Goal: Task Accomplishment & Management: Manage account settings

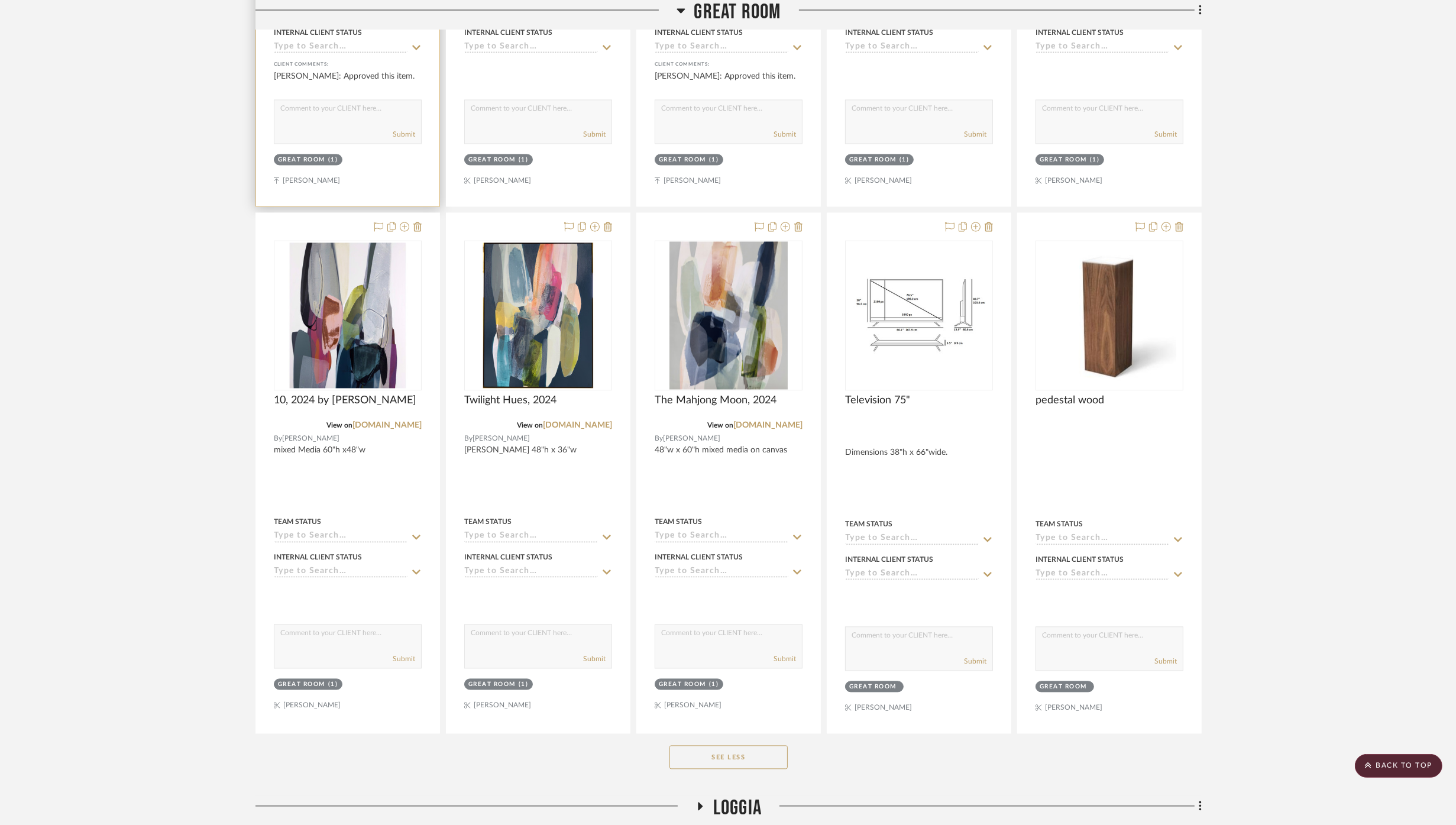
scroll to position [3219, 0]
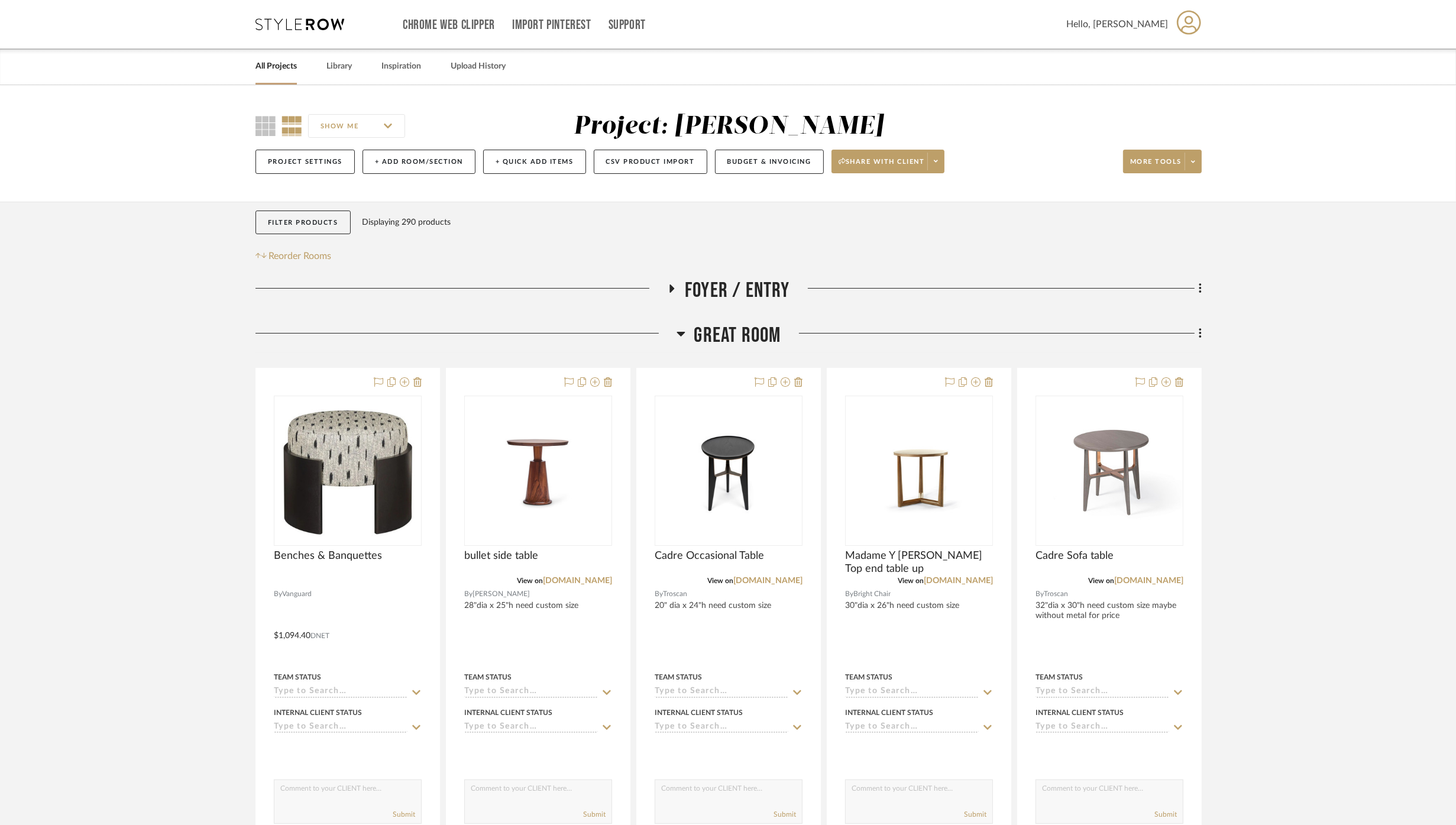
click at [740, 332] on span "Great Room" at bounding box center [738, 336] width 87 height 26
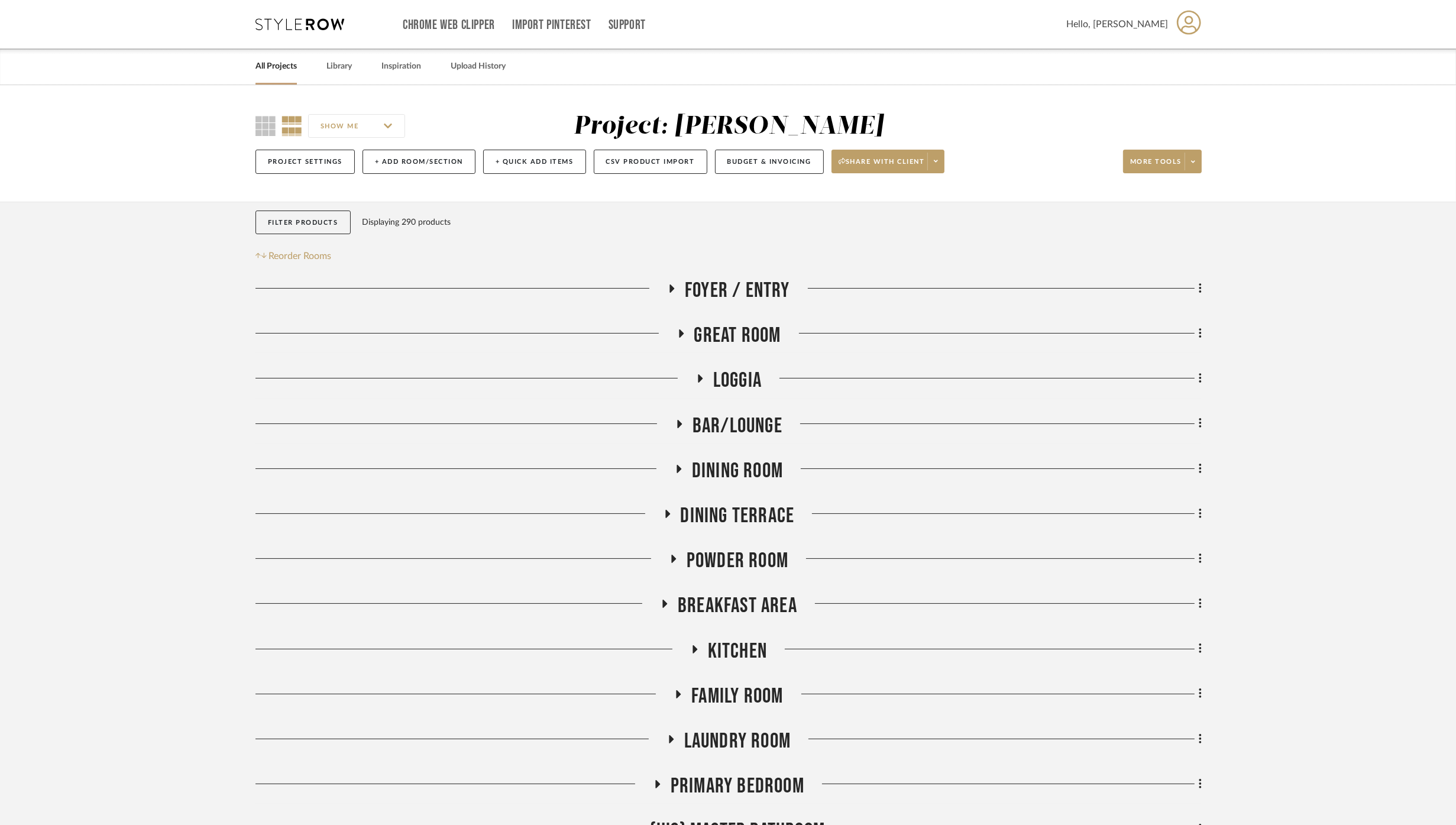
click at [755, 420] on span "Bar/Lounge" at bounding box center [738, 426] width 90 height 26
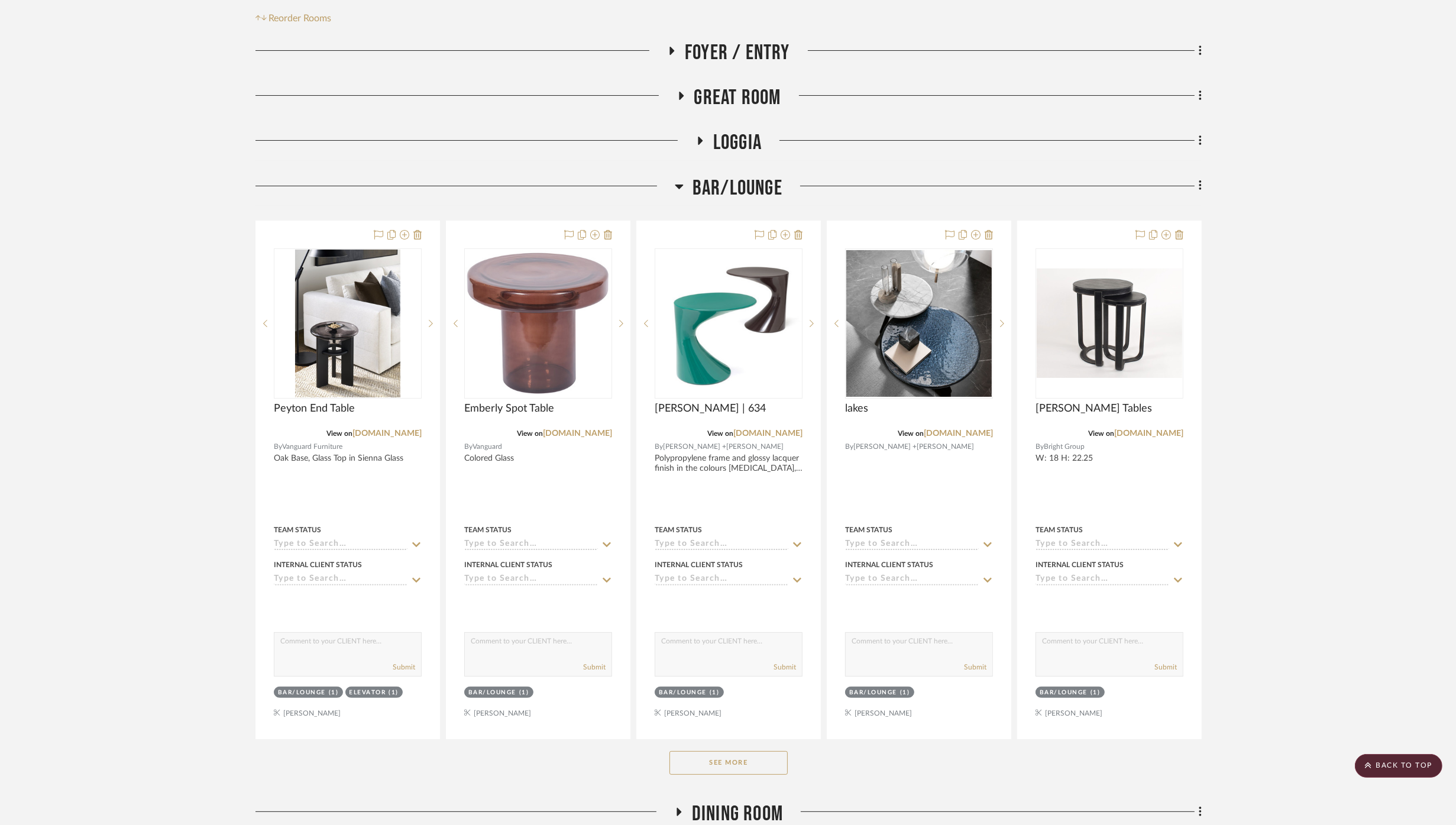
scroll to position [262, 0]
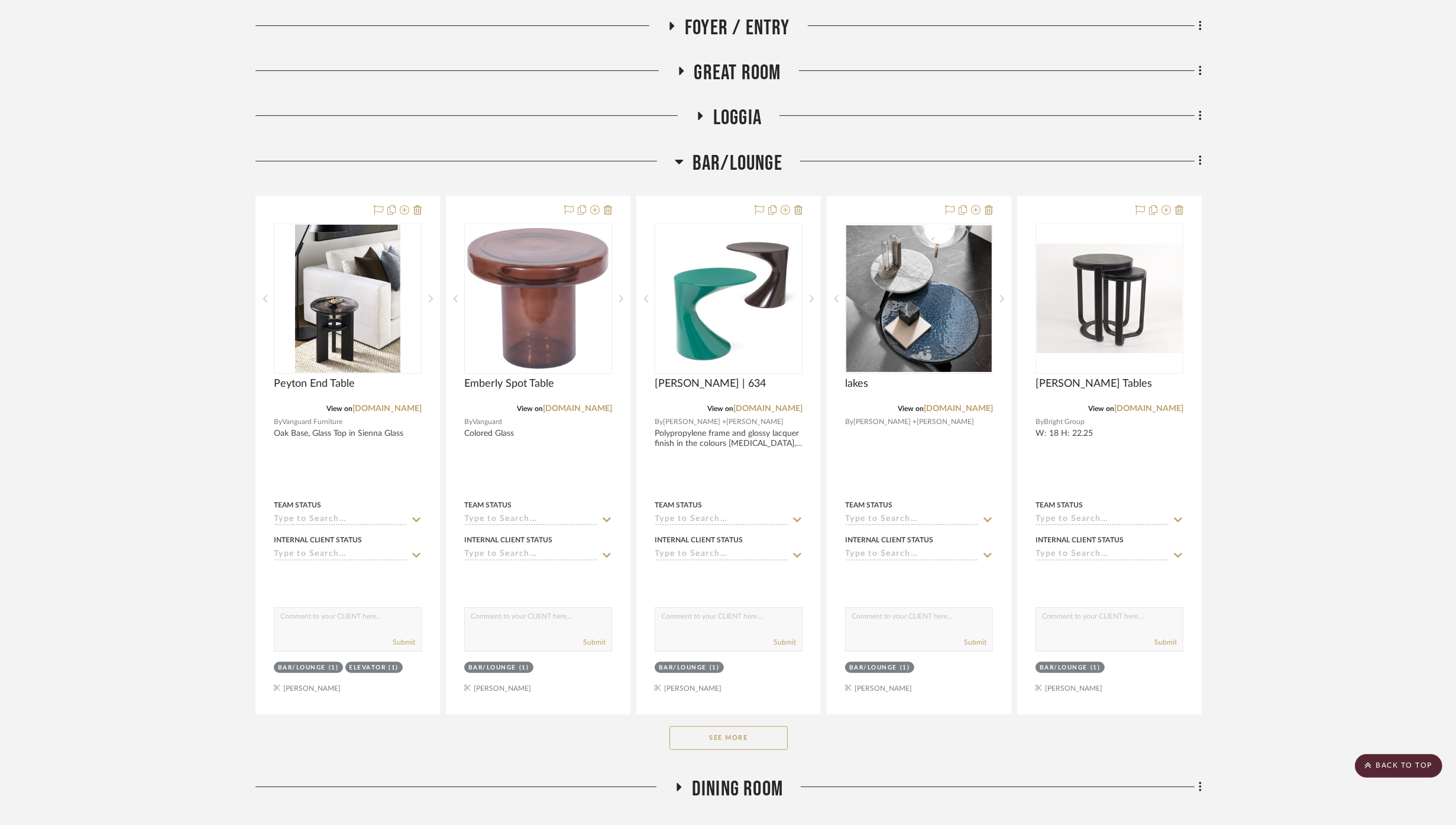
click at [753, 735] on button "See More" at bounding box center [728, 738] width 118 height 24
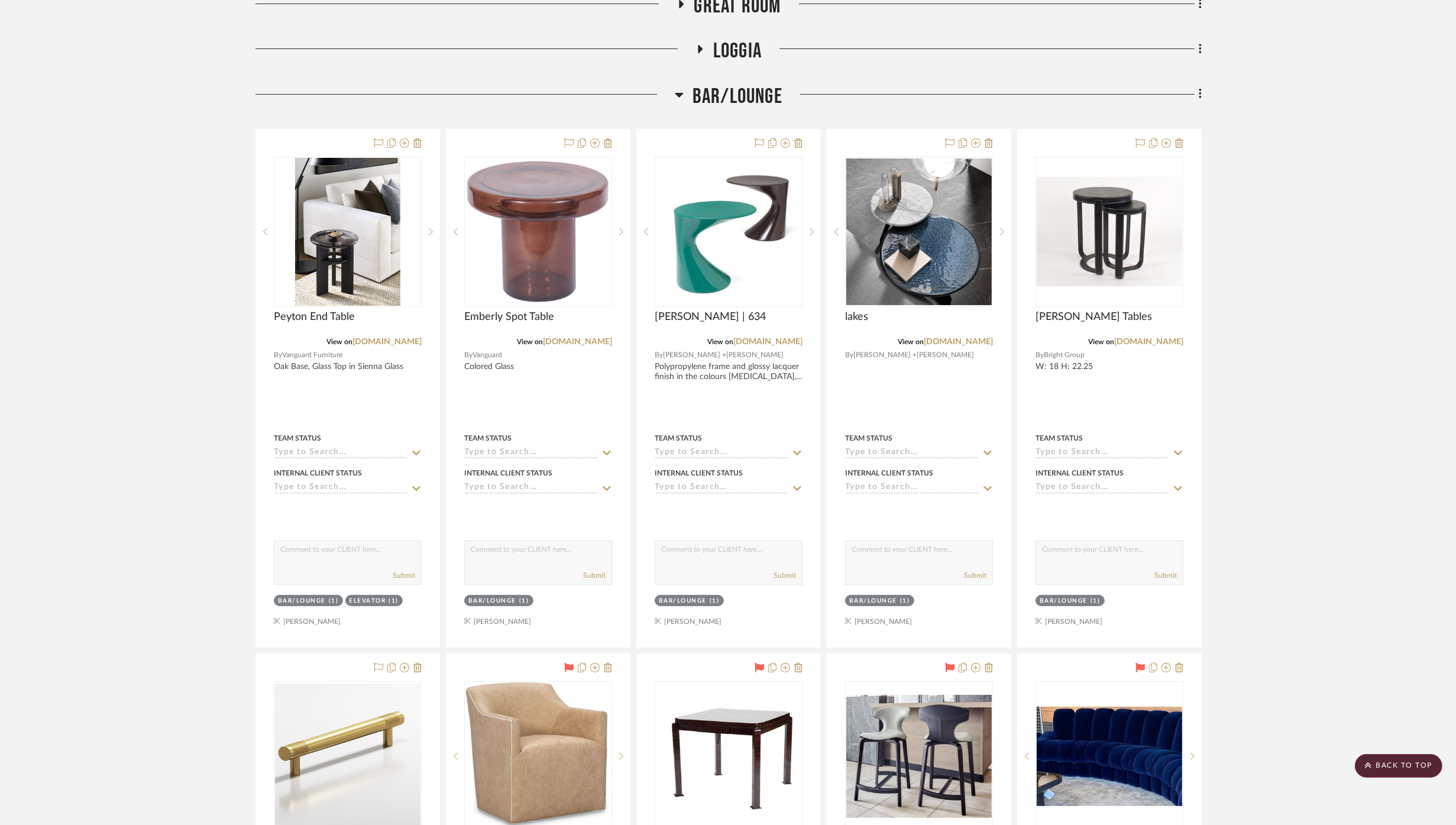
scroll to position [328, 0]
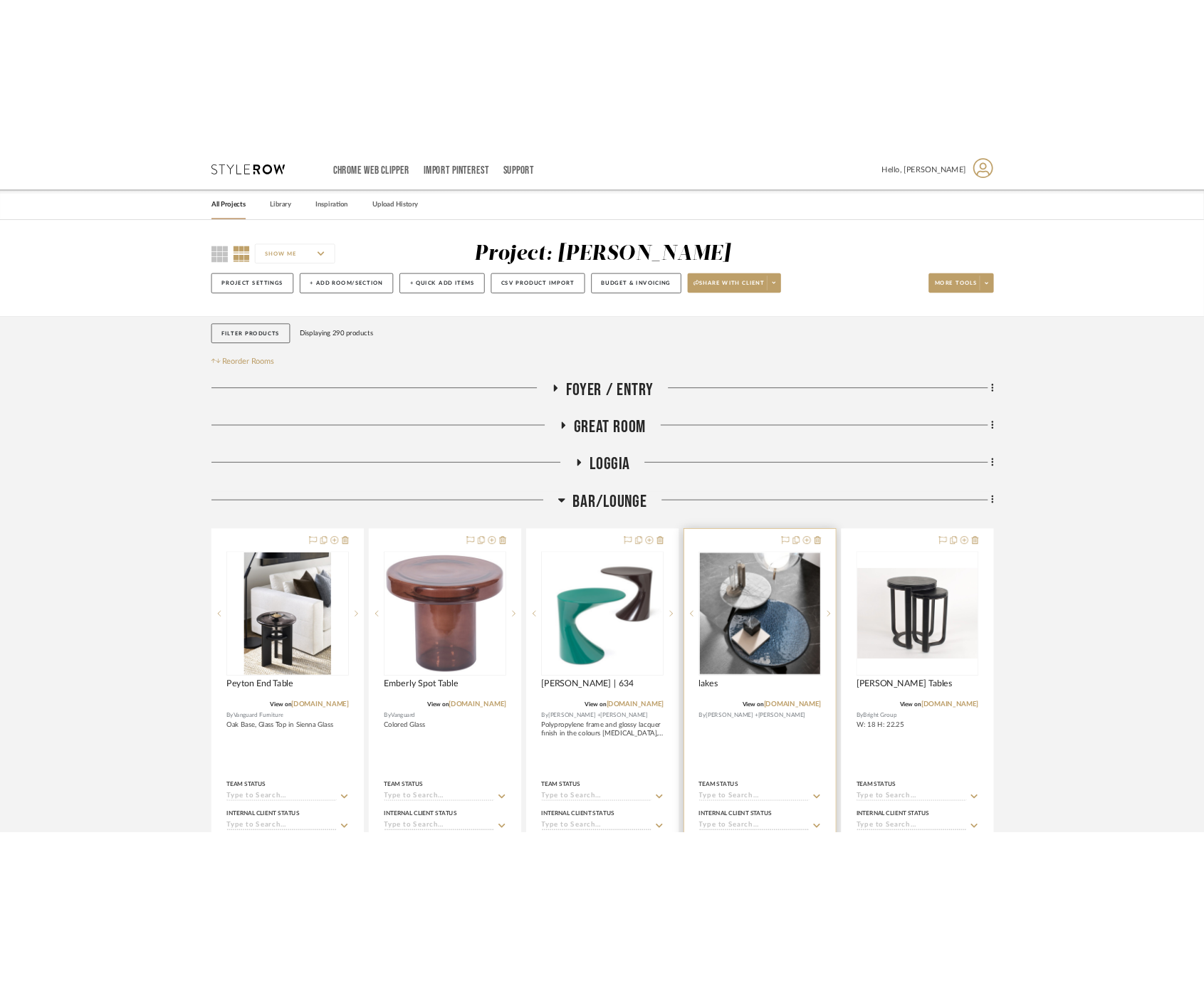
scroll to position [158, 0]
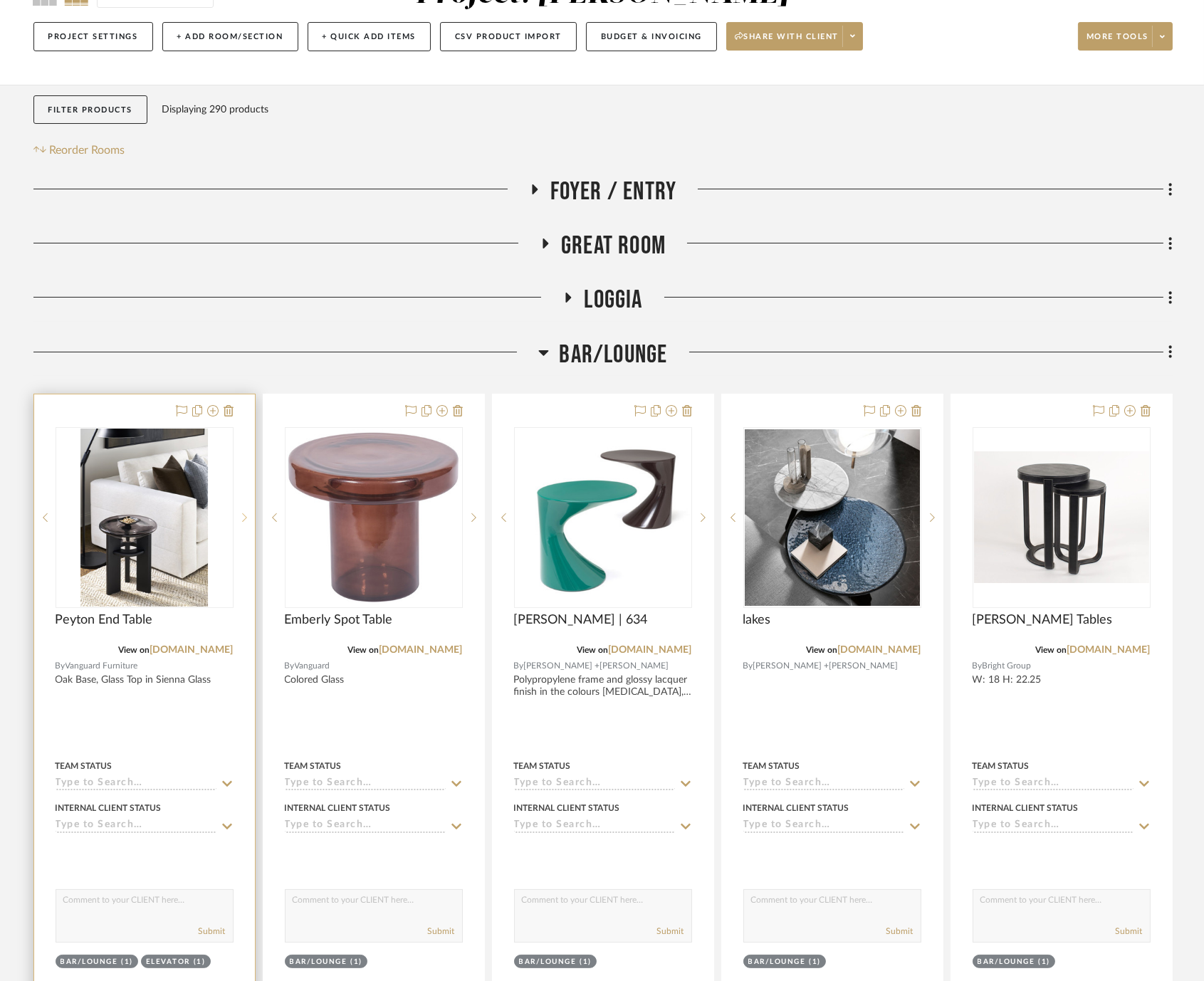
click at [246, 514] on icon at bounding box center [244, 517] width 5 height 10
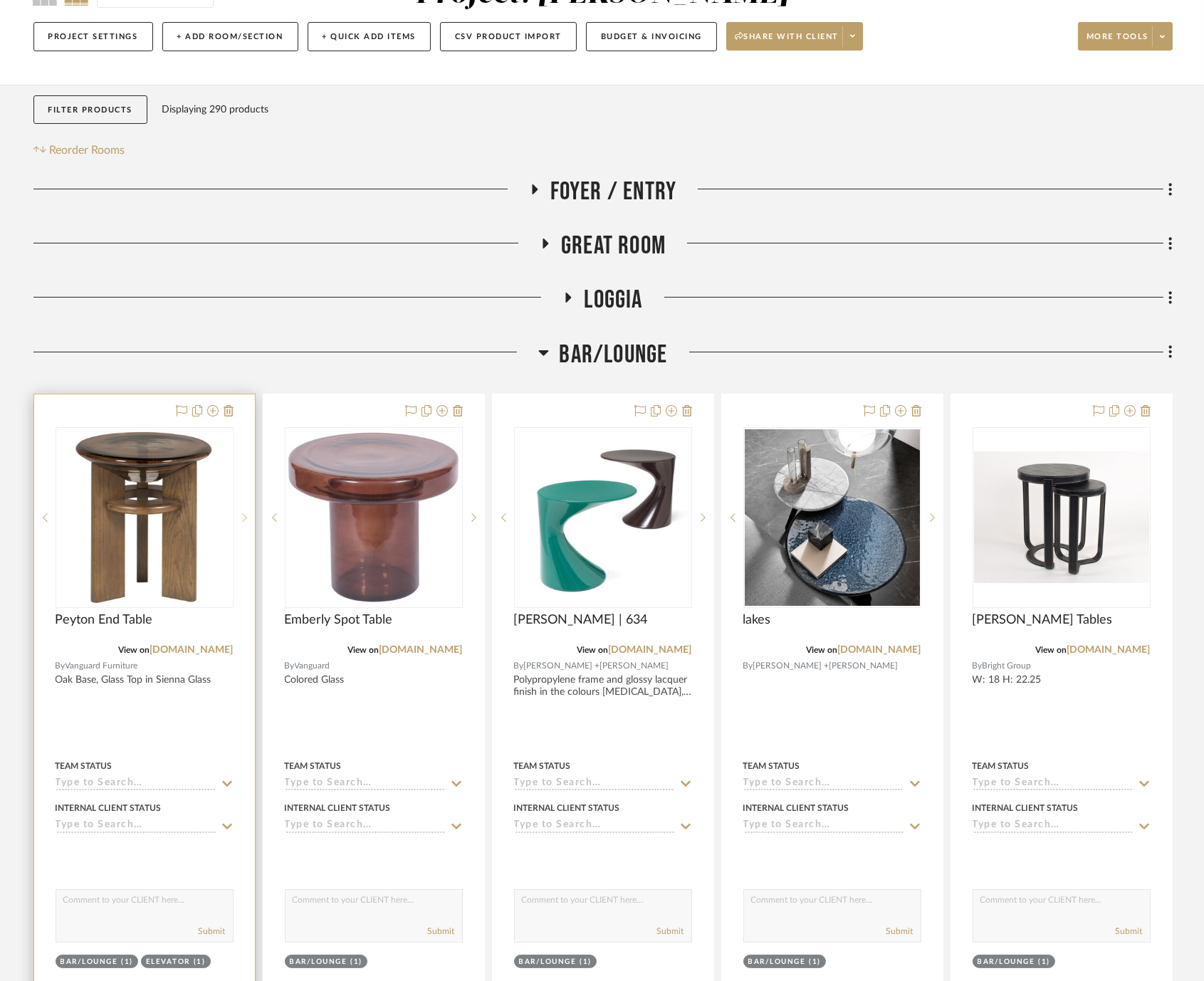
click at [245, 514] on icon at bounding box center [244, 517] width 5 height 10
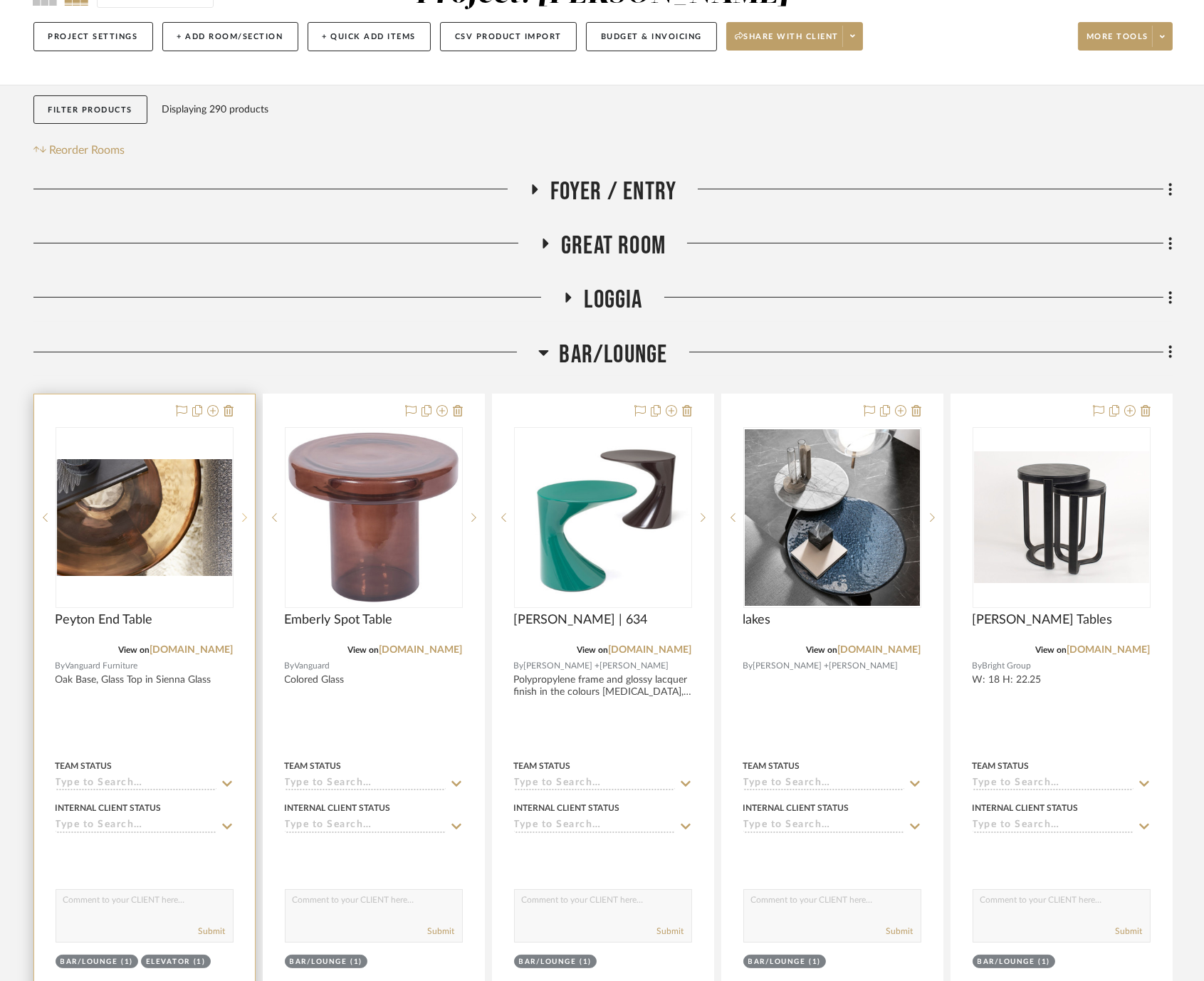
click at [245, 514] on icon at bounding box center [244, 517] width 5 height 10
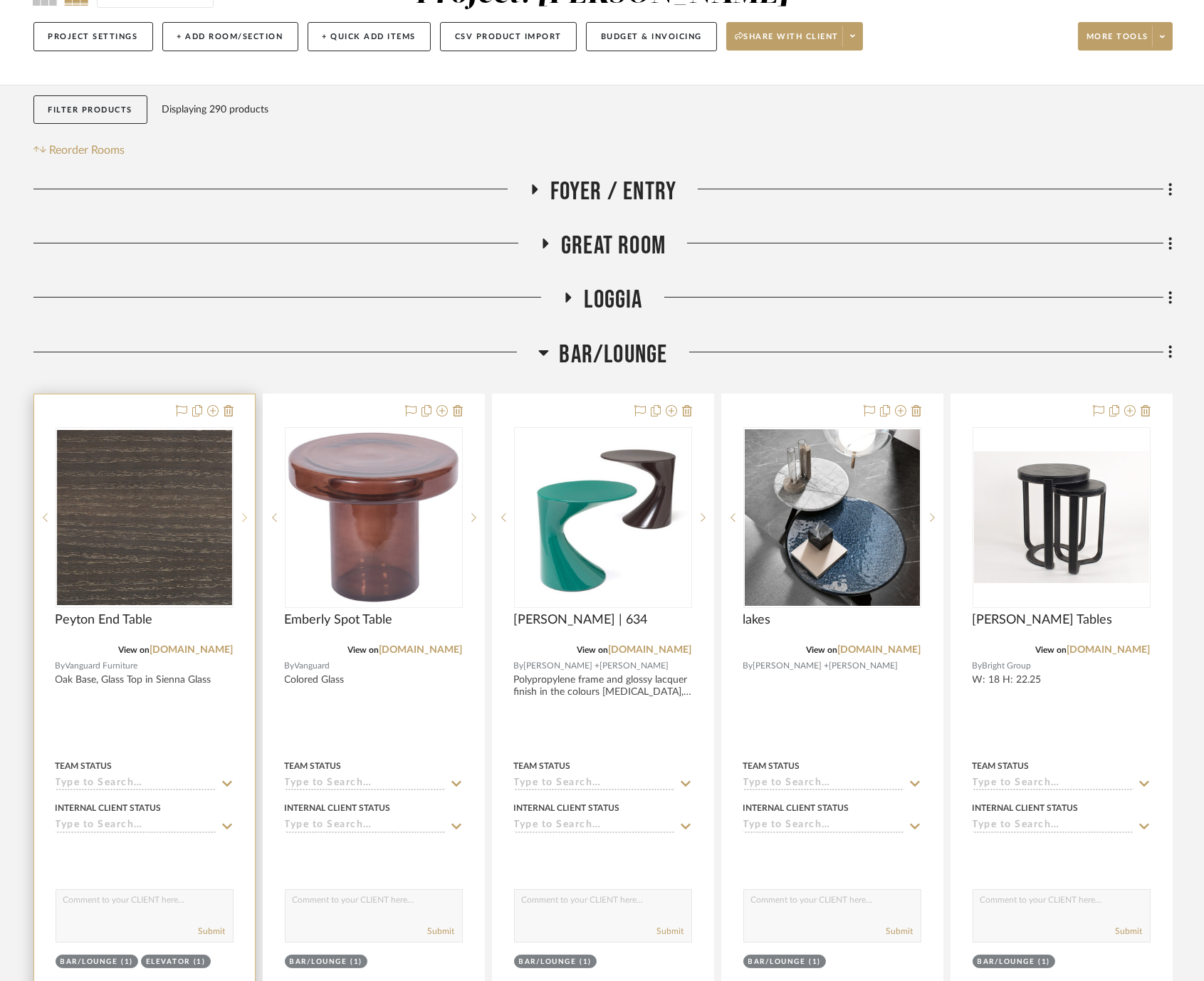
click at [245, 514] on icon at bounding box center [244, 517] width 5 height 10
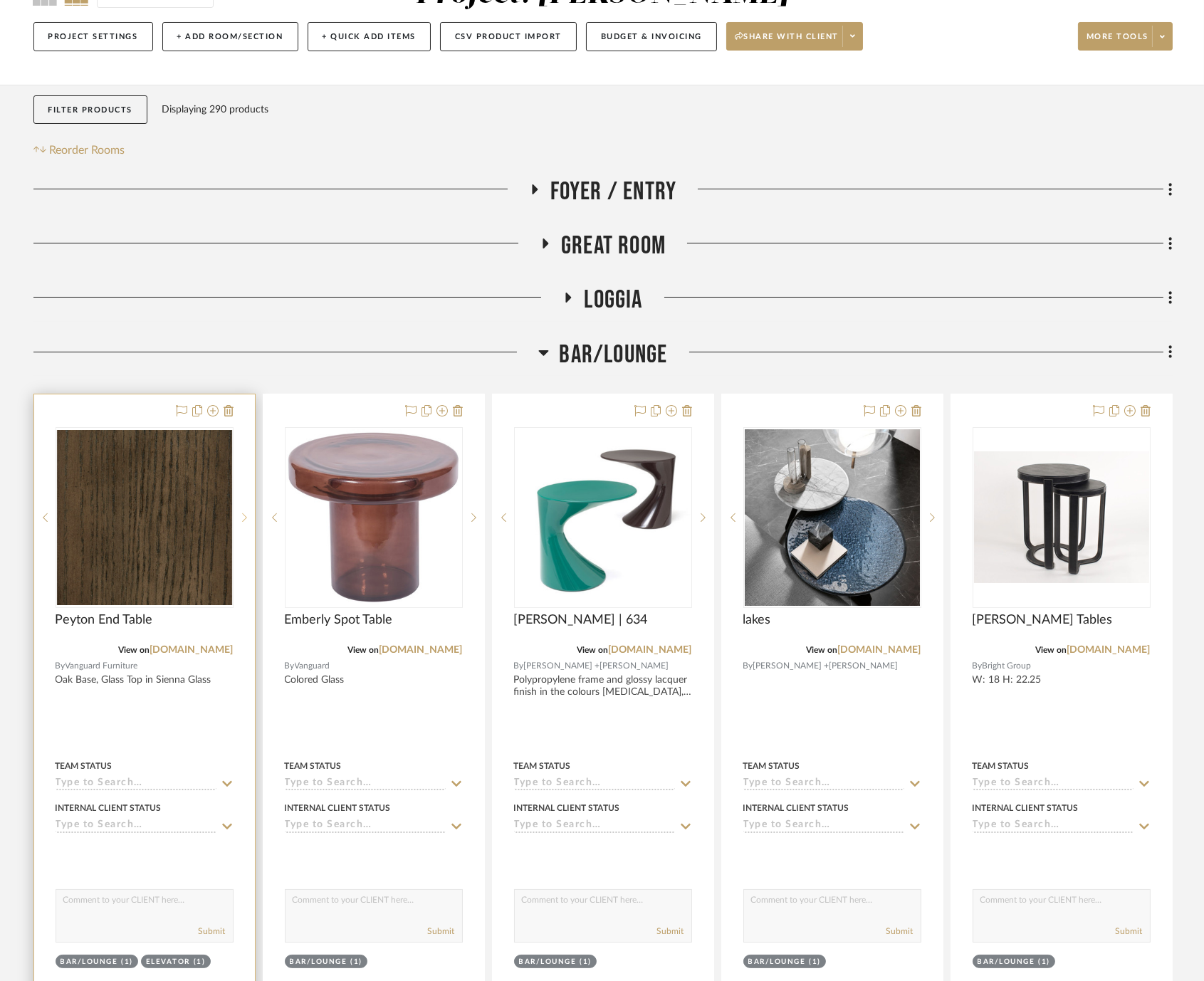
click at [245, 514] on icon at bounding box center [244, 517] width 5 height 10
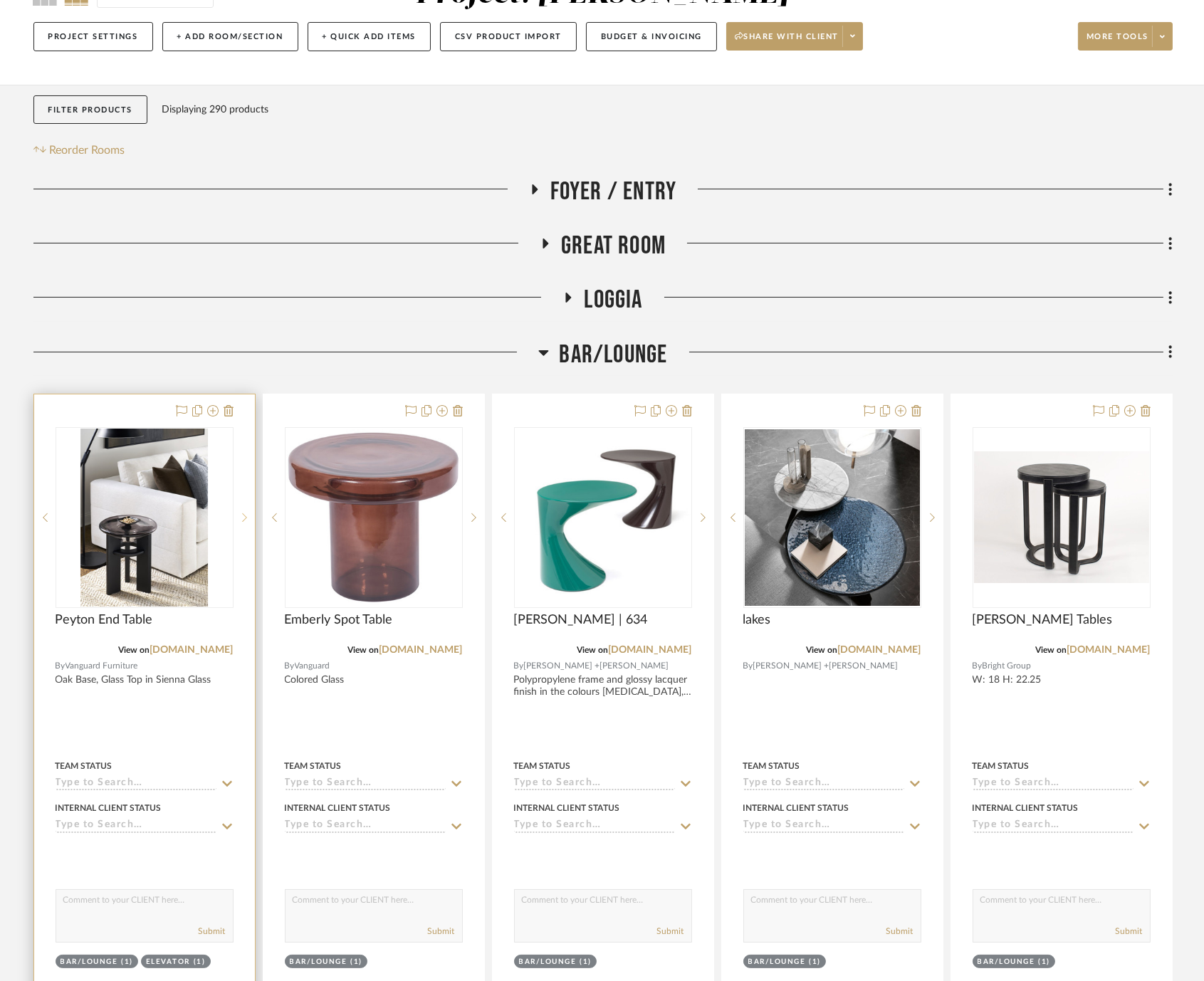
click at [245, 514] on icon at bounding box center [244, 517] width 5 height 10
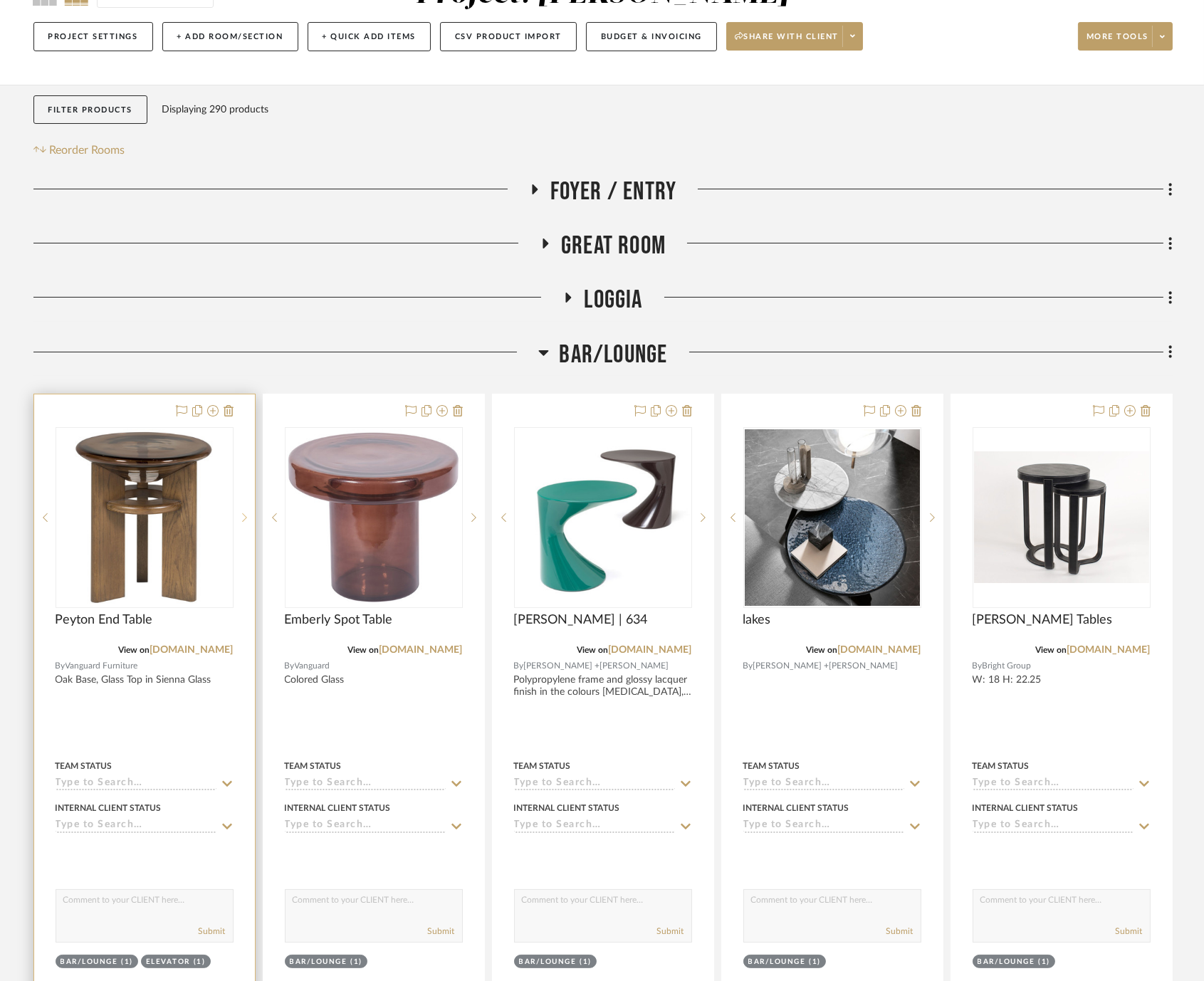
click at [245, 514] on icon at bounding box center [244, 517] width 5 height 10
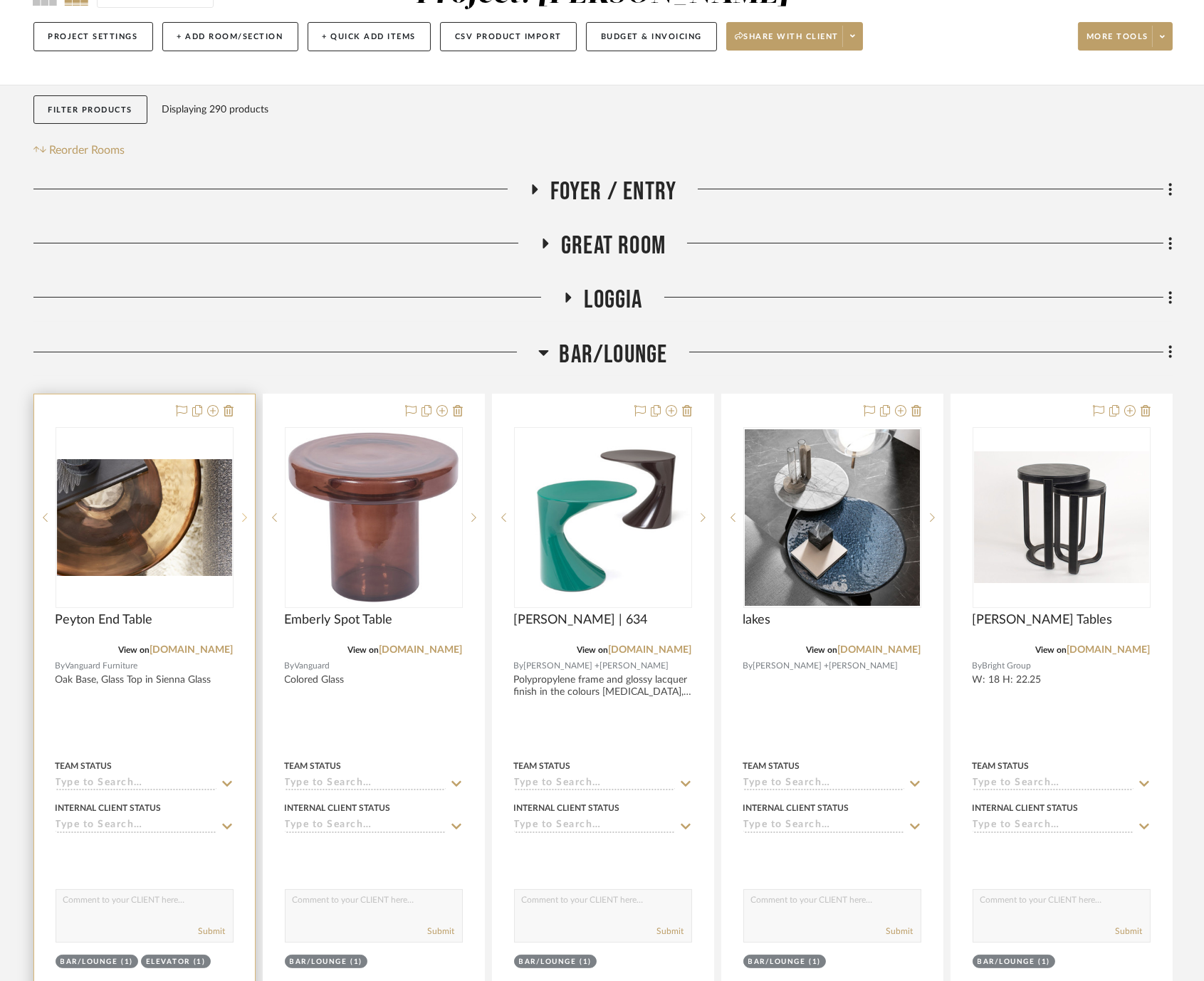
click at [245, 514] on icon at bounding box center [244, 517] width 5 height 10
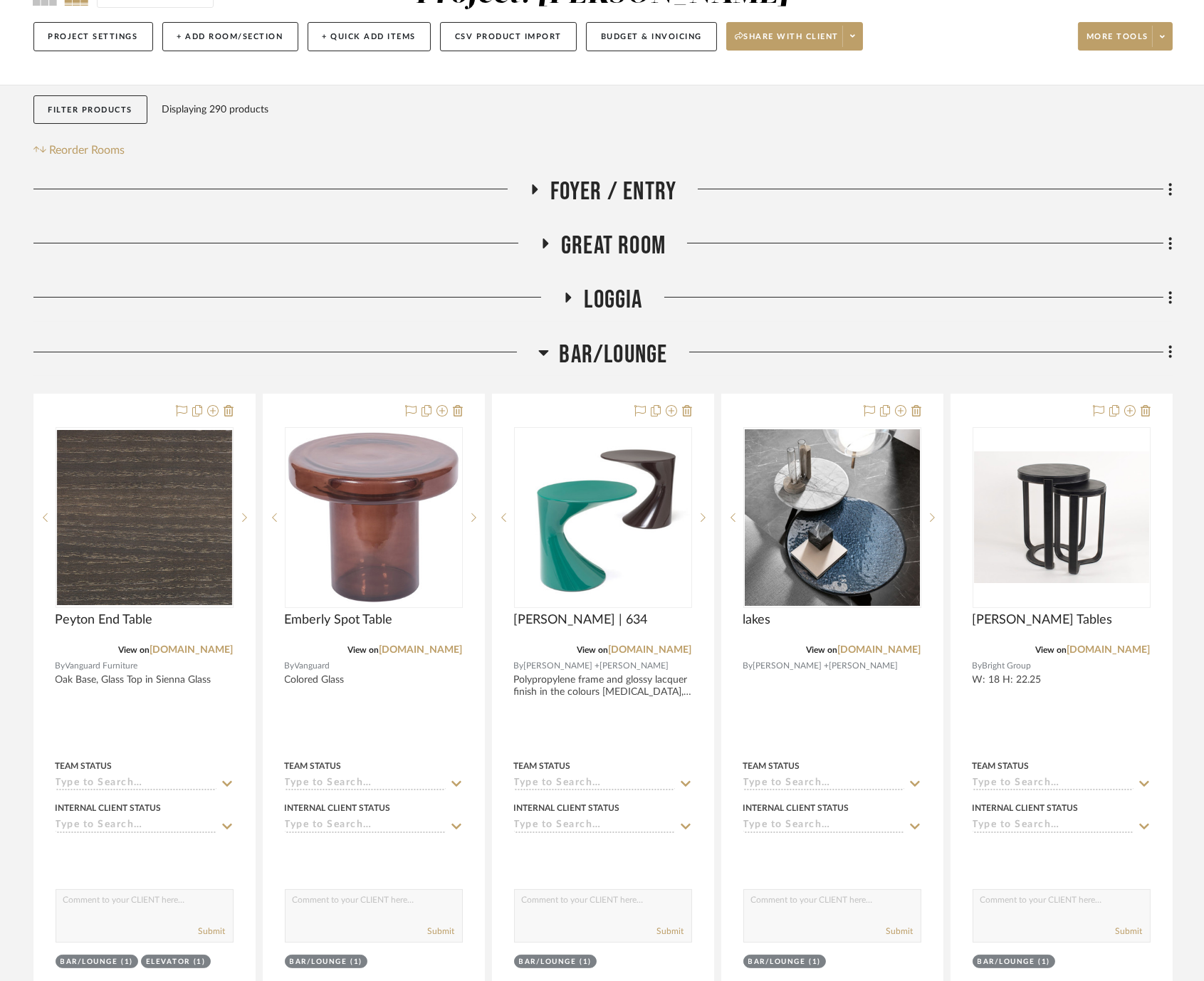
click at [592, 342] on span "Bar/Lounge" at bounding box center [614, 355] width 109 height 31
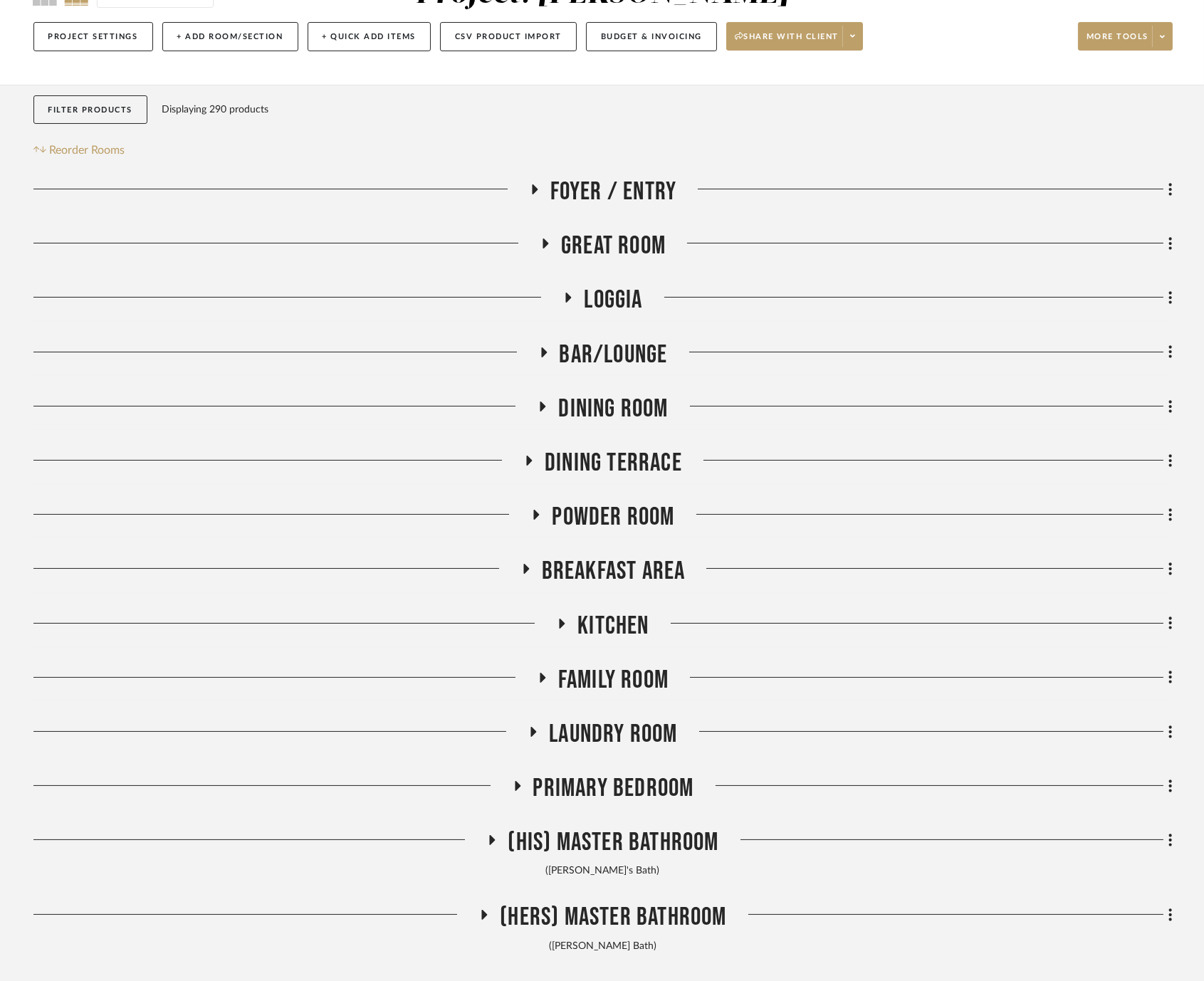
drag, startPoint x: 614, startPoint y: 241, endPoint x: 625, endPoint y: 238, distance: 11.4
click at [614, 241] on span "Great Room" at bounding box center [613, 246] width 105 height 31
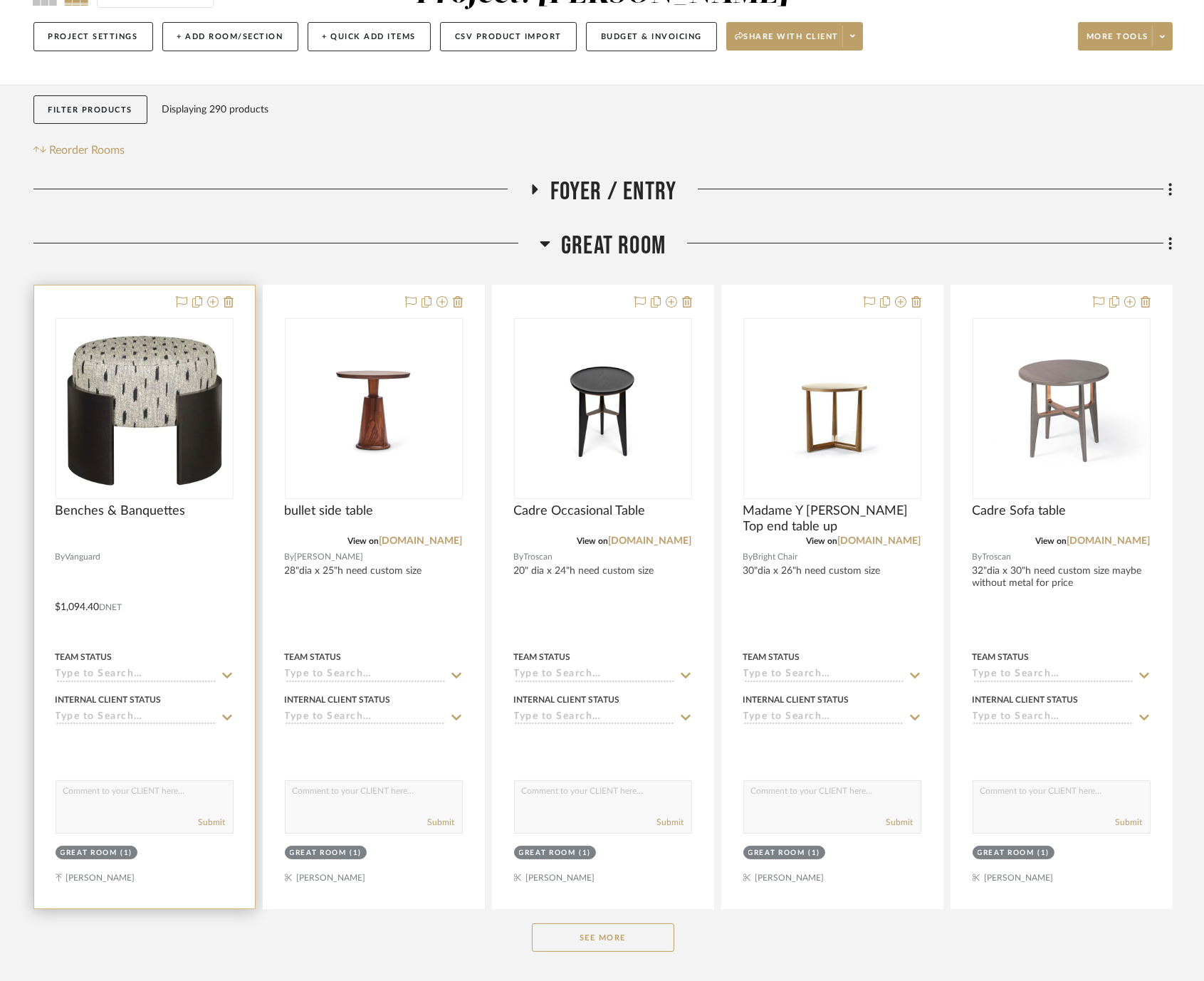
click at [203, 562] on div at bounding box center [144, 597] width 221 height 623
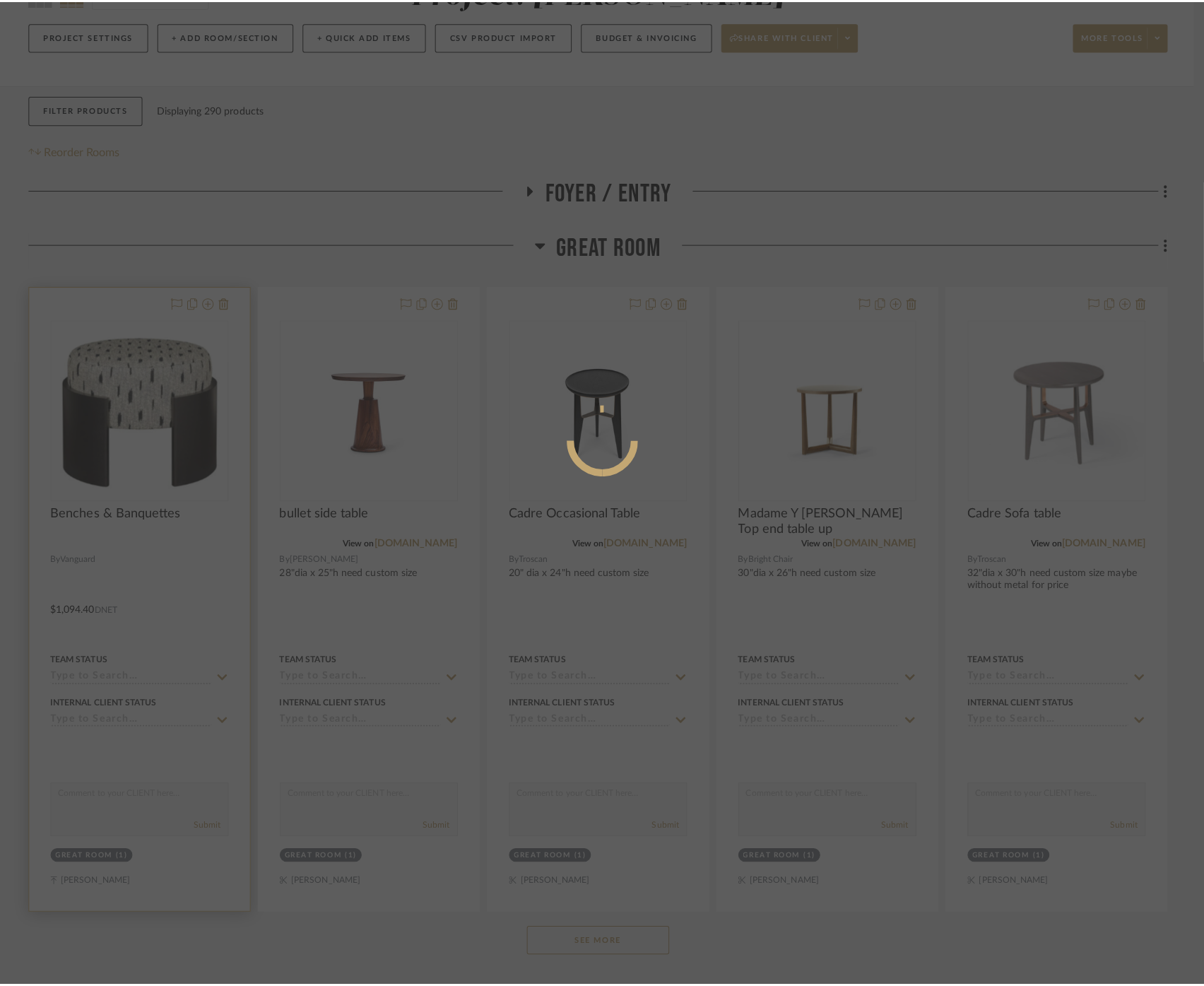
scroll to position [0, 0]
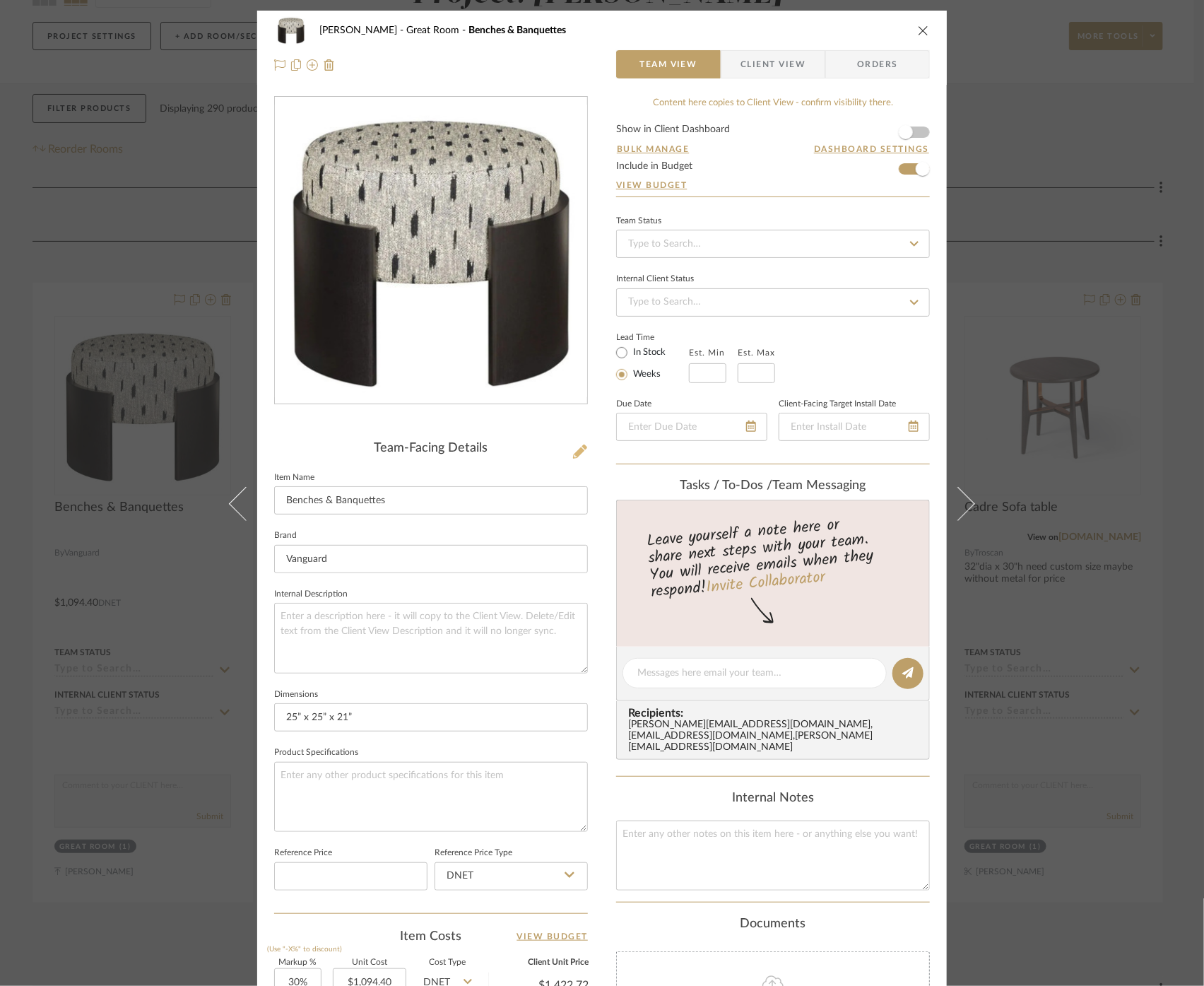
click at [573, 448] on icon at bounding box center [580, 451] width 14 height 14
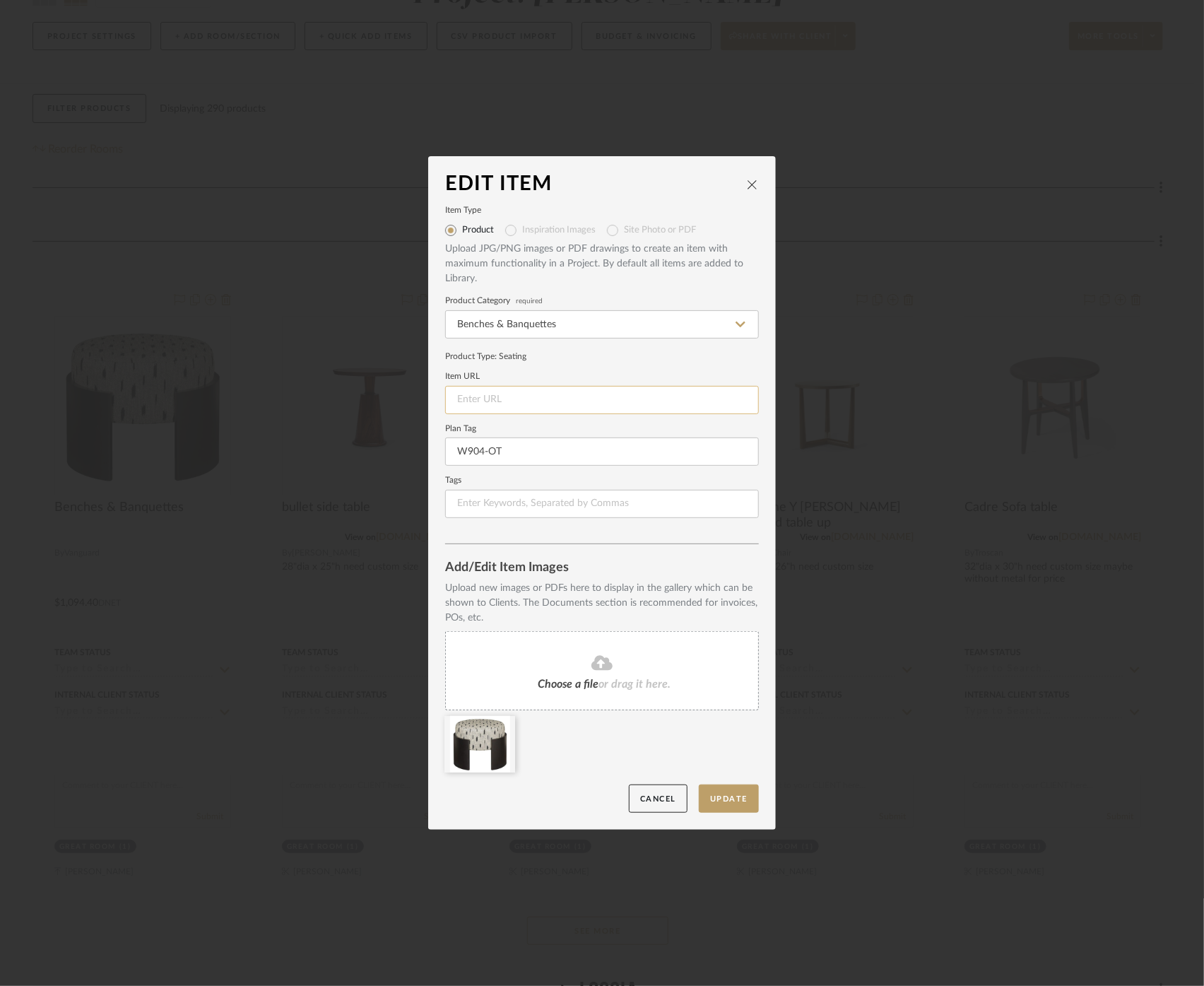
click at [520, 397] on input at bounding box center [602, 400] width 314 height 28
paste input "https://www.vanguardfurniture.com/styles/sku/W904-OT"
type input "https://www.vanguardfurniture.com/styles/sku/W904-OT"
click at [724, 800] on button "Update" at bounding box center [729, 798] width 60 height 29
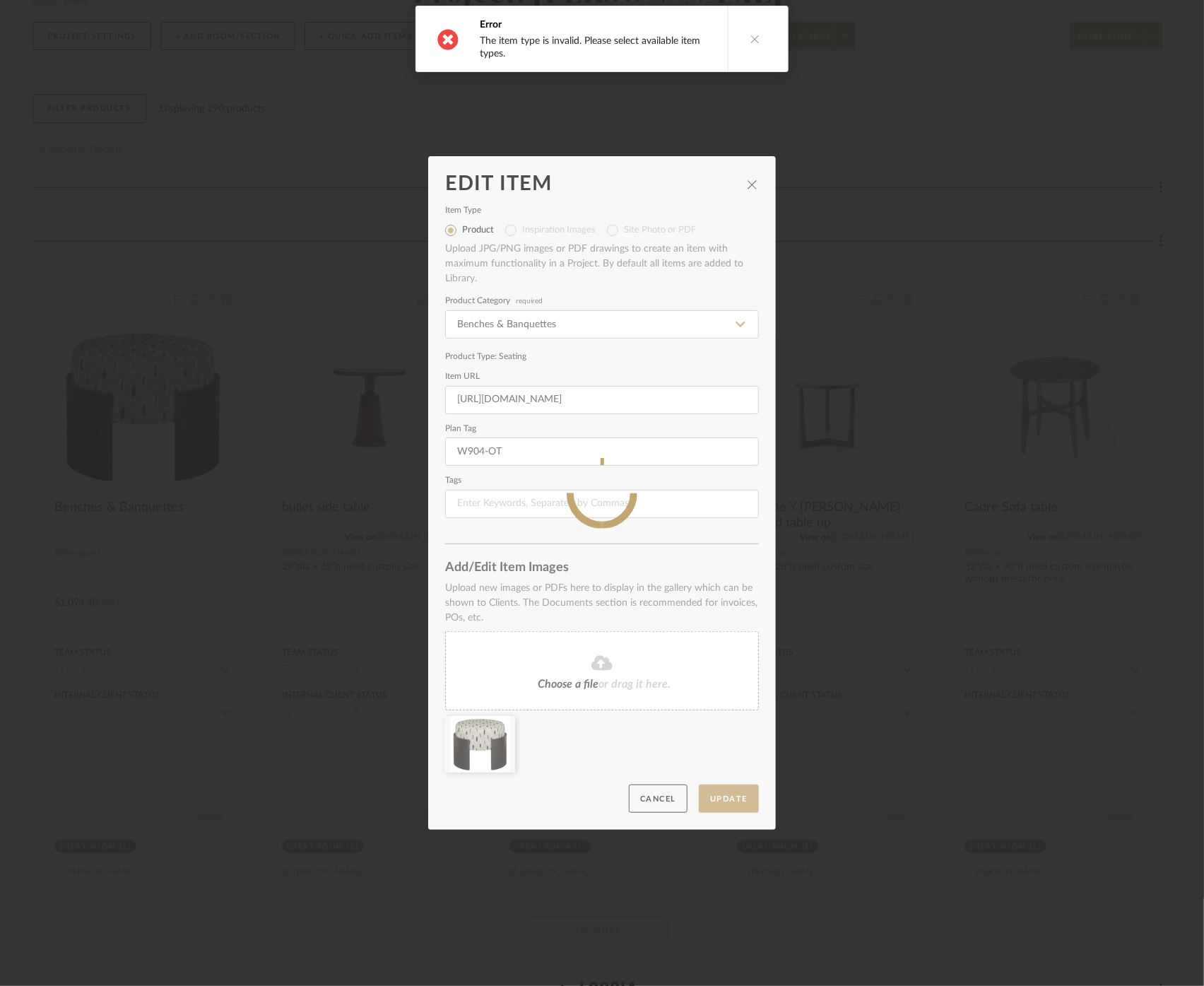
click at [754, 36] on icon at bounding box center [755, 38] width 10 height 10
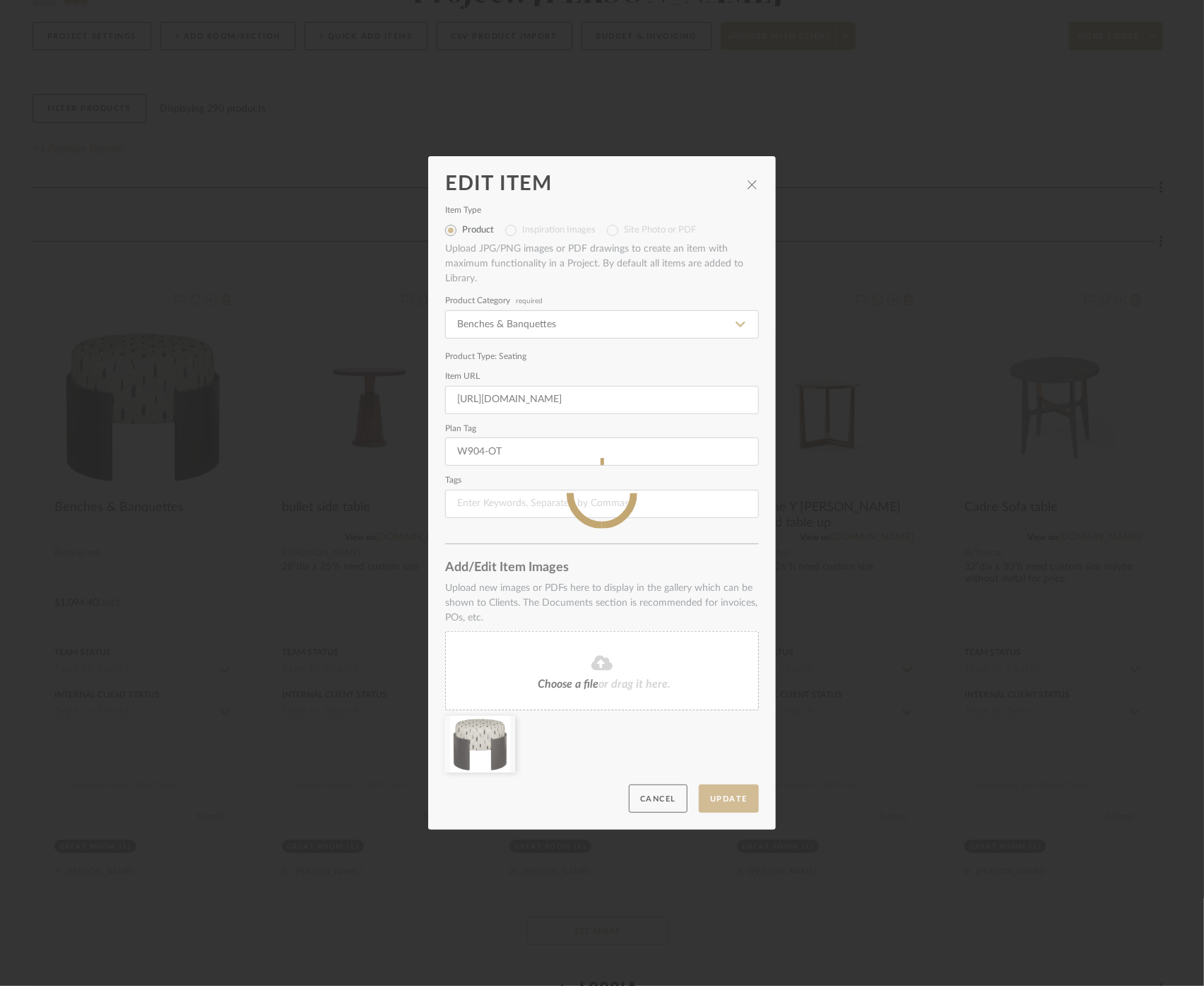
click at [617, 442] on sr-spinner at bounding box center [602, 493] width 348 height 673
click at [693, 788] on sr-spinner at bounding box center [602, 493] width 348 height 673
click at [694, 788] on sr-spinner at bounding box center [602, 493] width 348 height 673
click at [746, 189] on sr-spinner at bounding box center [602, 493] width 348 height 673
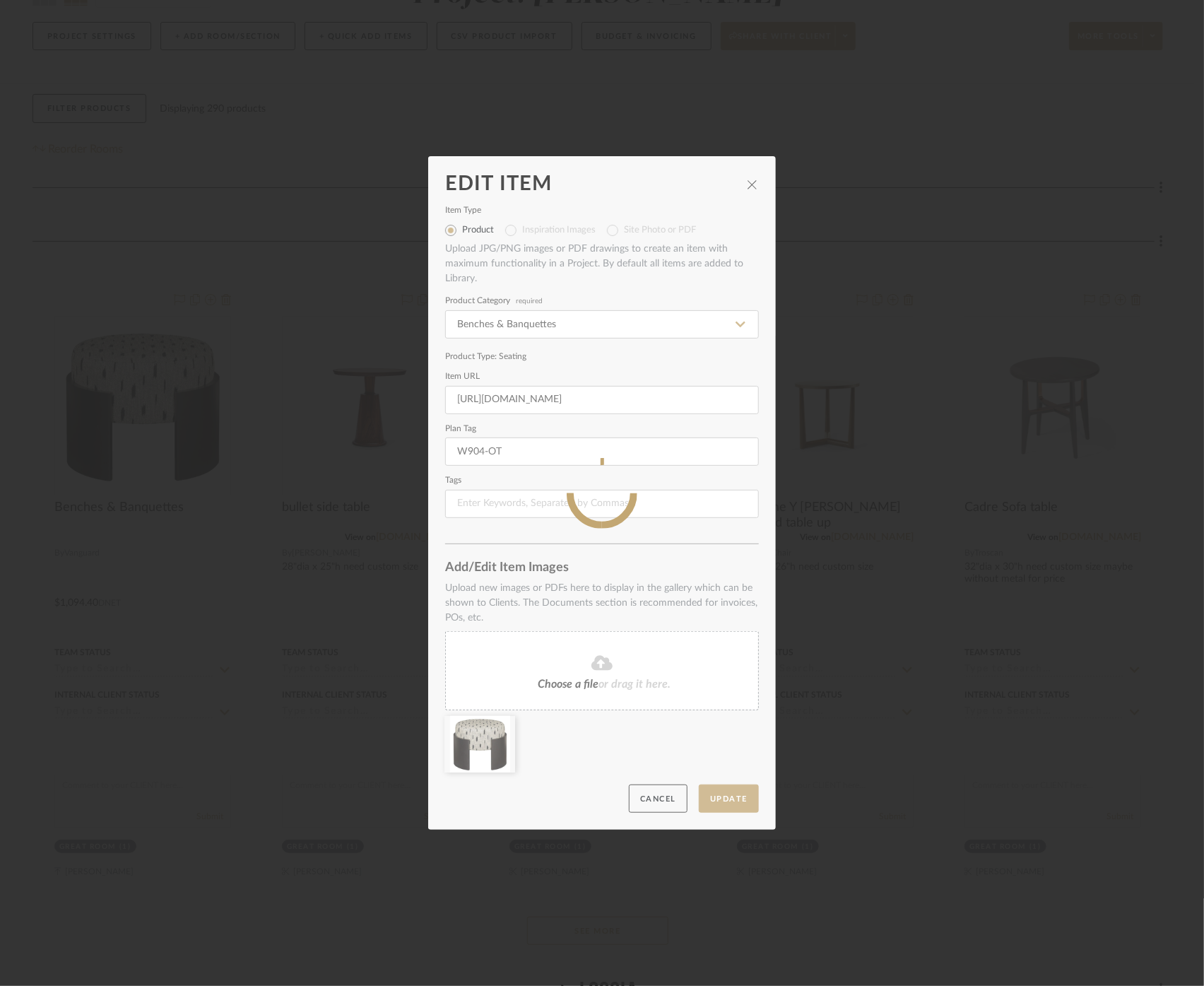
click at [746, 189] on sr-spinner at bounding box center [602, 493] width 348 height 673
click at [880, 218] on div "Edit Item Item Type Product Inspiration Images Site Photo or PDF Upload JPG/PNG…" at bounding box center [602, 493] width 1204 height 986
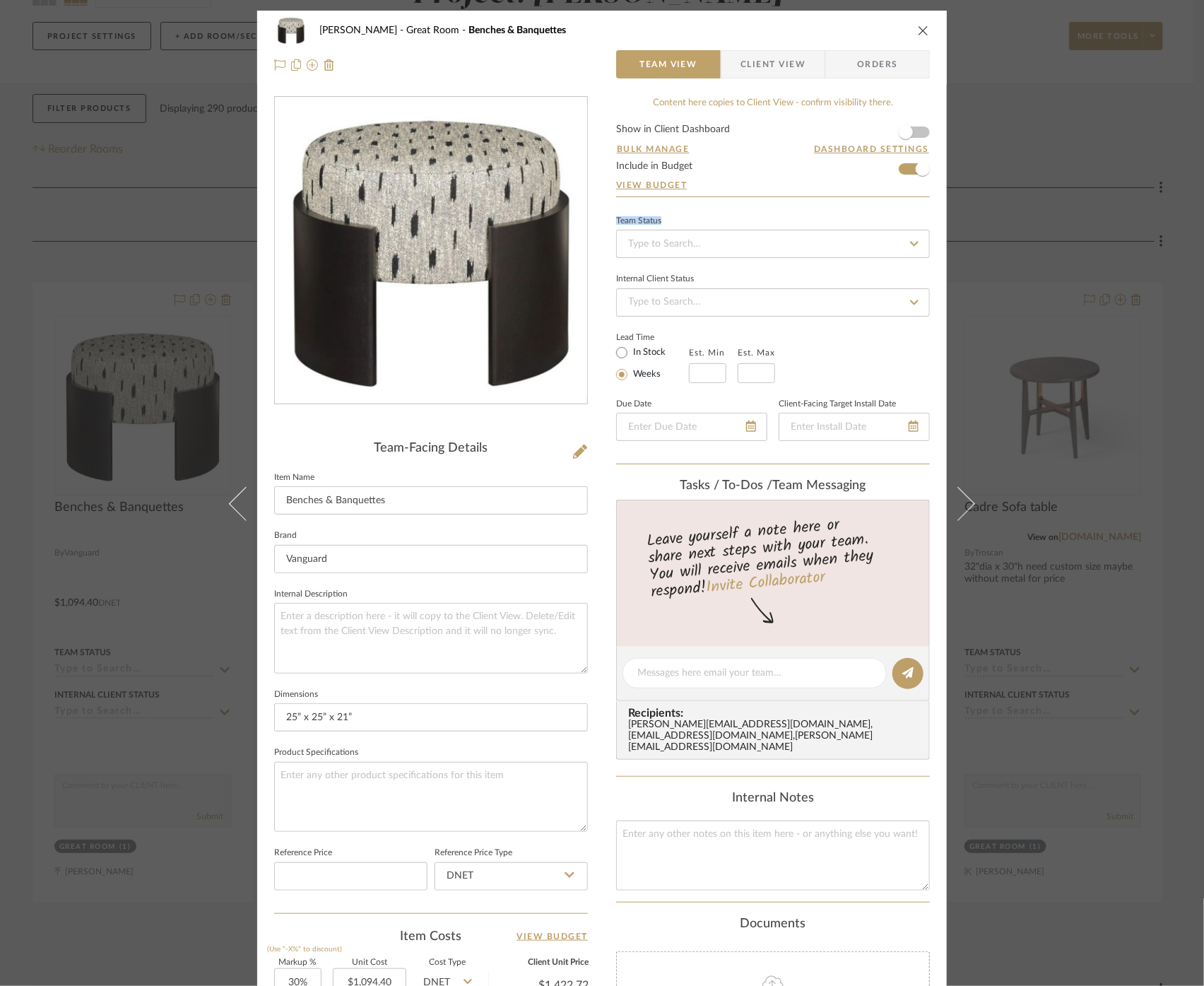
click at [880, 218] on div "Team Status" at bounding box center [773, 221] width 314 height 7
click at [573, 447] on icon at bounding box center [580, 451] width 14 height 14
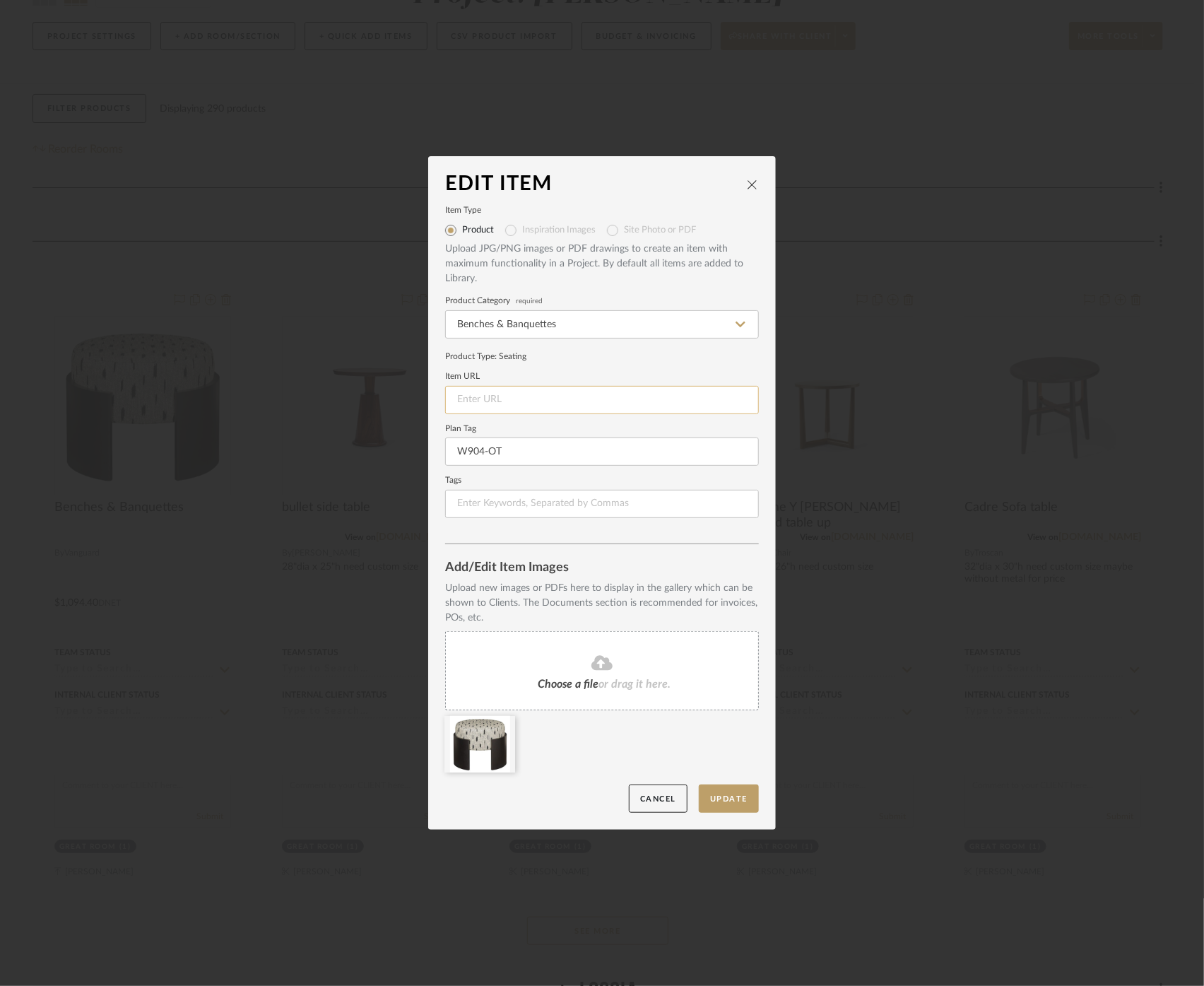
click at [549, 388] on input at bounding box center [602, 400] width 314 height 28
paste input "https://www.vanguardfurniture.com/styles/sku/W904-OT"
type input "https://www.vanguardfurniture.com/styles/sku/W904-OT"
click at [722, 794] on button "Update" at bounding box center [729, 798] width 60 height 29
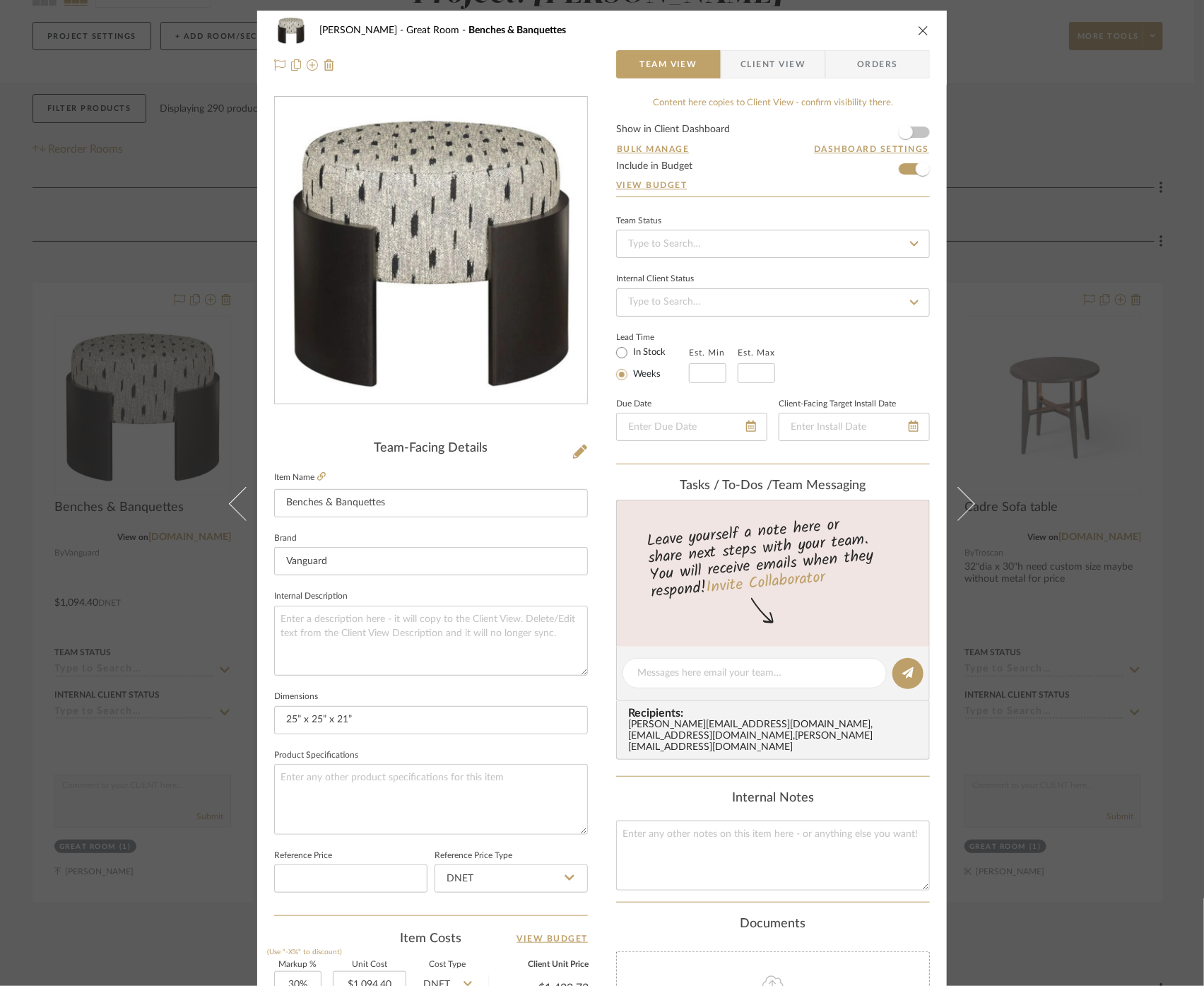
click at [1109, 461] on div "Cawley Gillon Great Room Benches & Banquettes Team View Client View Orders Team…" at bounding box center [602, 493] width 1204 height 986
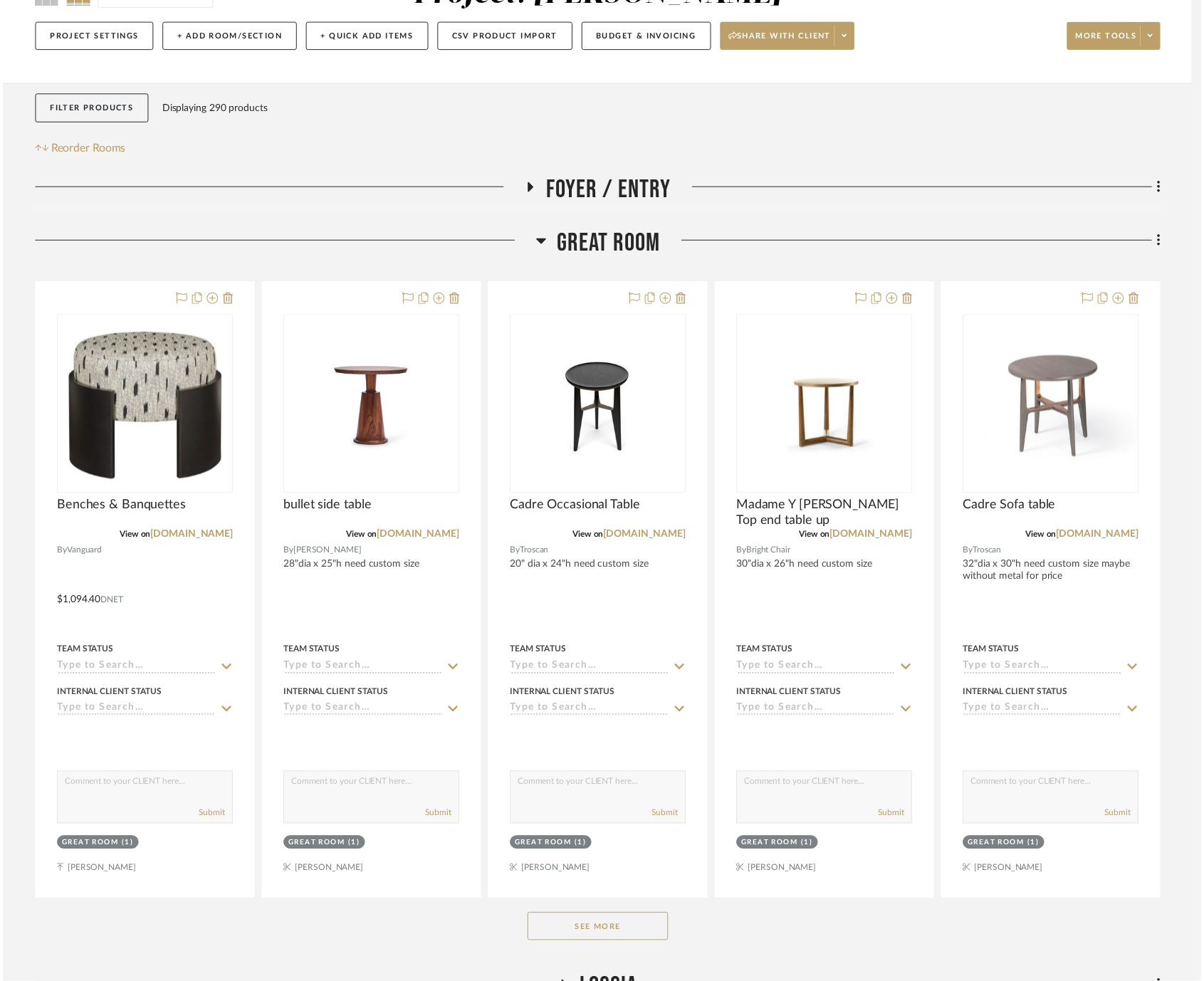
scroll to position [158, 0]
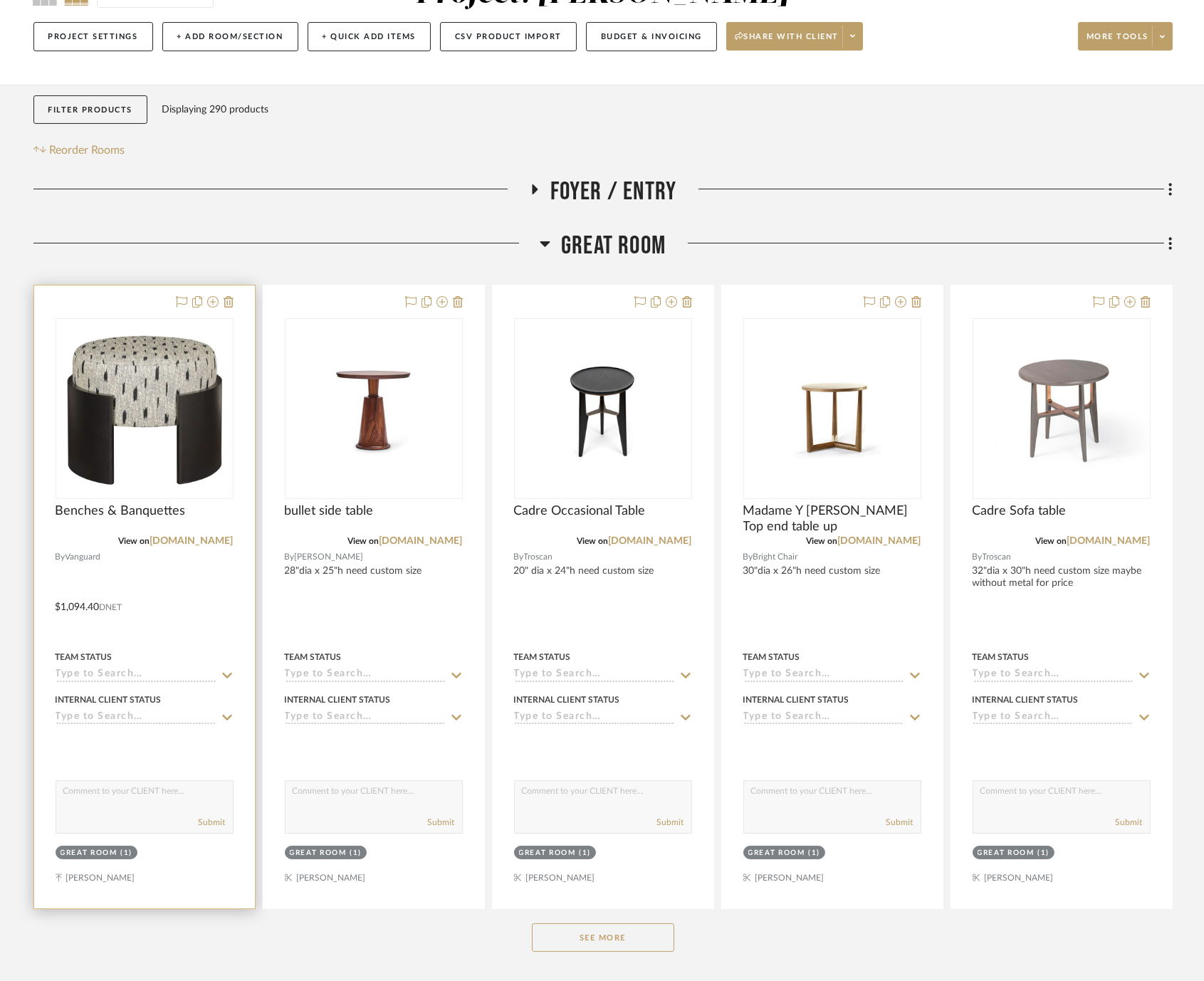
click at [180, 595] on div at bounding box center [144, 597] width 221 height 623
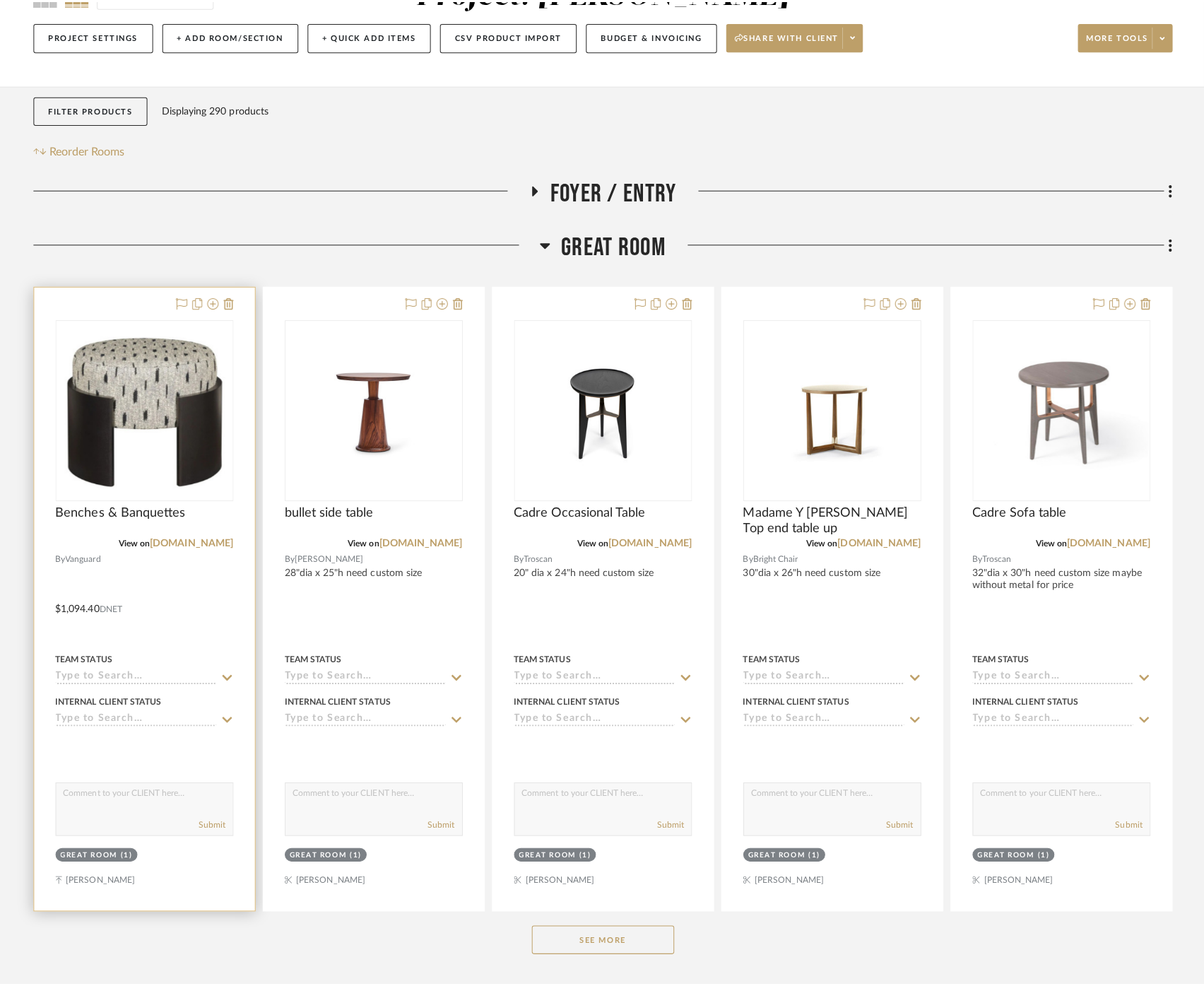
scroll to position [0, 0]
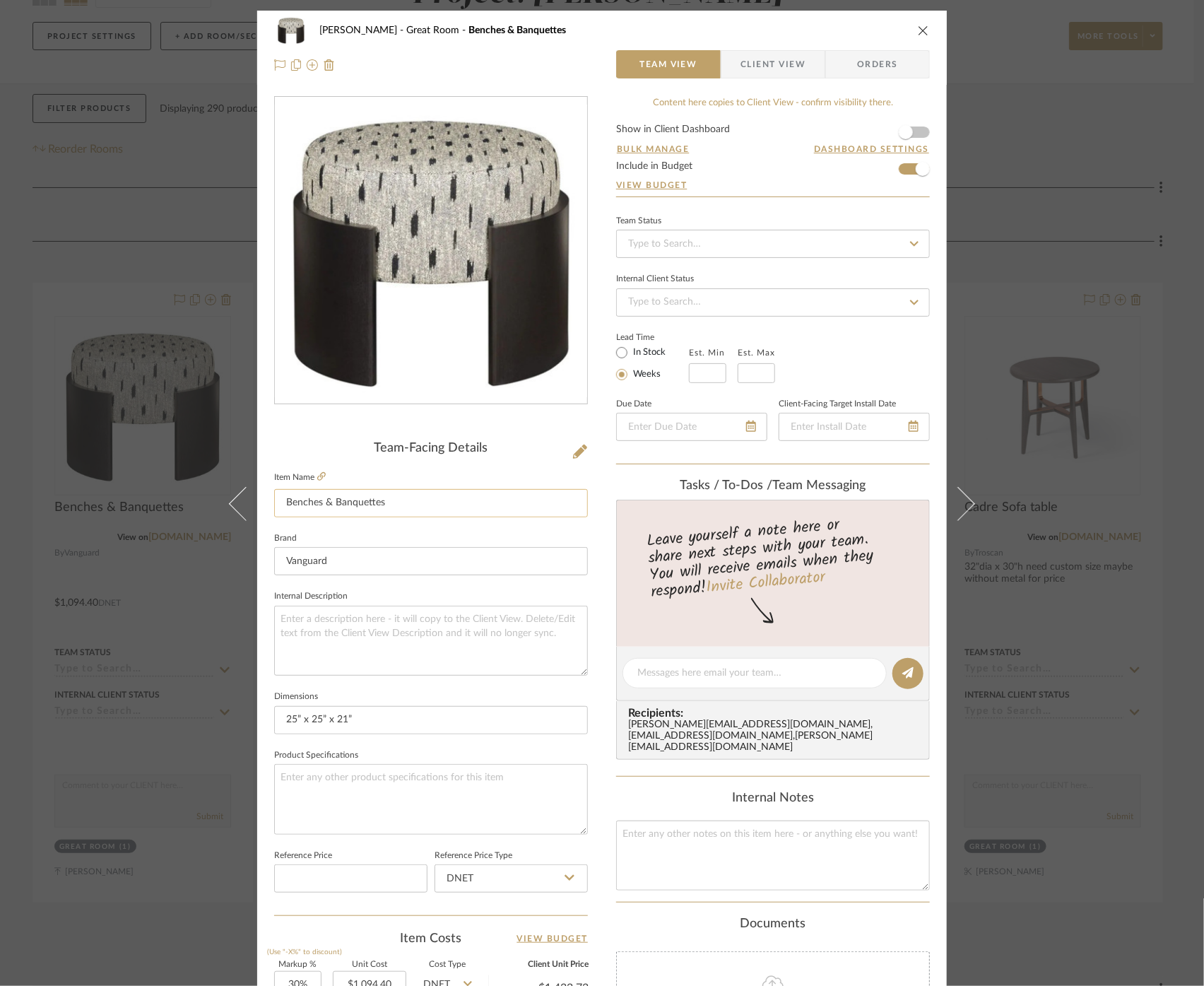
click at [377, 503] on input "Benches & Banquettes" at bounding box center [430, 503] width 314 height 28
type input "Springfield Ottoman"
click at [378, 526] on sr-form-field "Item Name Springfield Ottoman" at bounding box center [430, 497] width 314 height 61
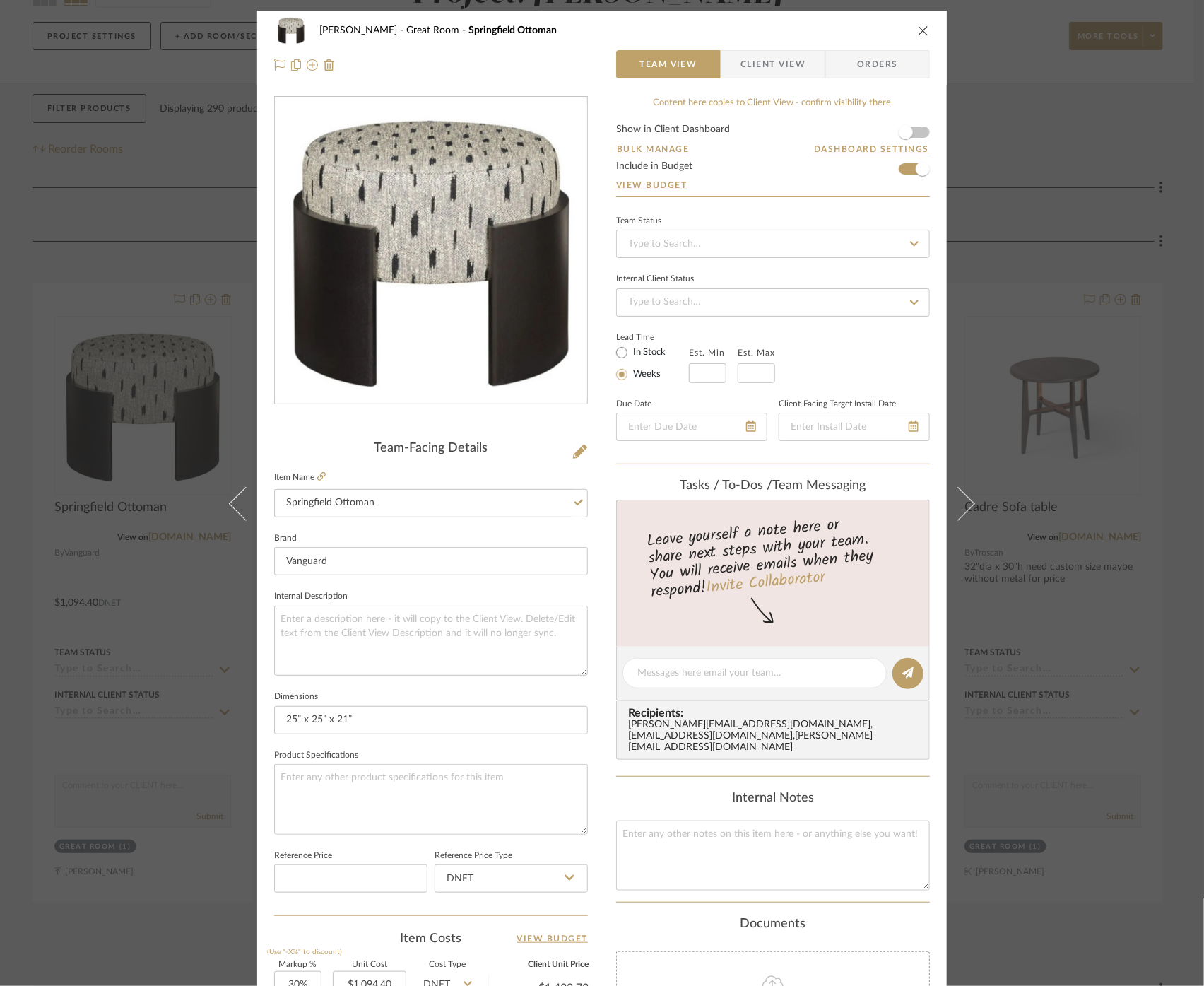
click at [84, 557] on div "Cawley Gillon Great Room Springfield Ottoman Team View Client View Orders Team-…" at bounding box center [602, 493] width 1204 height 986
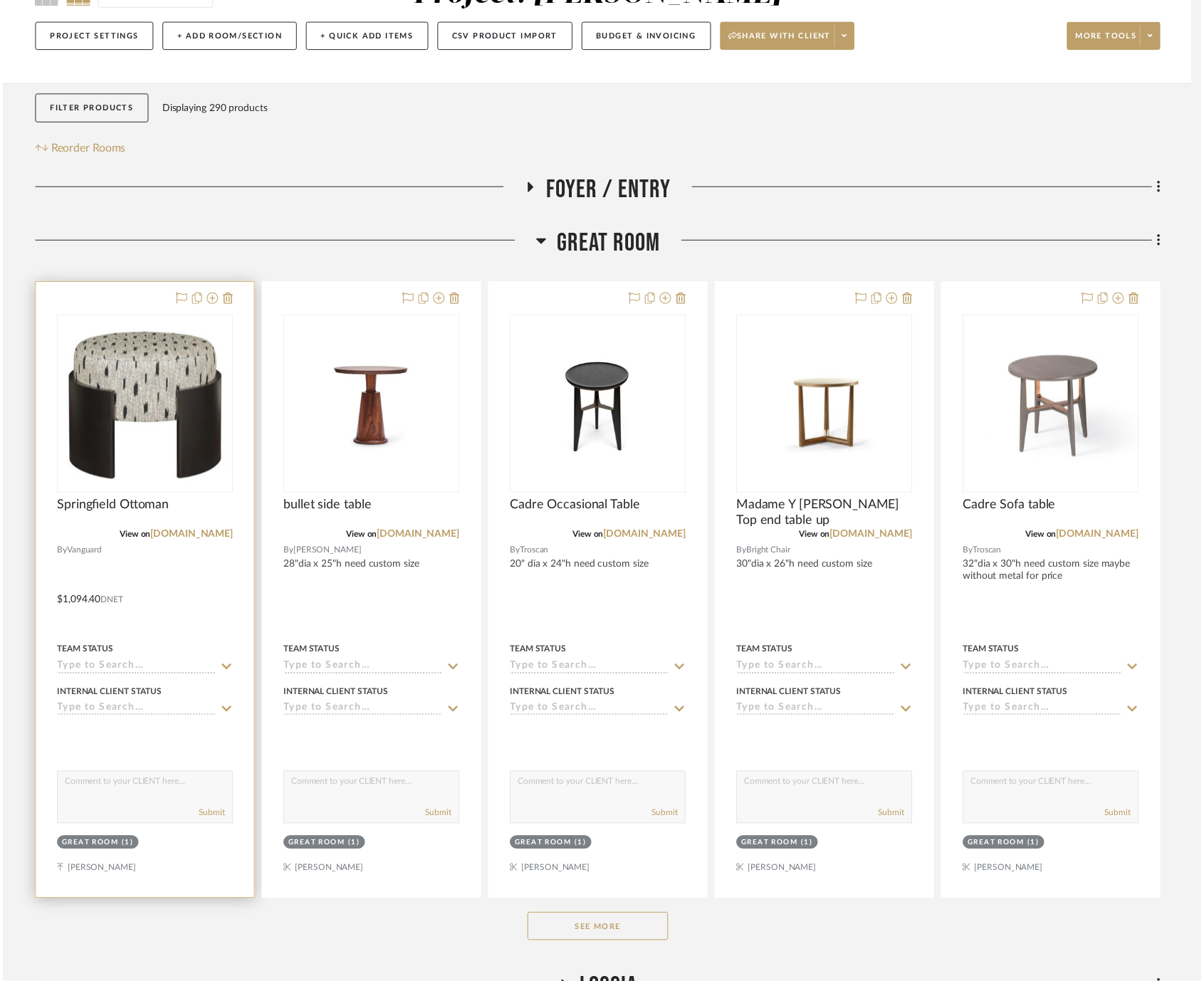
scroll to position [158, 0]
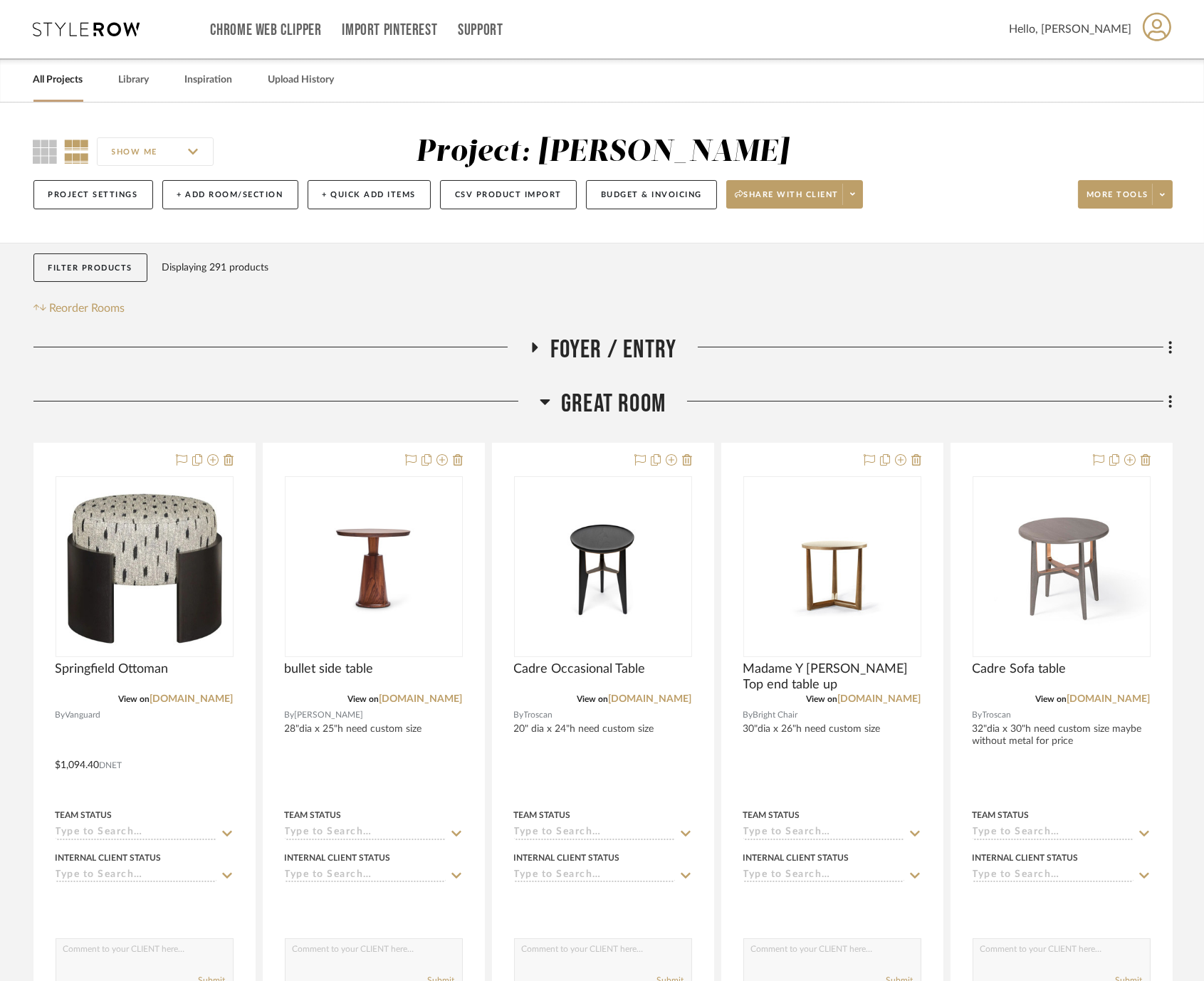
click at [612, 397] on span "Great Room" at bounding box center [613, 404] width 105 height 31
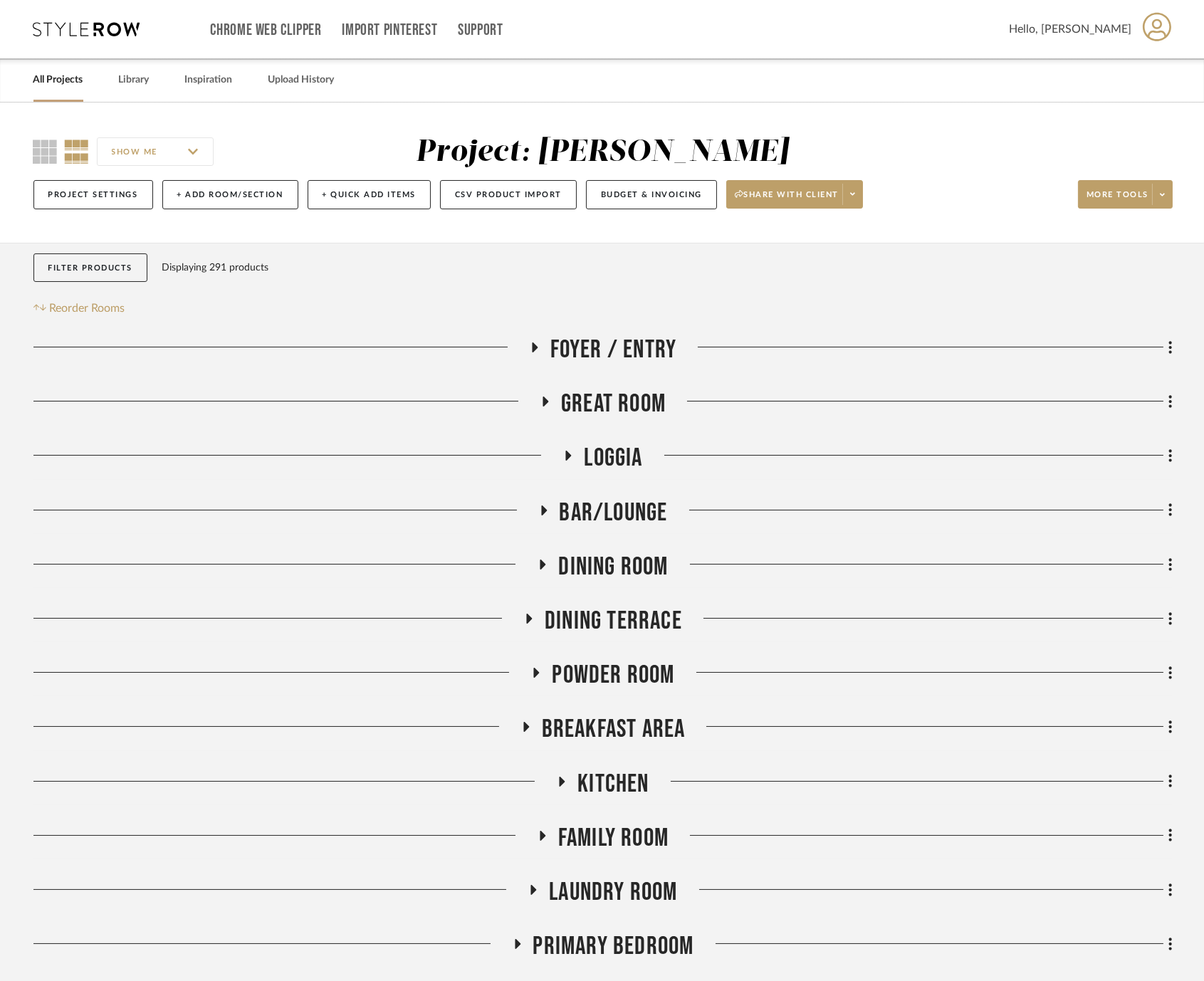
click at [633, 505] on span "Bar/Lounge" at bounding box center [614, 513] width 109 height 31
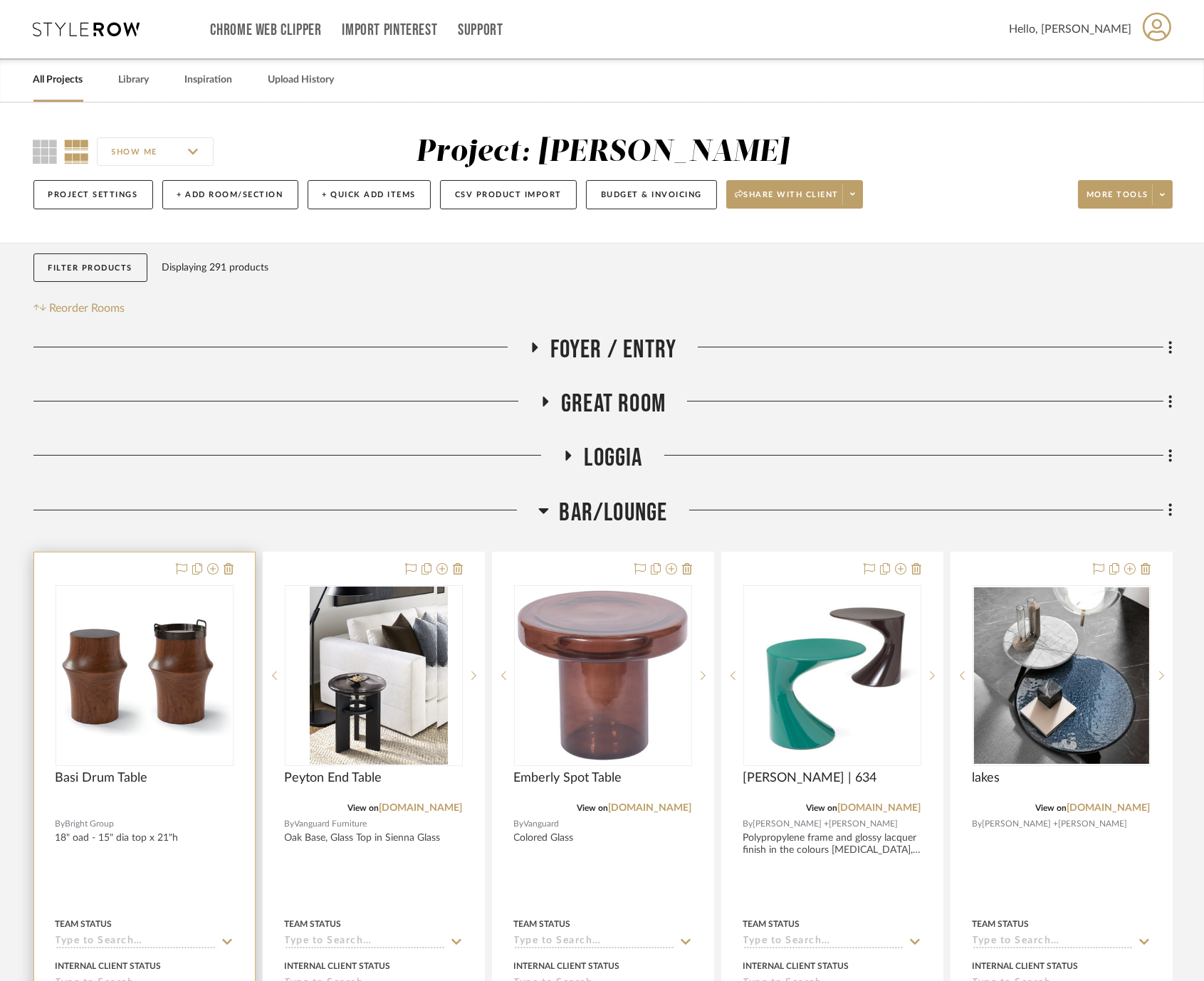
click at [158, 802] on div at bounding box center [145, 808] width 178 height 13
click at [0, 0] on img at bounding box center [0, 0] width 0 height 0
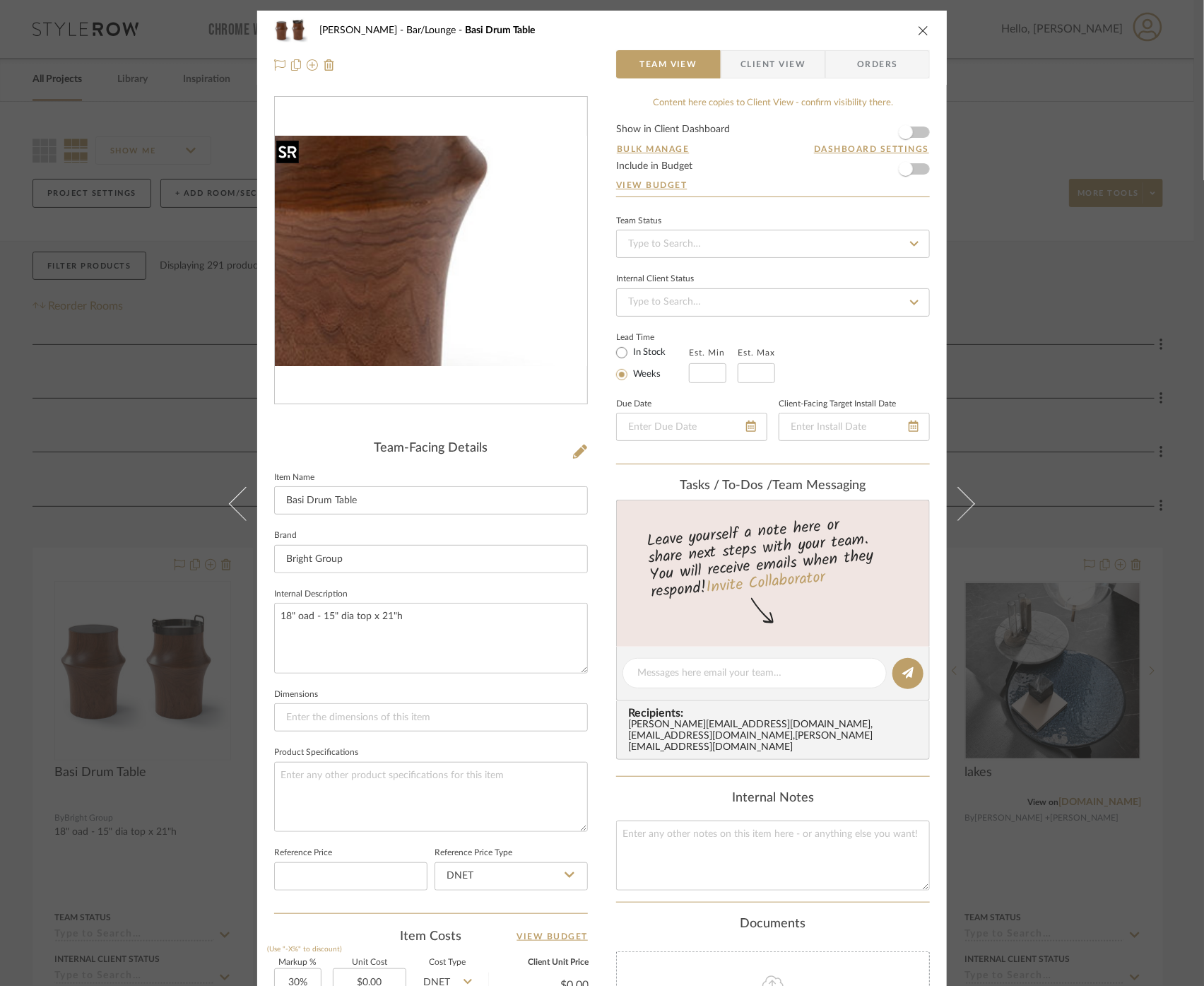
click at [531, 260] on img "0" at bounding box center [430, 251] width 312 height 230
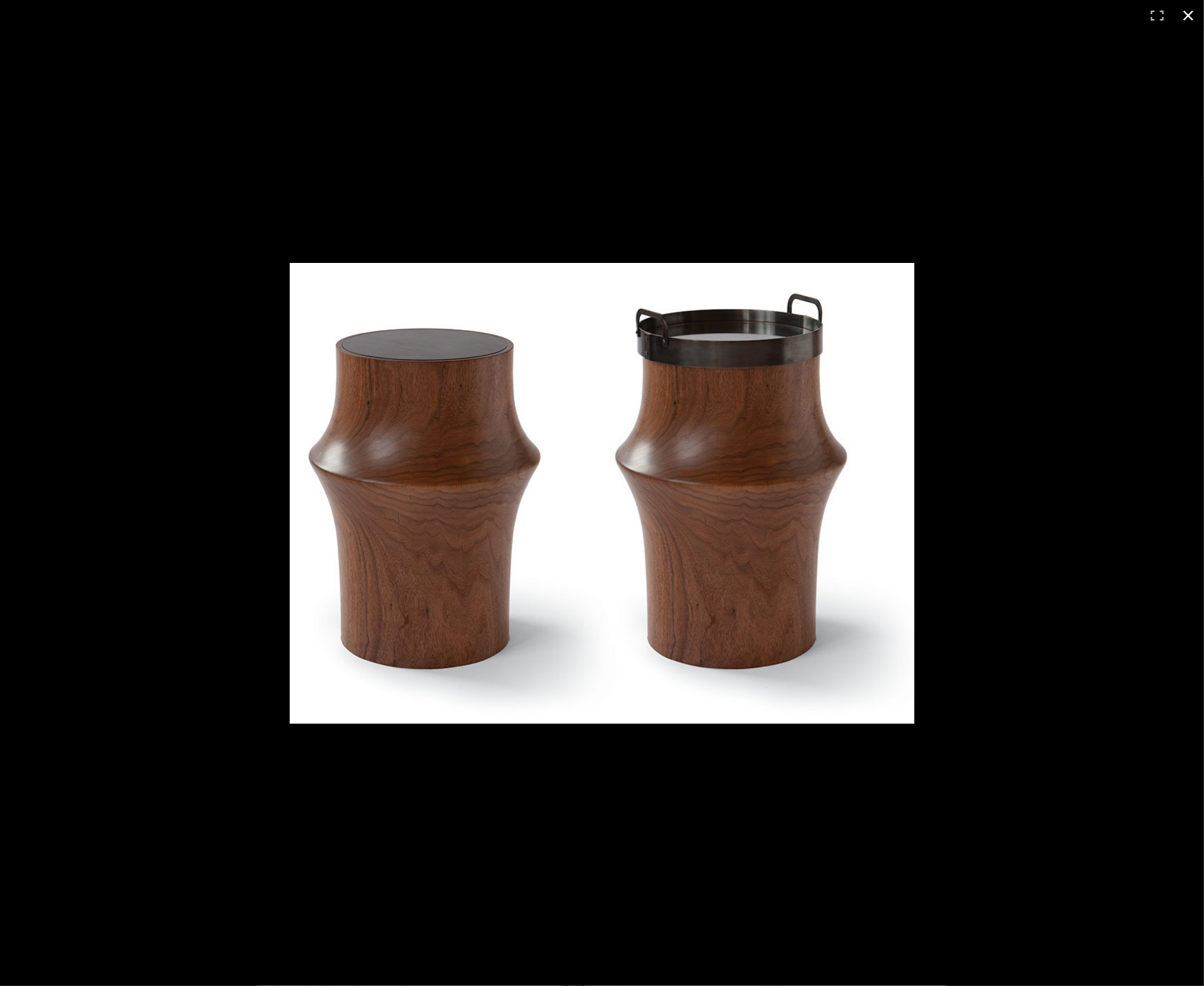
click at [1063, 452] on div at bounding box center [602, 493] width 1204 height 986
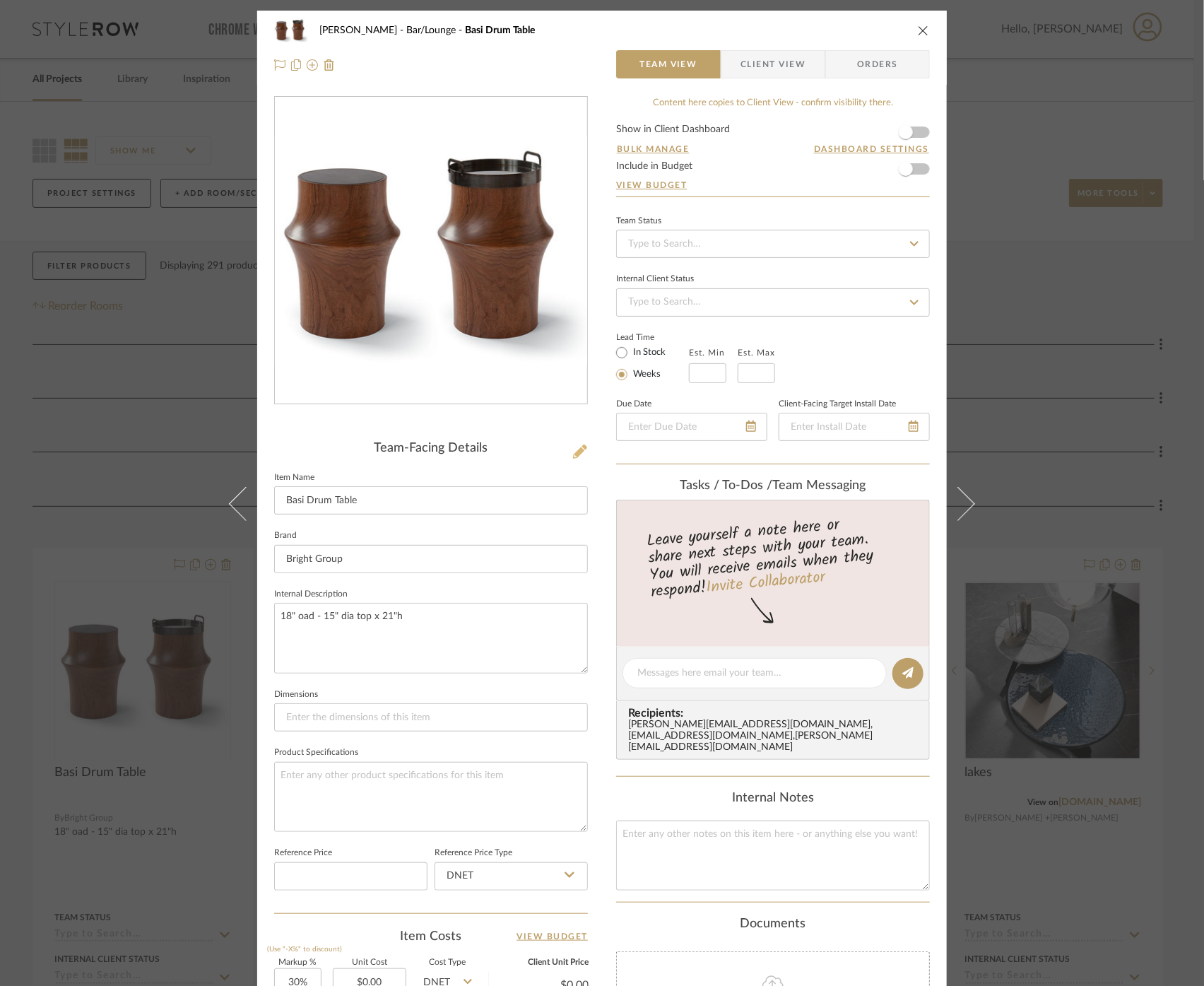
click at [581, 449] on icon at bounding box center [580, 451] width 14 height 14
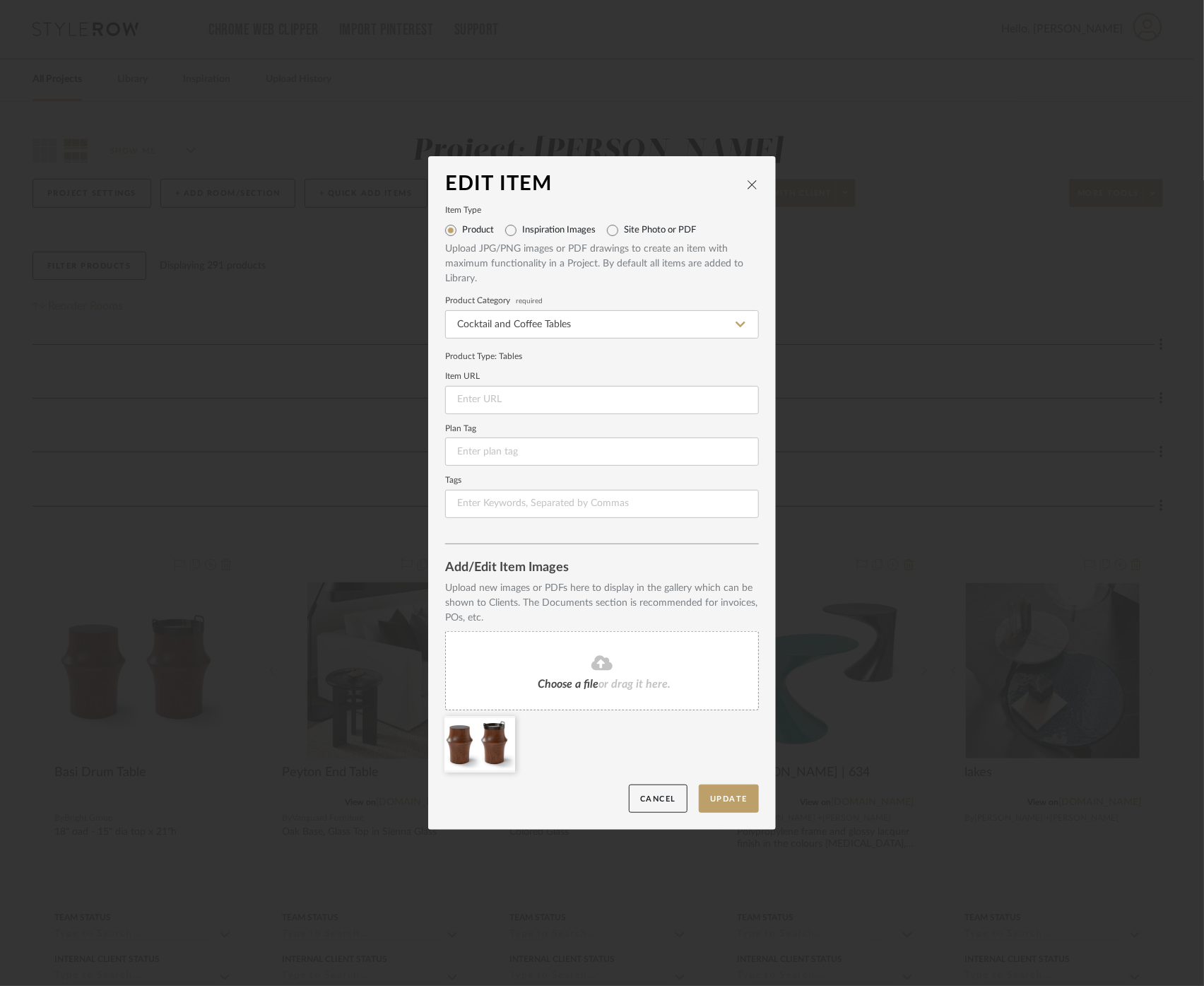
click at [753, 180] on icon "close" at bounding box center [752, 184] width 11 height 11
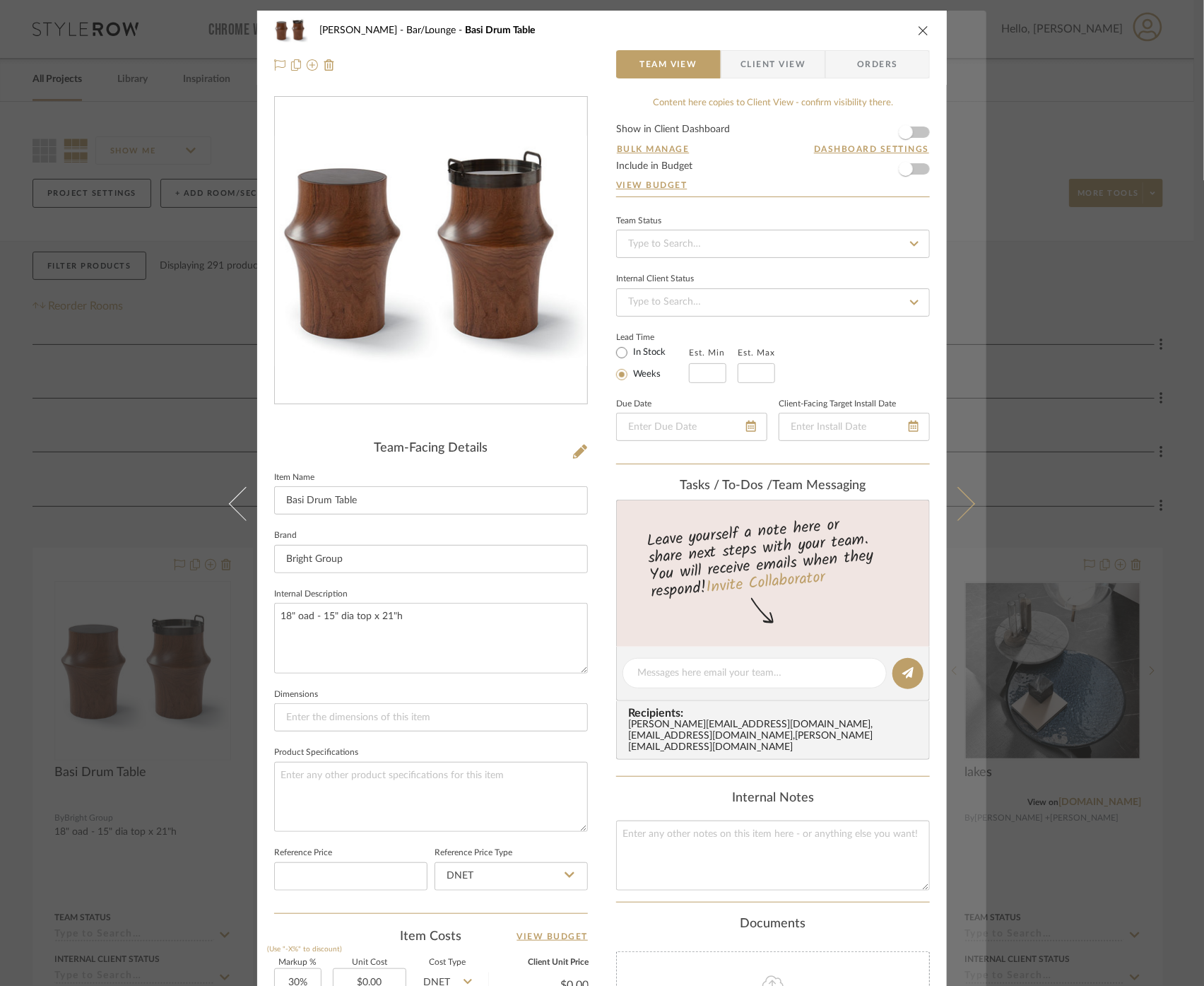
click at [977, 405] on button at bounding box center [967, 503] width 40 height 986
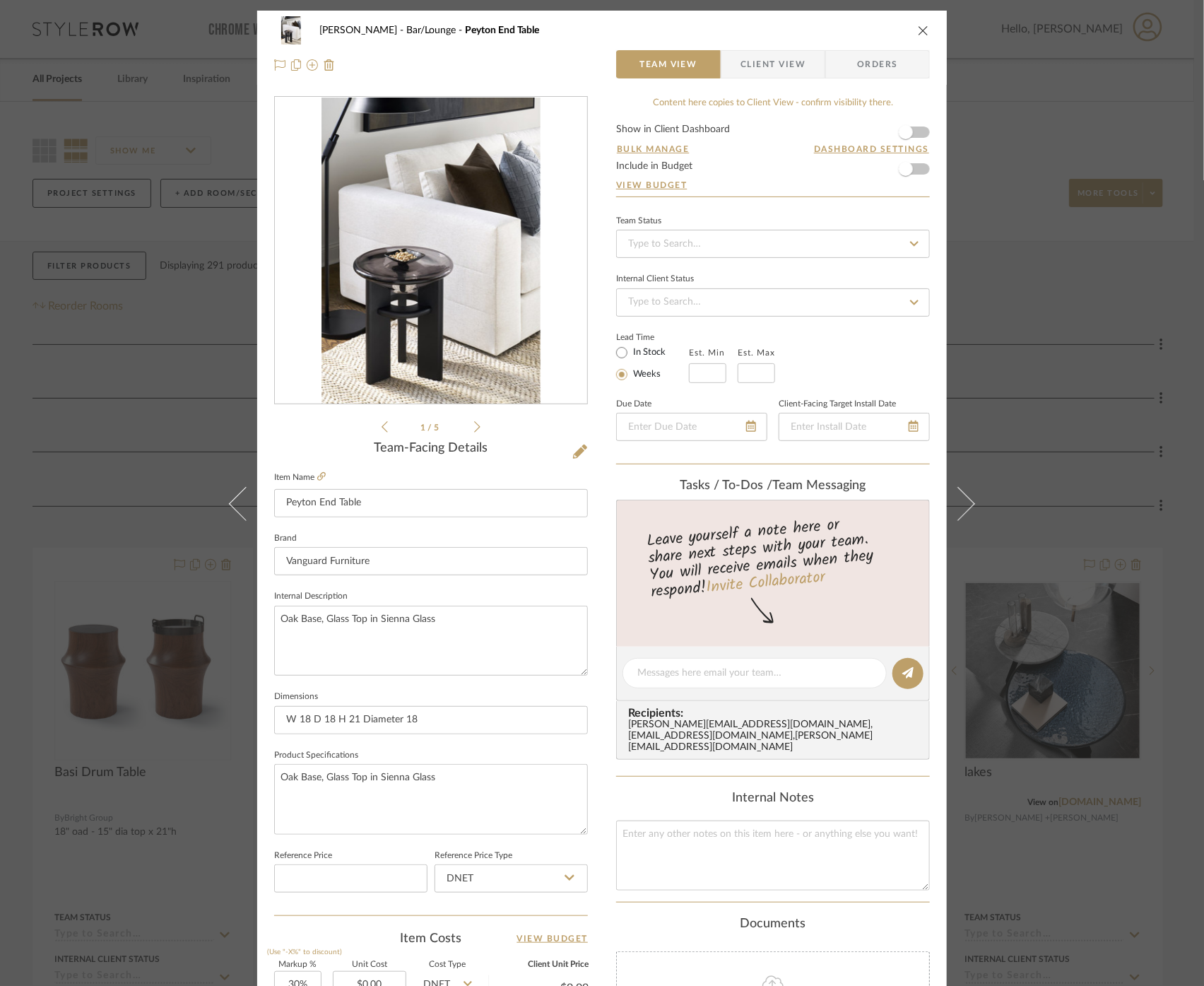
click at [1087, 471] on div "Cawley Gillon Bar/Lounge Peyton End Table Team View Client View Orders 1 / 5 Te…" at bounding box center [602, 493] width 1204 height 986
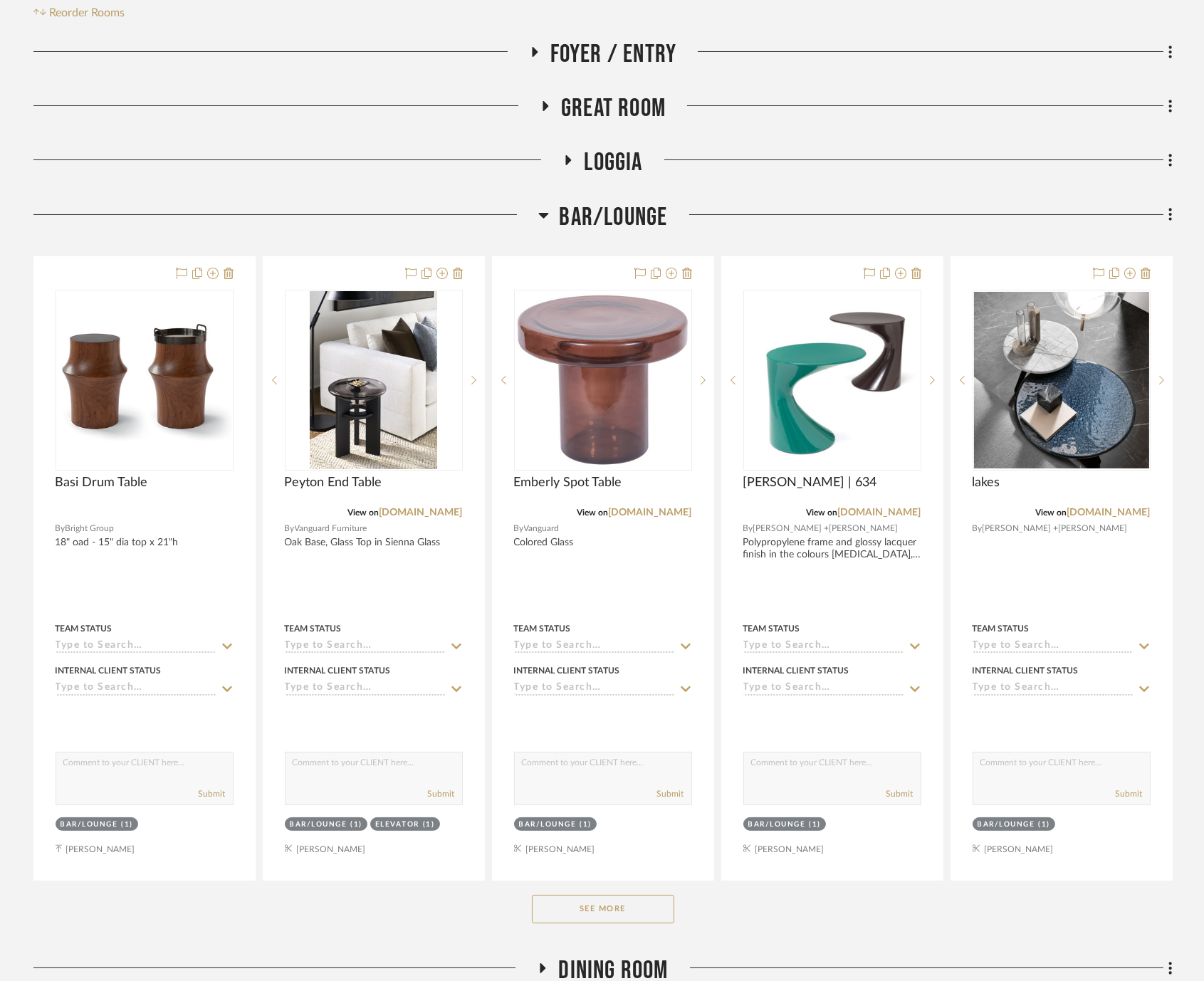
scroll to position [316, 0]
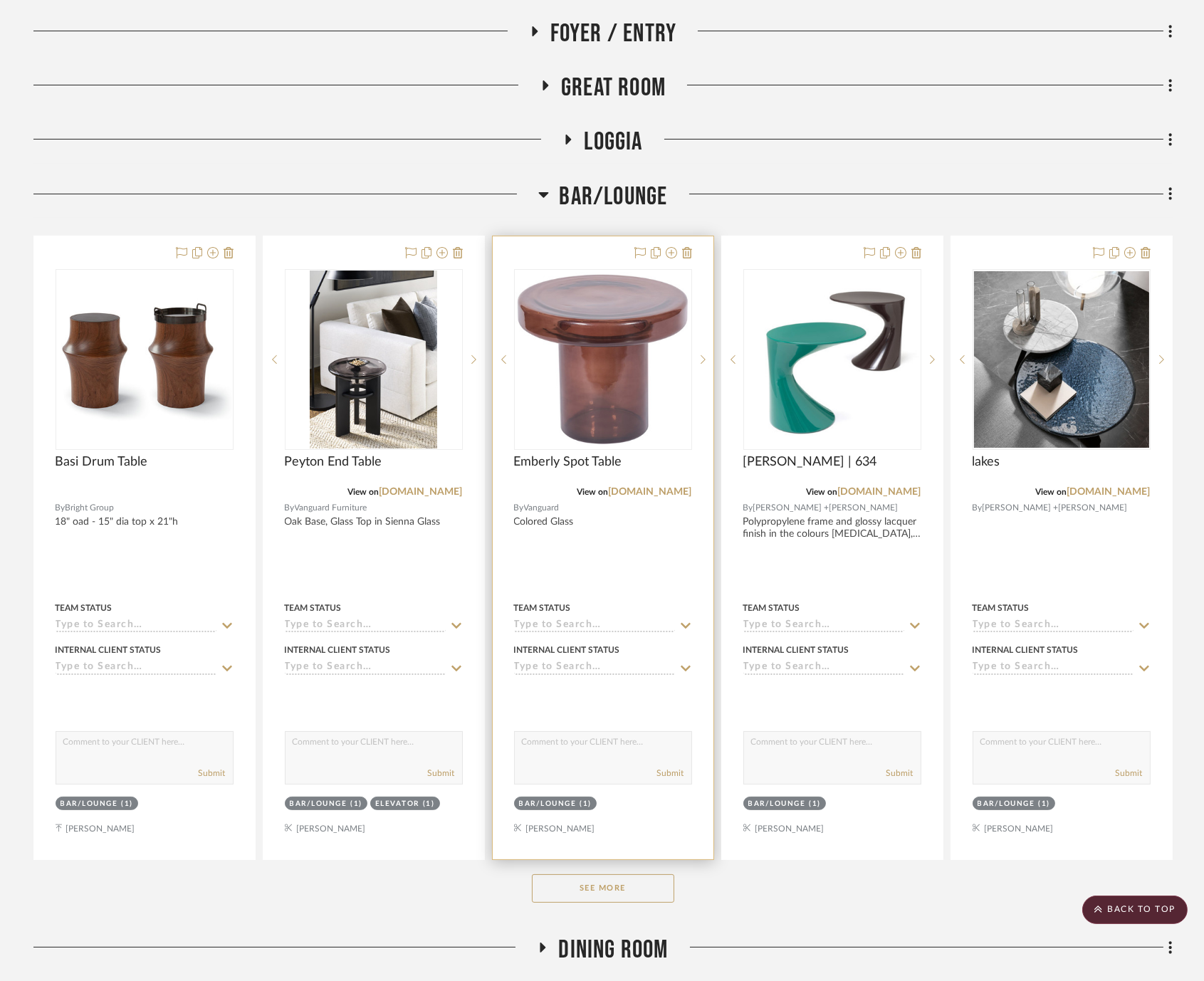
click at [641, 486] on div "View on vanguardfurniture.com" at bounding box center [603, 492] width 178 height 13
click at [636, 490] on link "[DOMAIN_NAME]" at bounding box center [651, 492] width 84 height 10
click at [663, 487] on link "[DOMAIN_NAME]" at bounding box center [651, 492] width 84 height 10
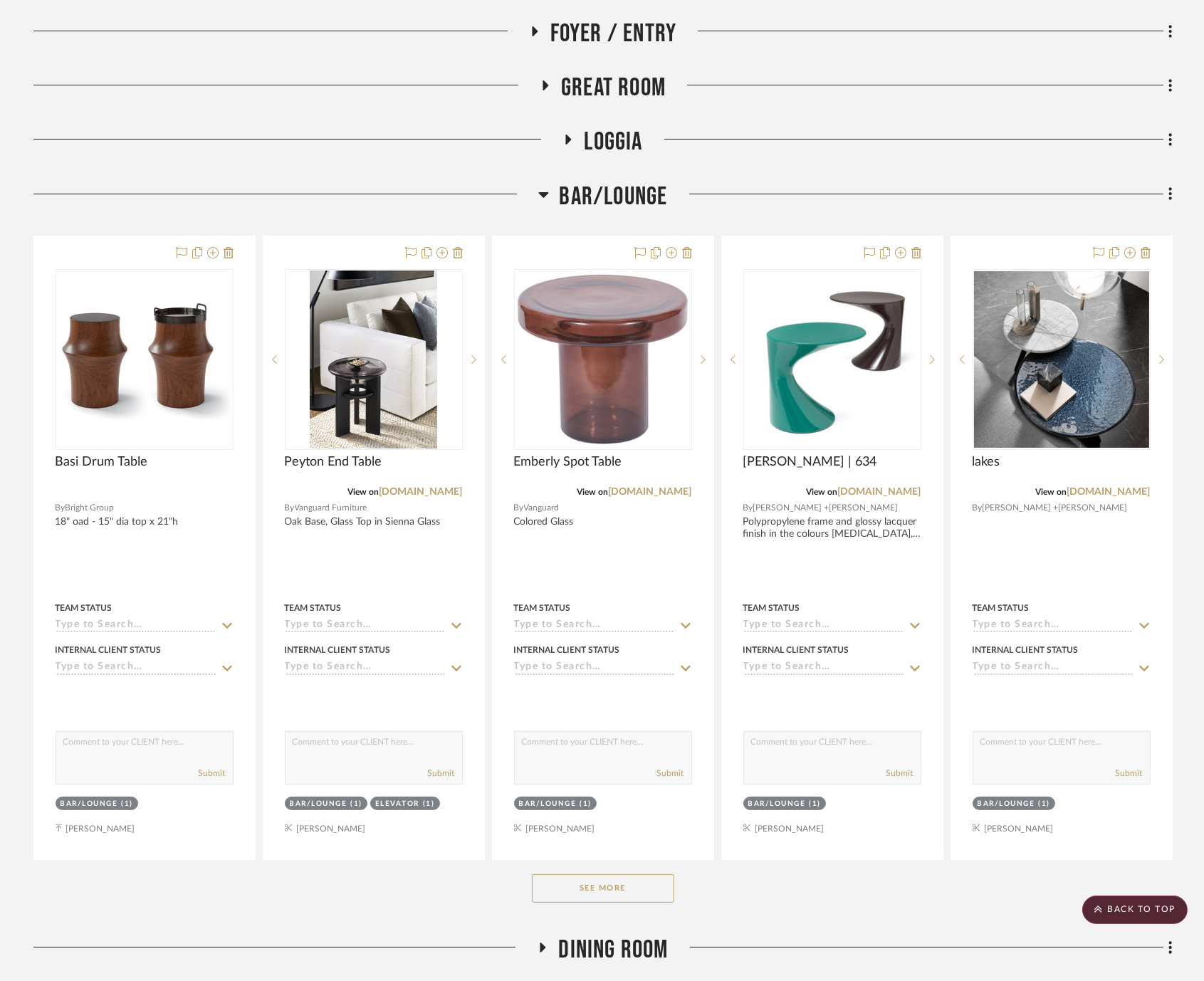
click at [599, 888] on button "See More" at bounding box center [603, 889] width 142 height 29
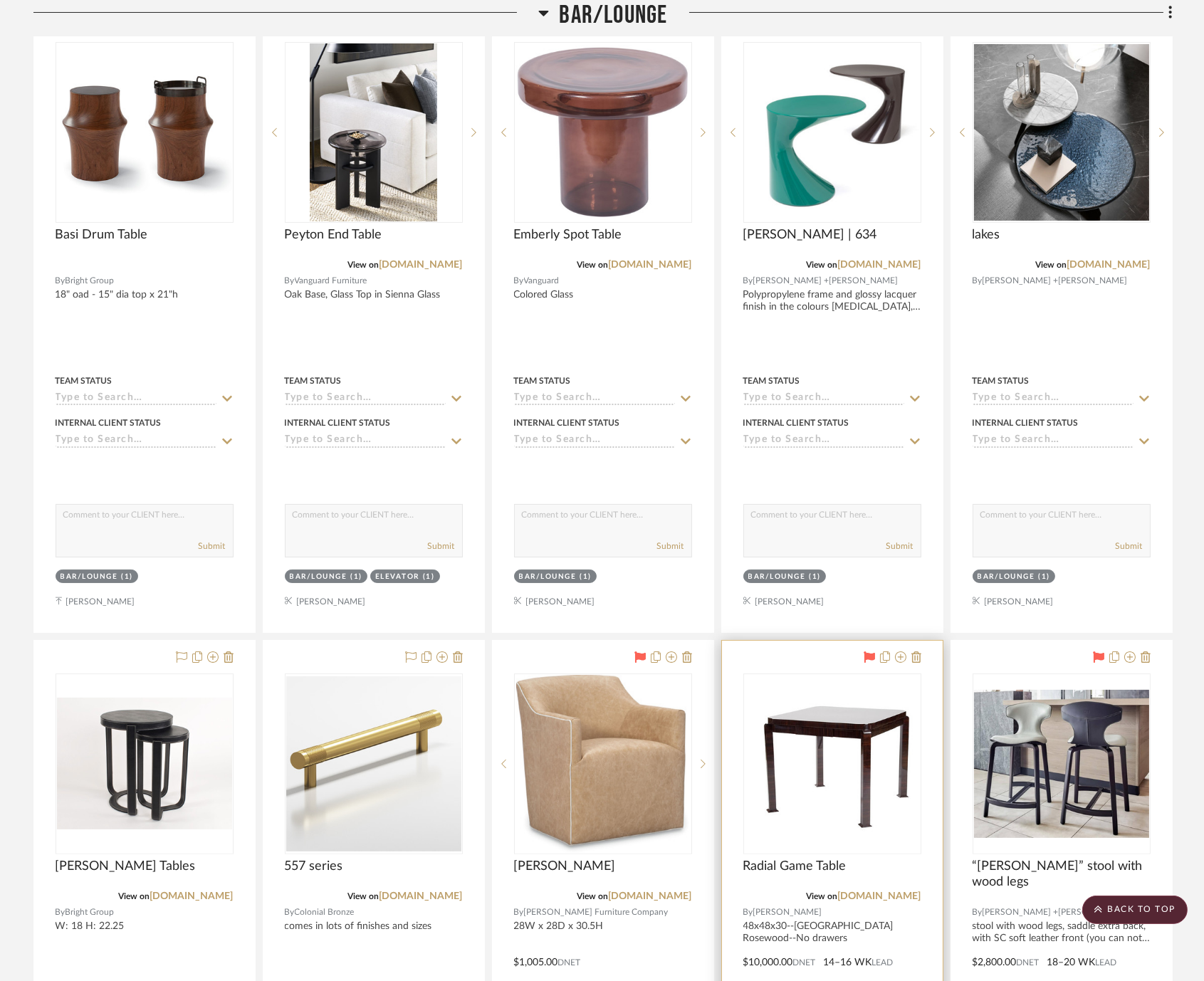
scroll to position [395, 0]
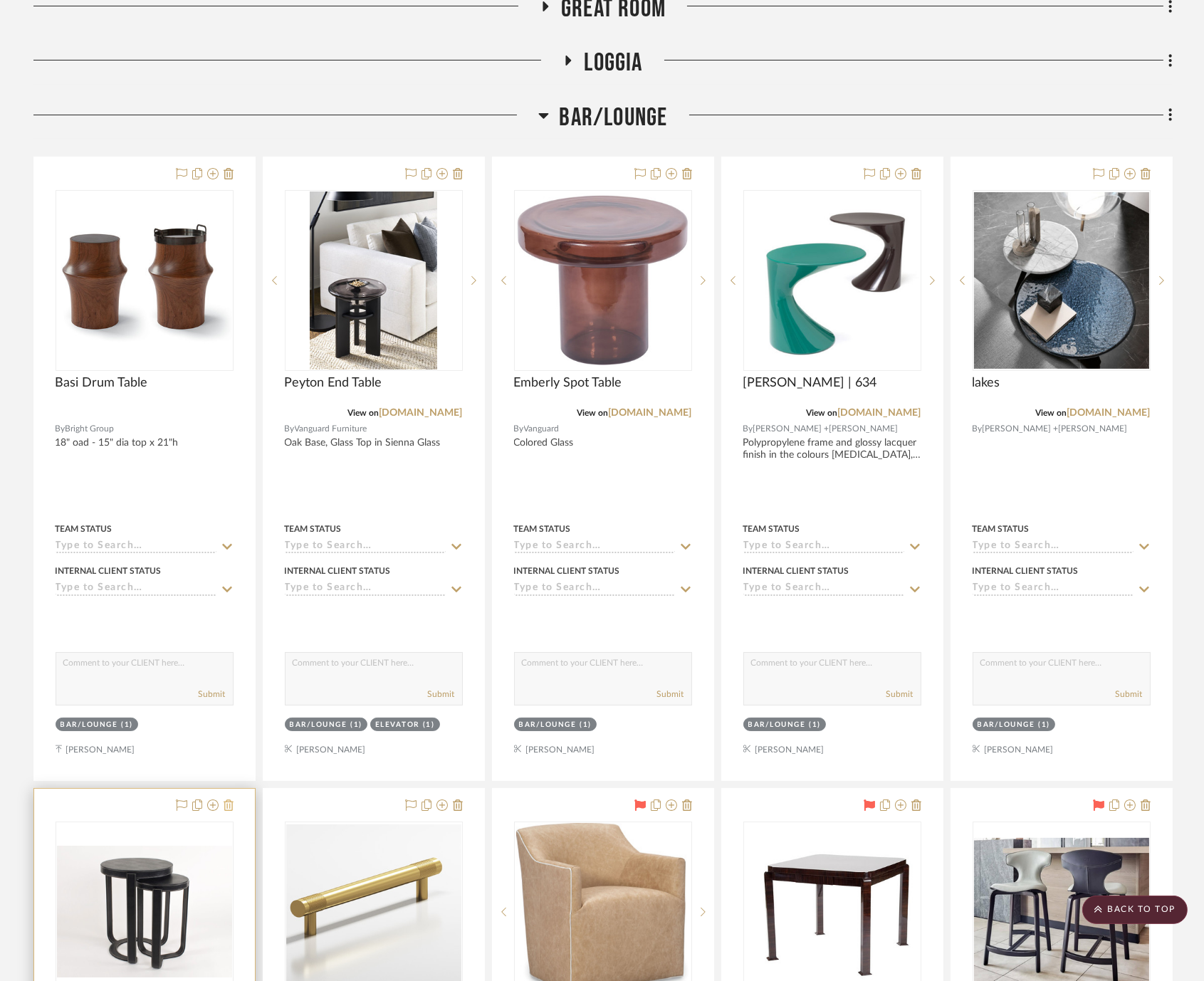
click at [231, 801] on icon at bounding box center [228, 805] width 10 height 11
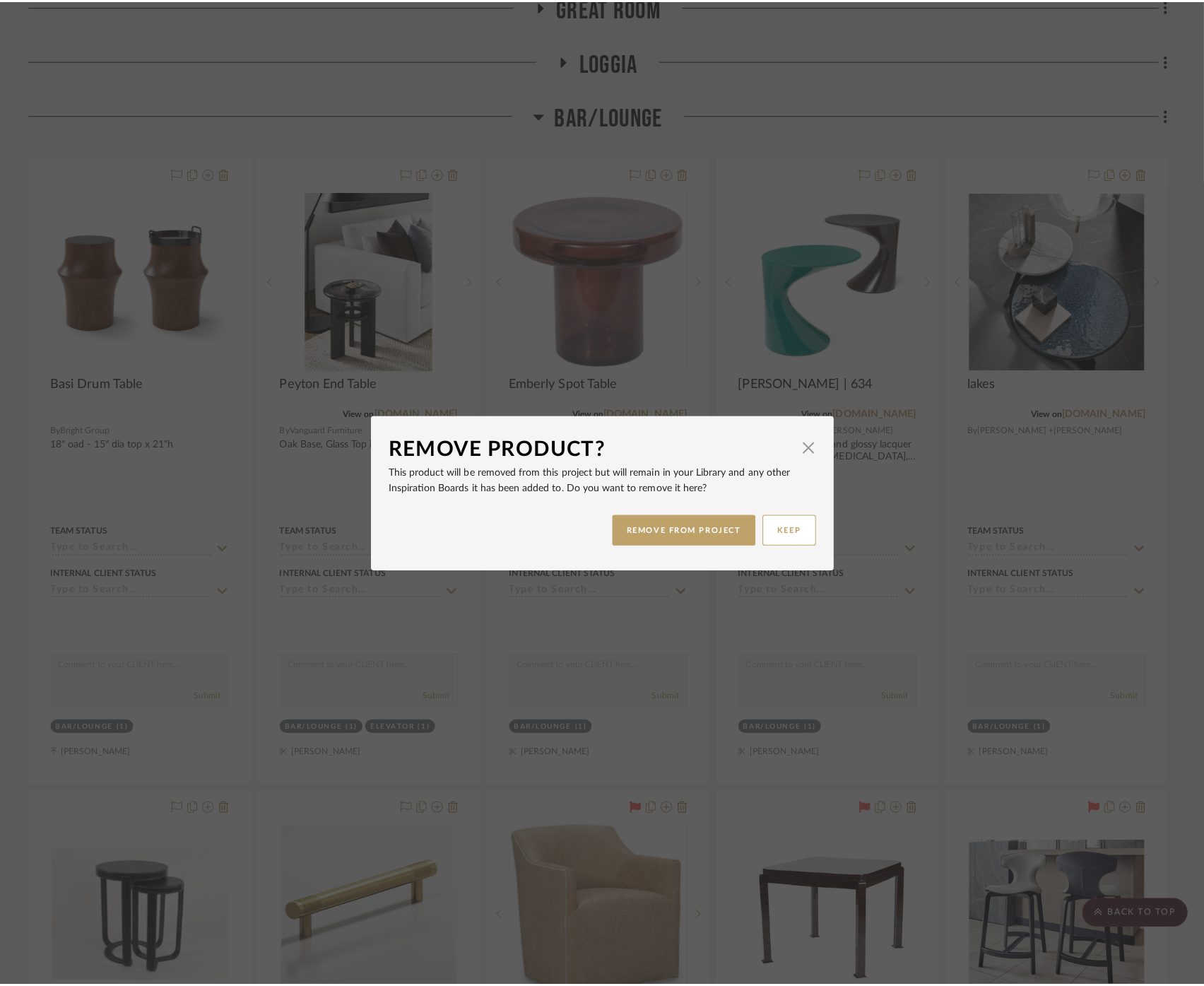
scroll to position [0, 0]
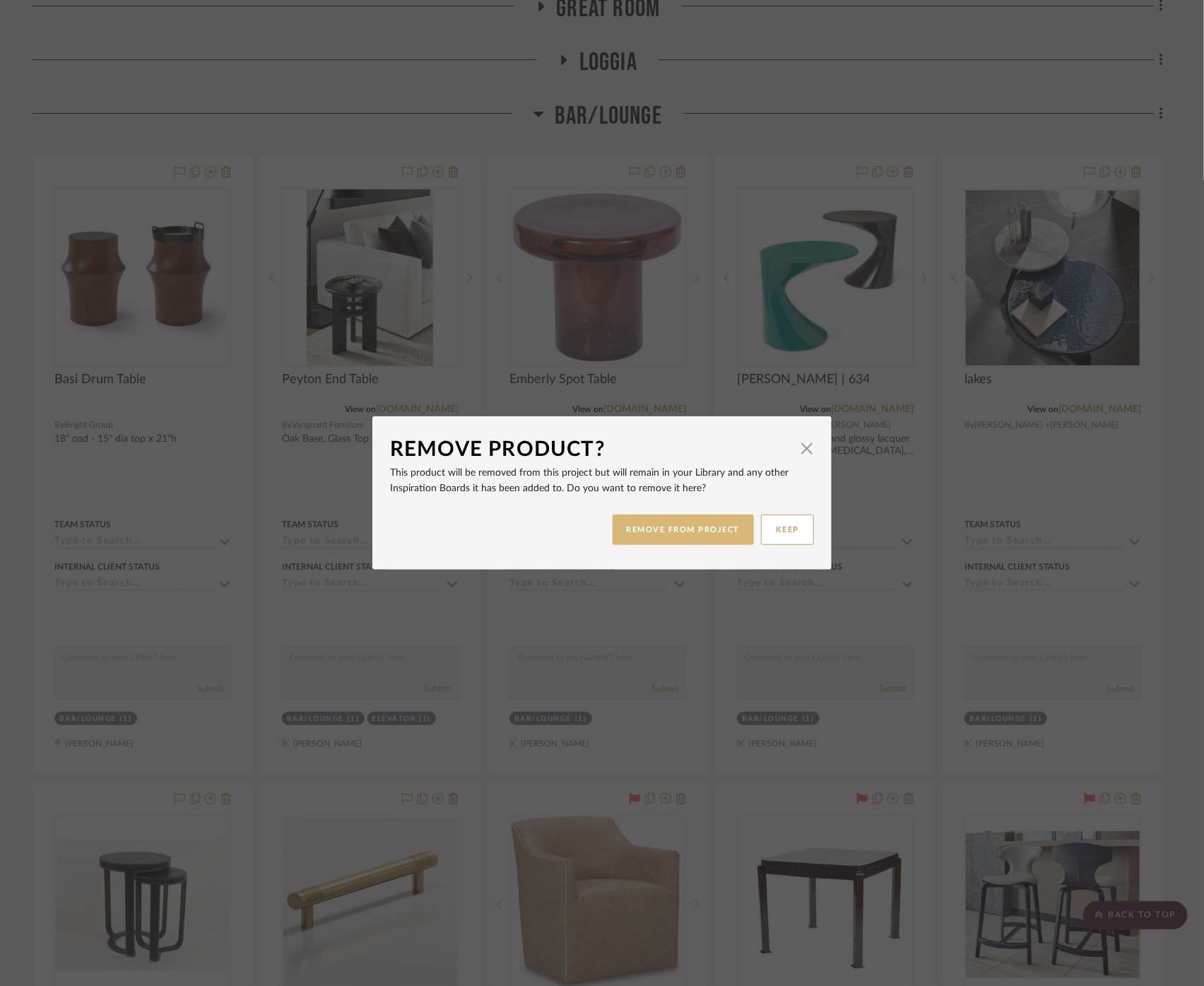
click at [695, 530] on button "REMOVE FROM PROJECT" at bounding box center [684, 530] width 142 height 31
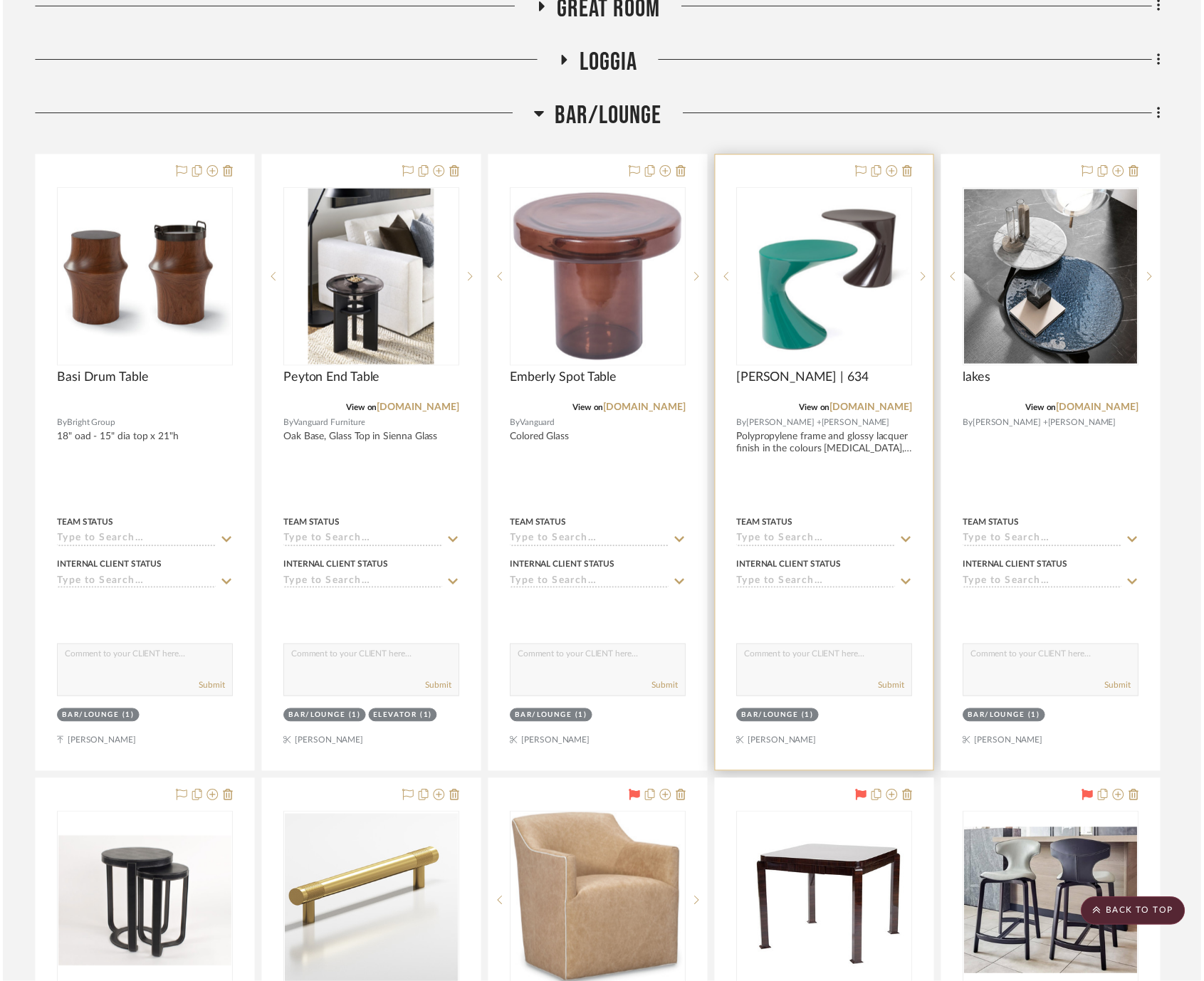
scroll to position [395, 0]
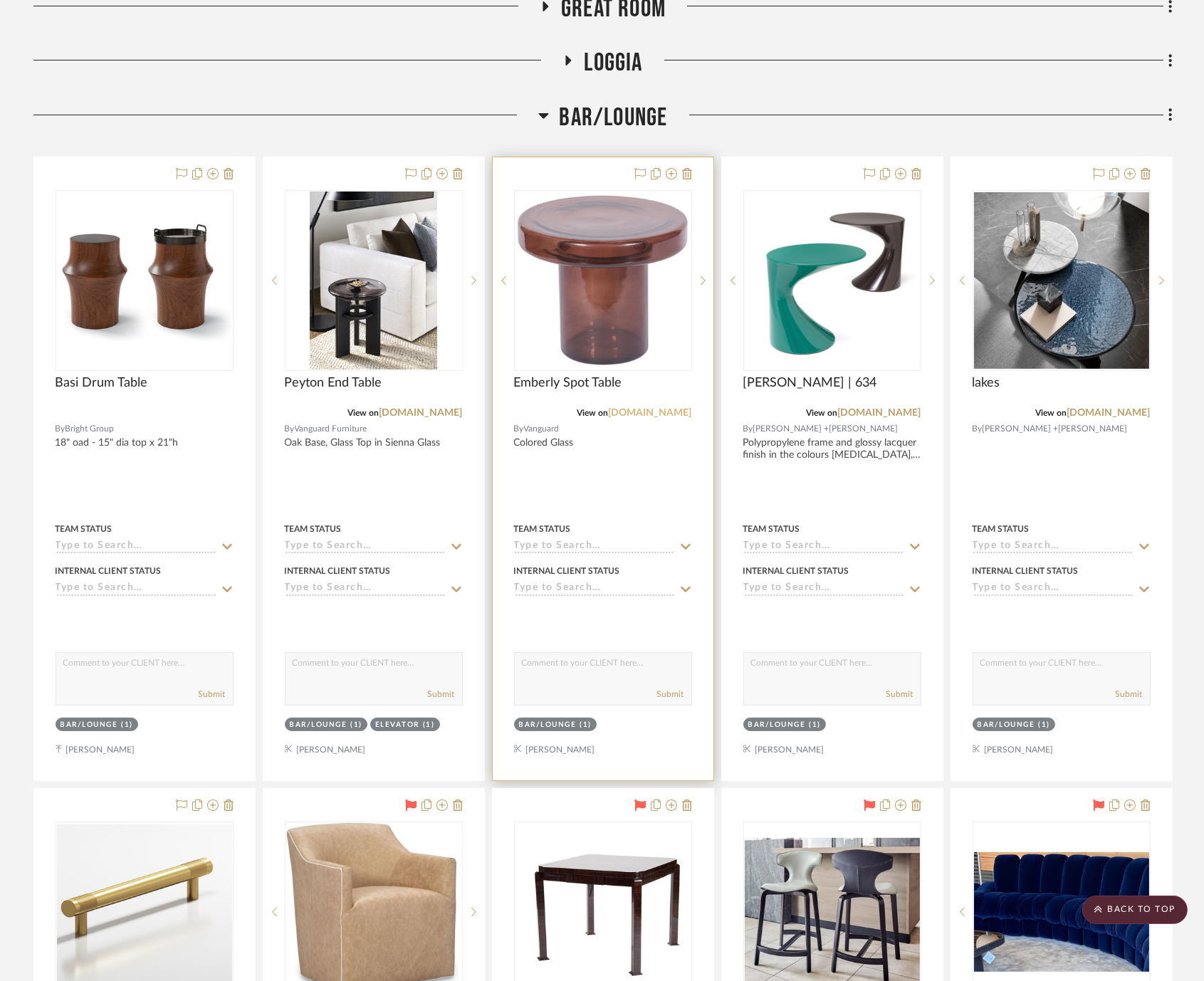
click at [651, 414] on link "[DOMAIN_NAME]" at bounding box center [651, 412] width 84 height 10
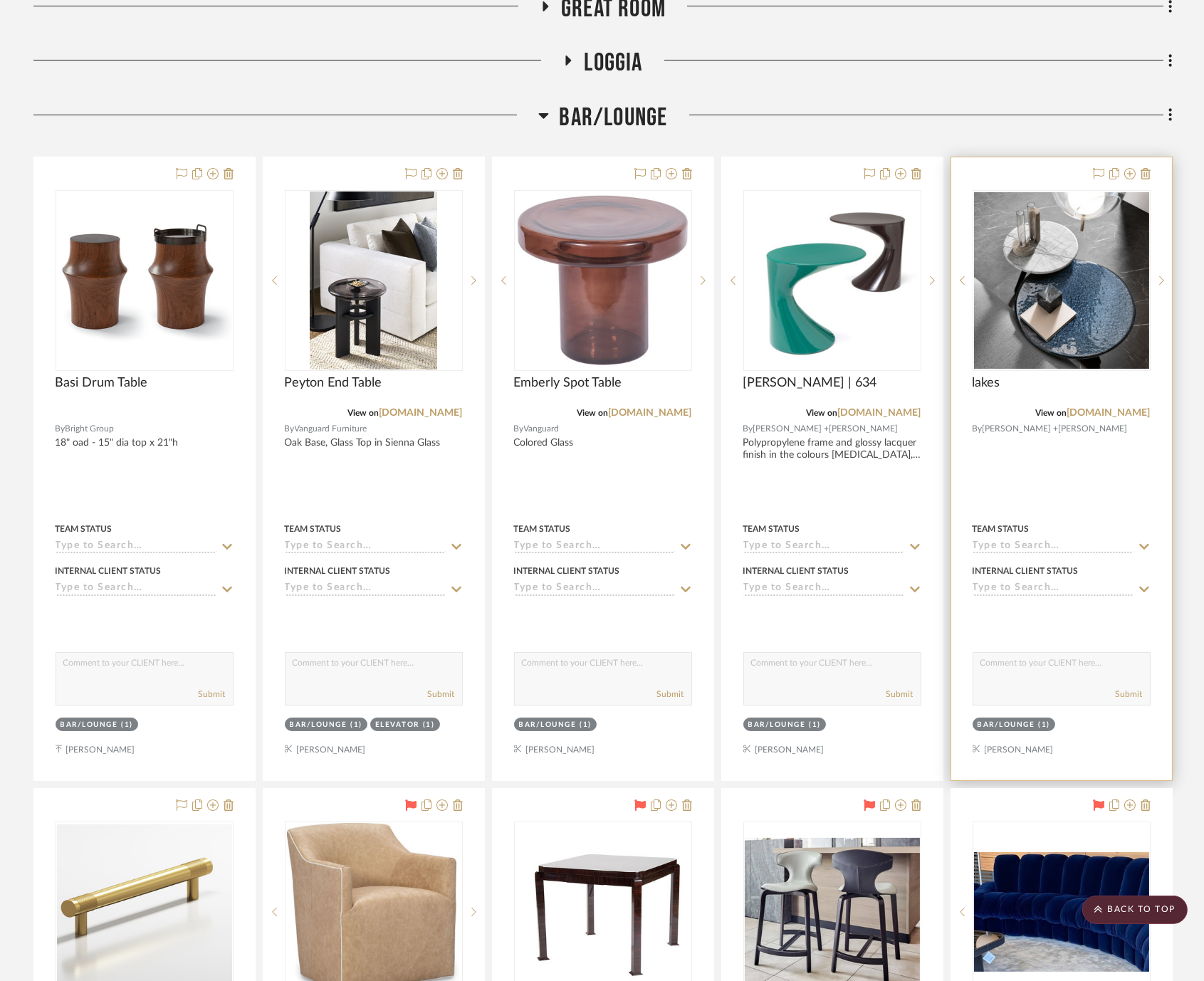
click at [1111, 404] on div "lakes" at bounding box center [1062, 391] width 178 height 32
click at [1114, 408] on link "[DOMAIN_NAME]" at bounding box center [1109, 412] width 84 height 10
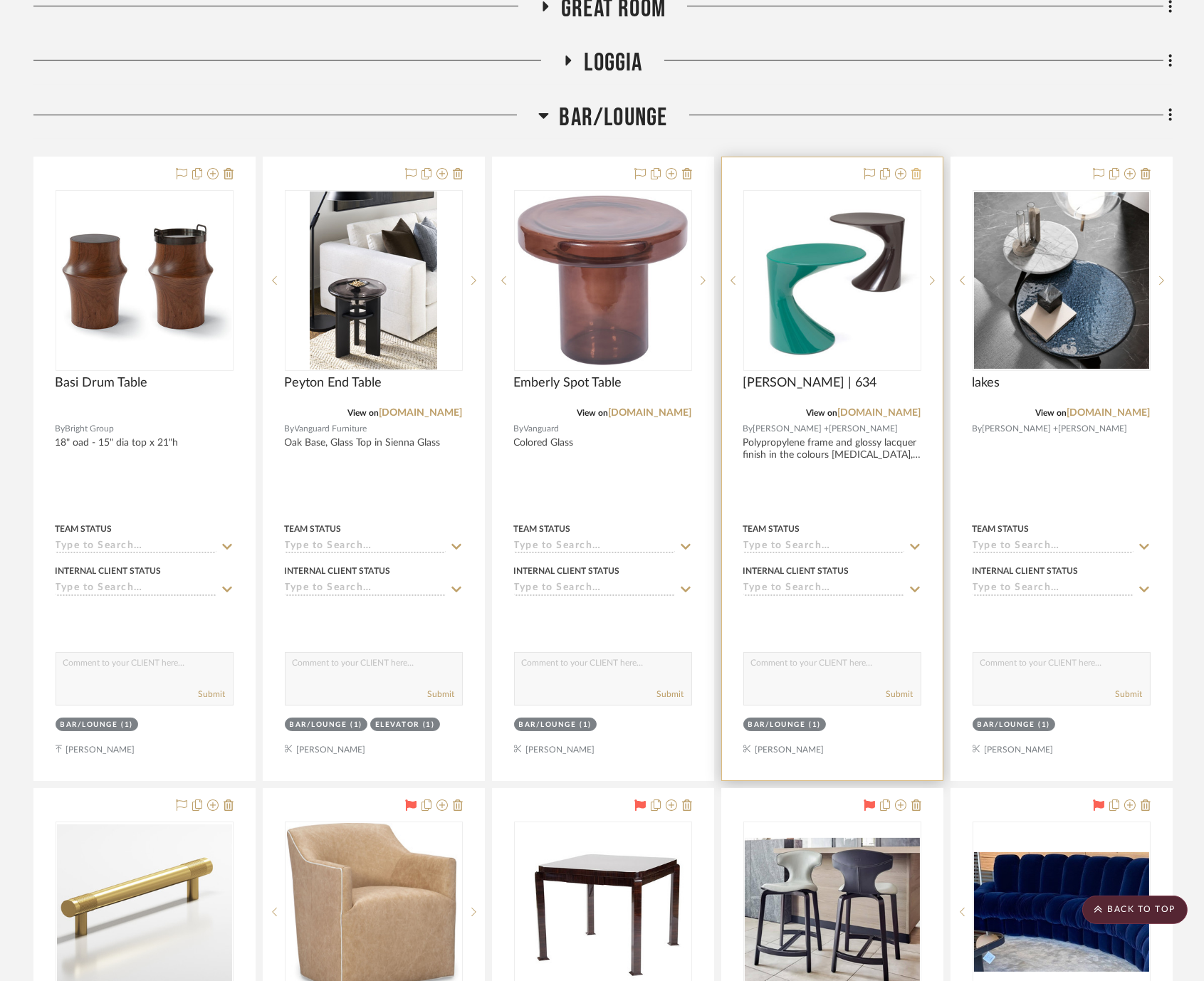
click at [917, 173] on icon at bounding box center [916, 173] width 10 height 11
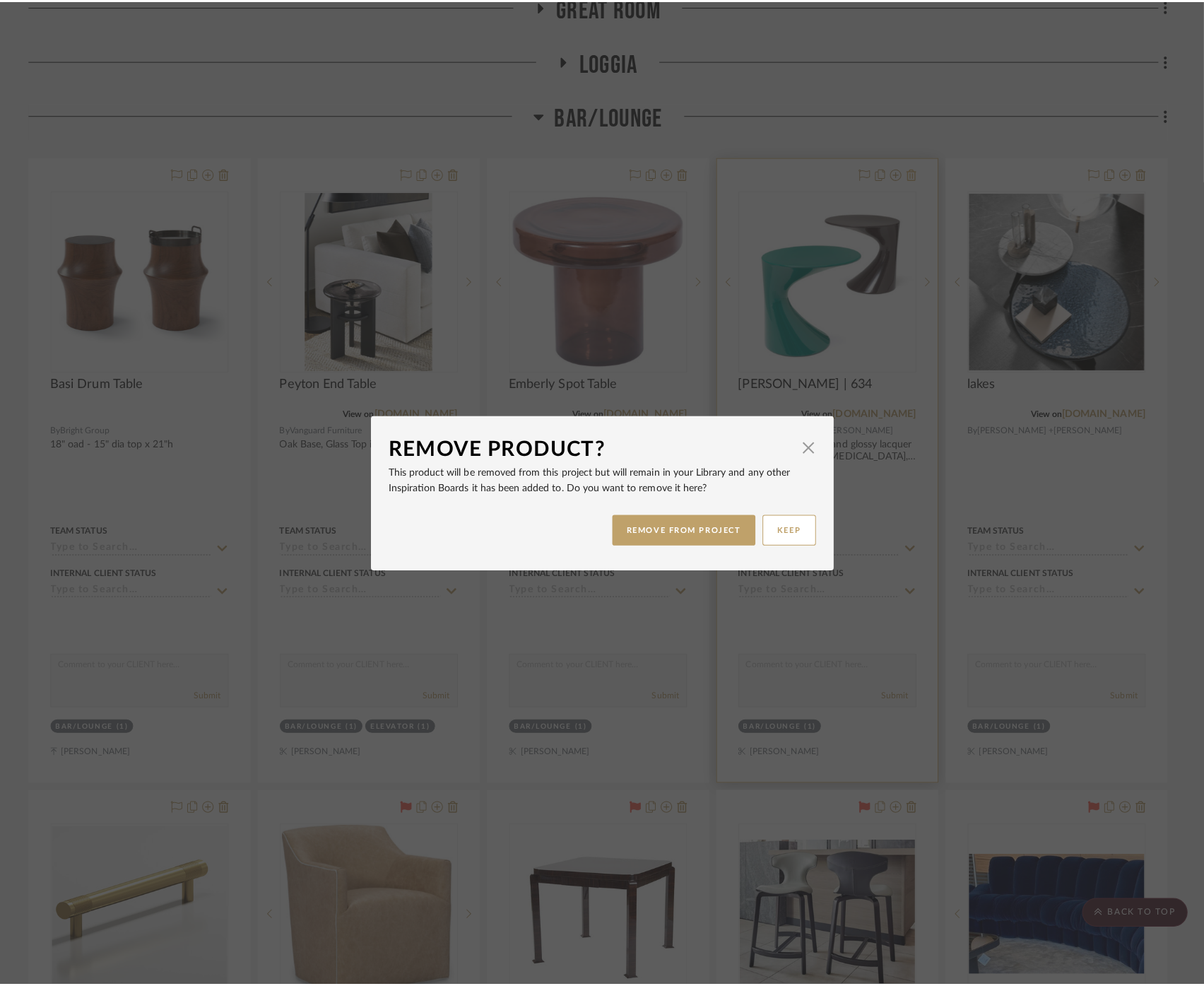
scroll to position [0, 0]
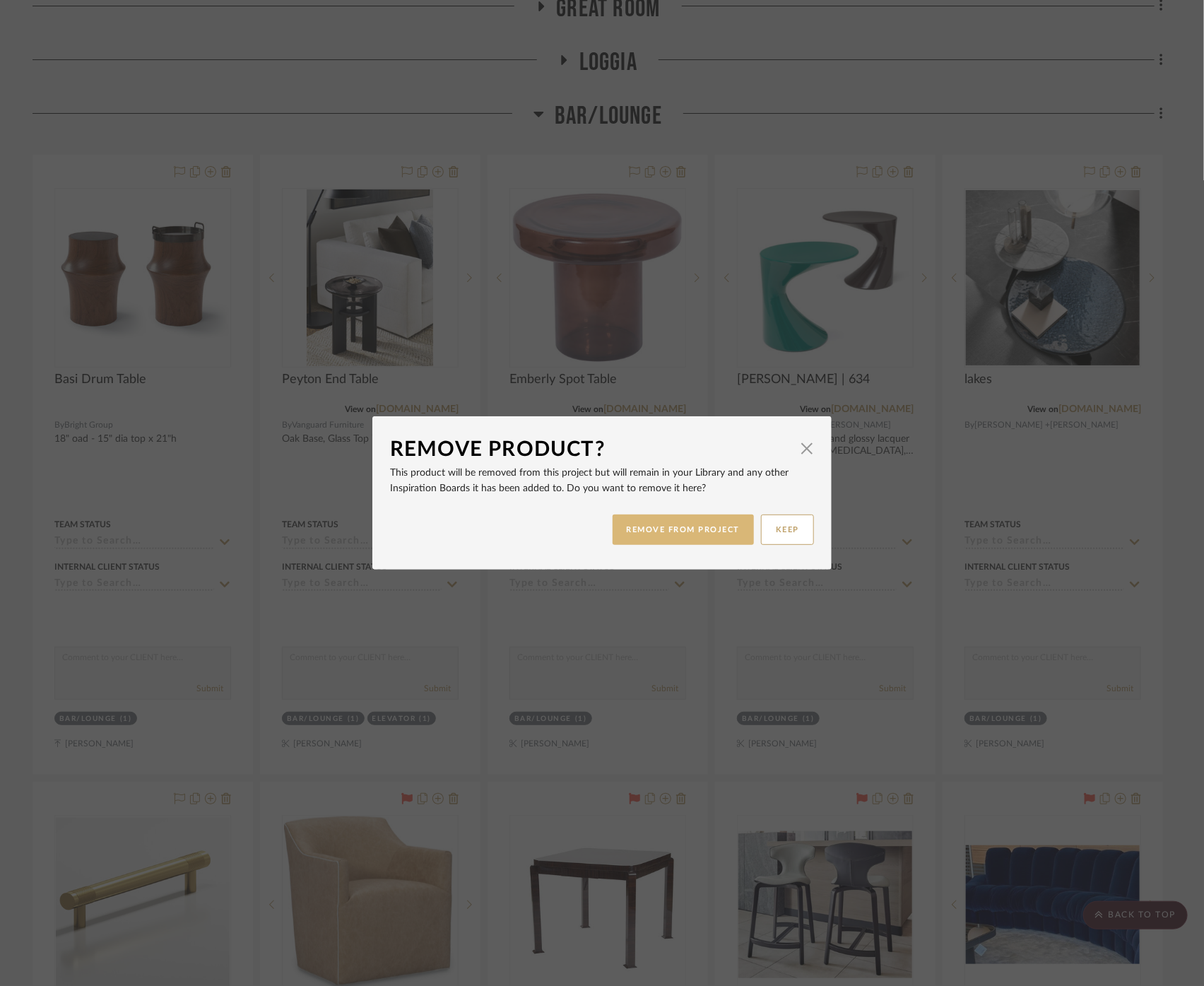
click at [670, 530] on button "REMOVE FROM PROJECT" at bounding box center [684, 530] width 142 height 31
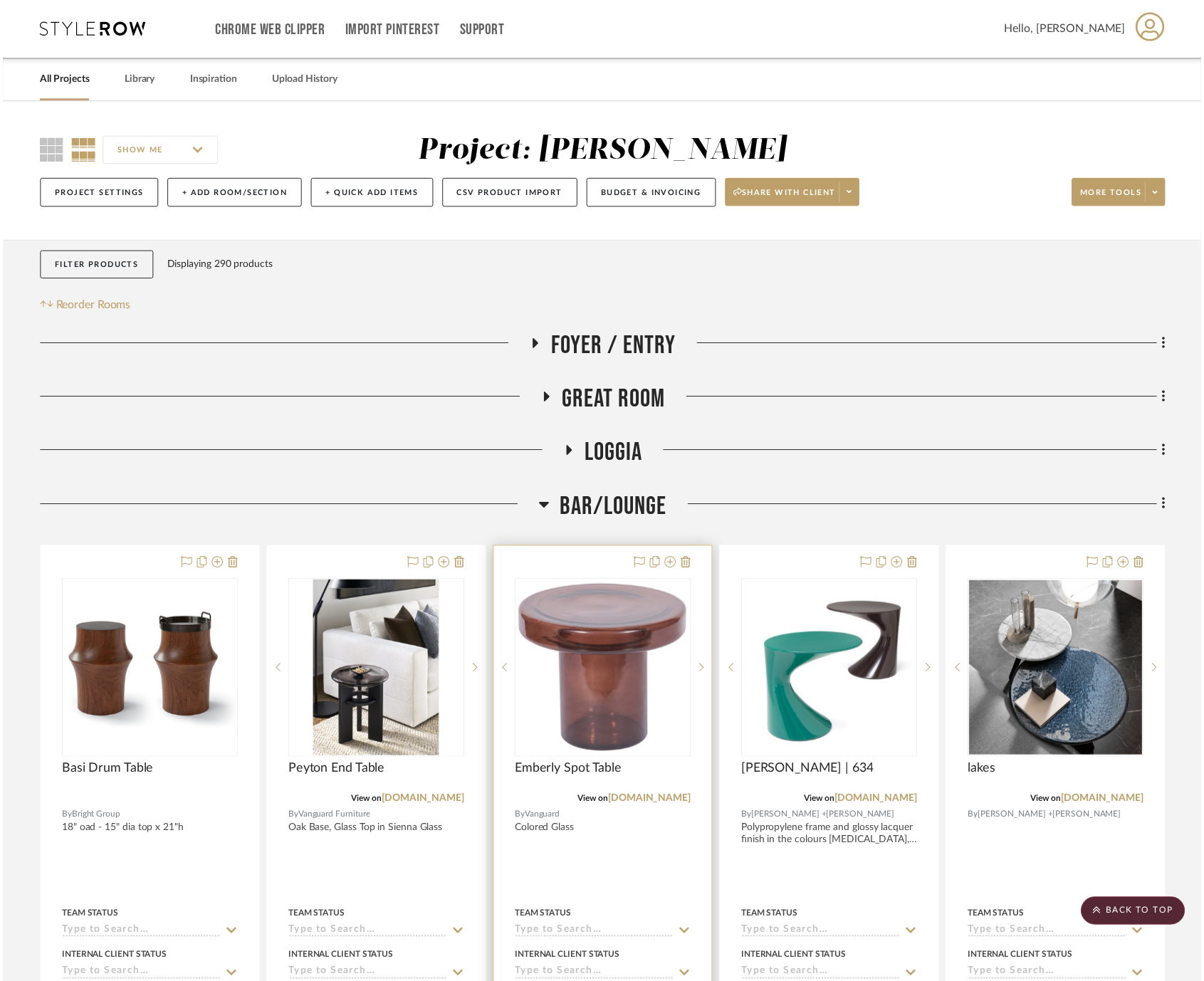
scroll to position [395, 0]
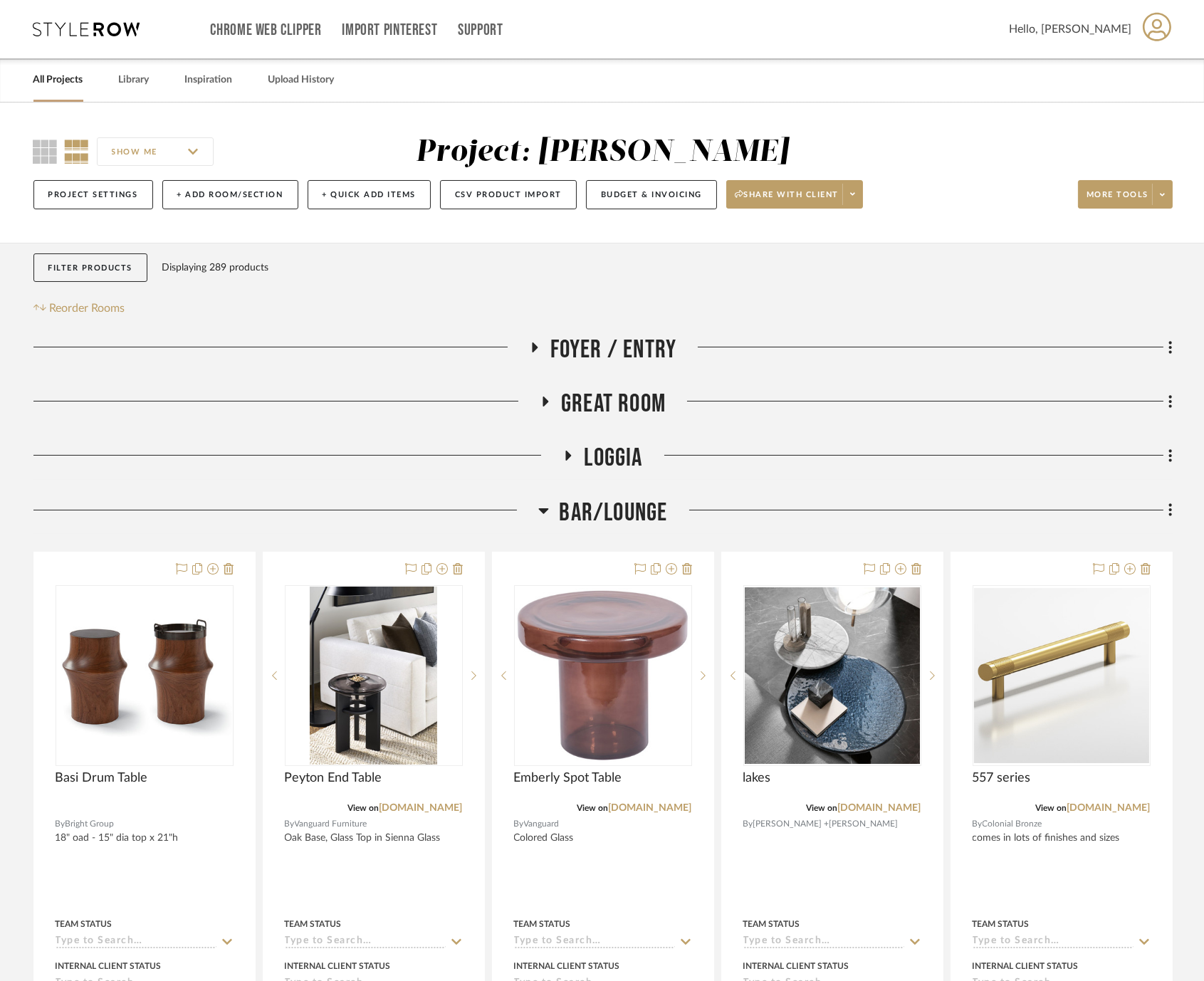
click at [616, 455] on span "Loggia" at bounding box center [612, 458] width 58 height 31
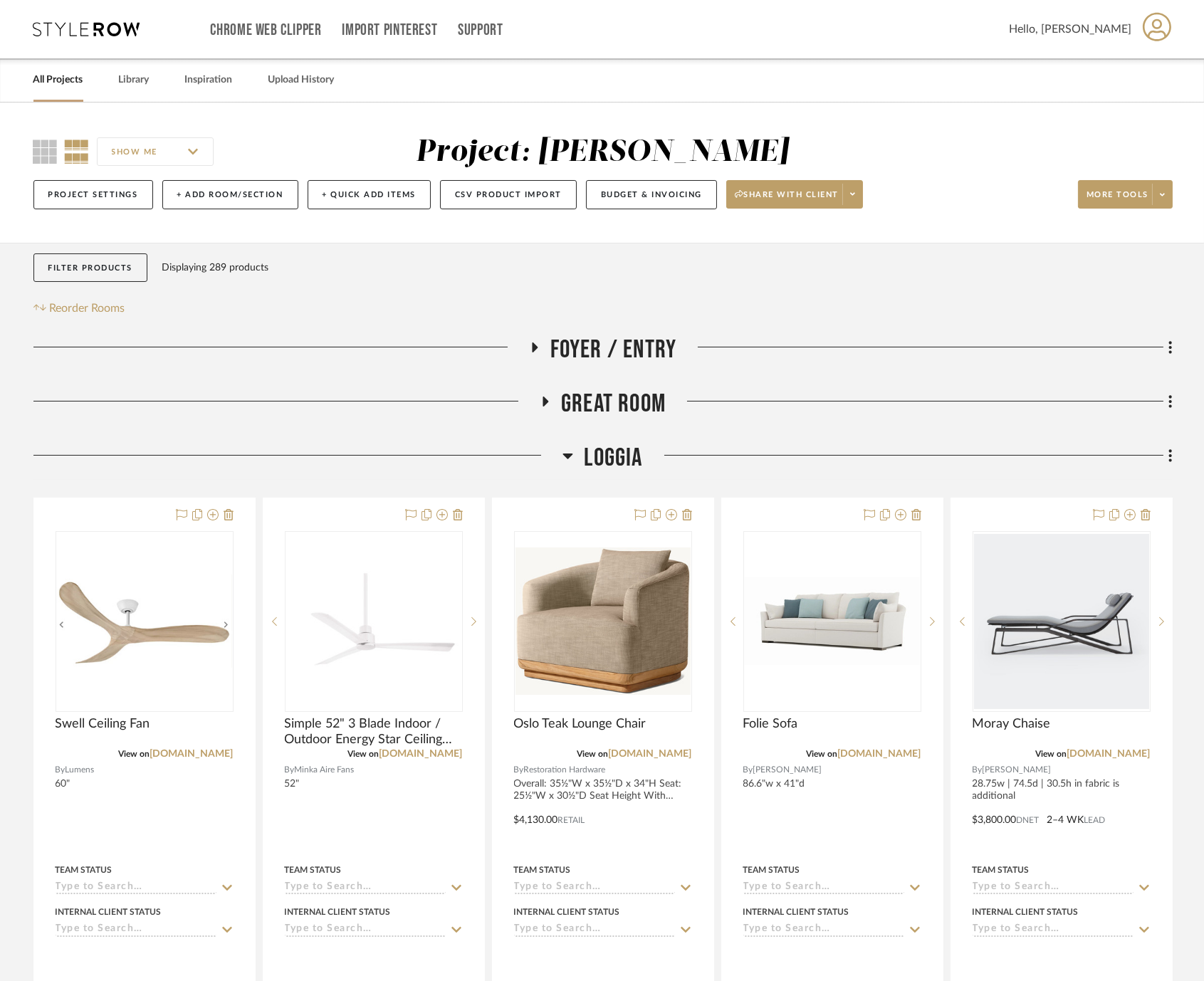
drag, startPoint x: 616, startPoint y: 455, endPoint x: 617, endPoint y: 446, distance: 9.1
click at [616, 448] on span "Loggia" at bounding box center [612, 458] width 58 height 31
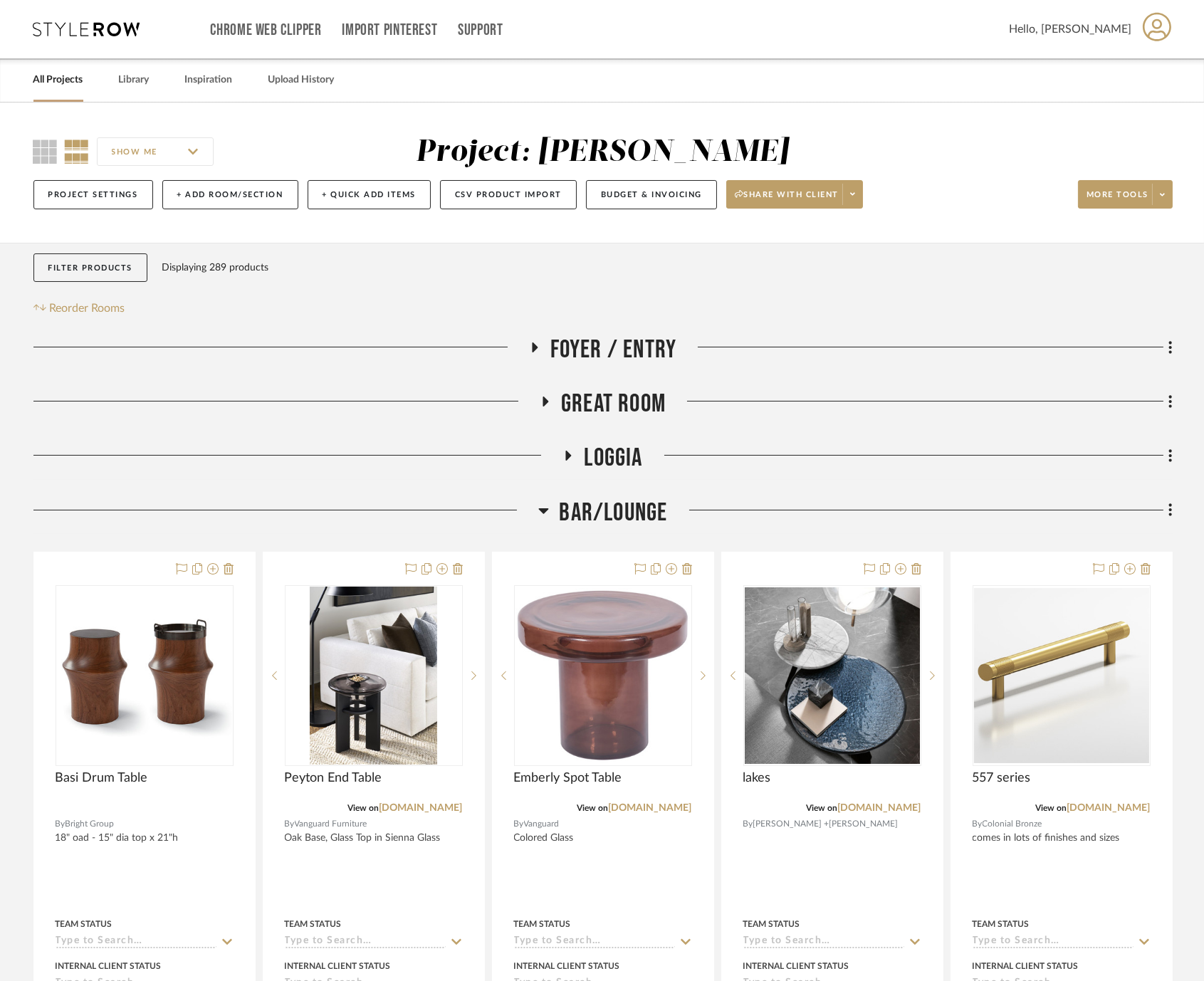
click at [627, 404] on span "Great Room" at bounding box center [613, 404] width 105 height 31
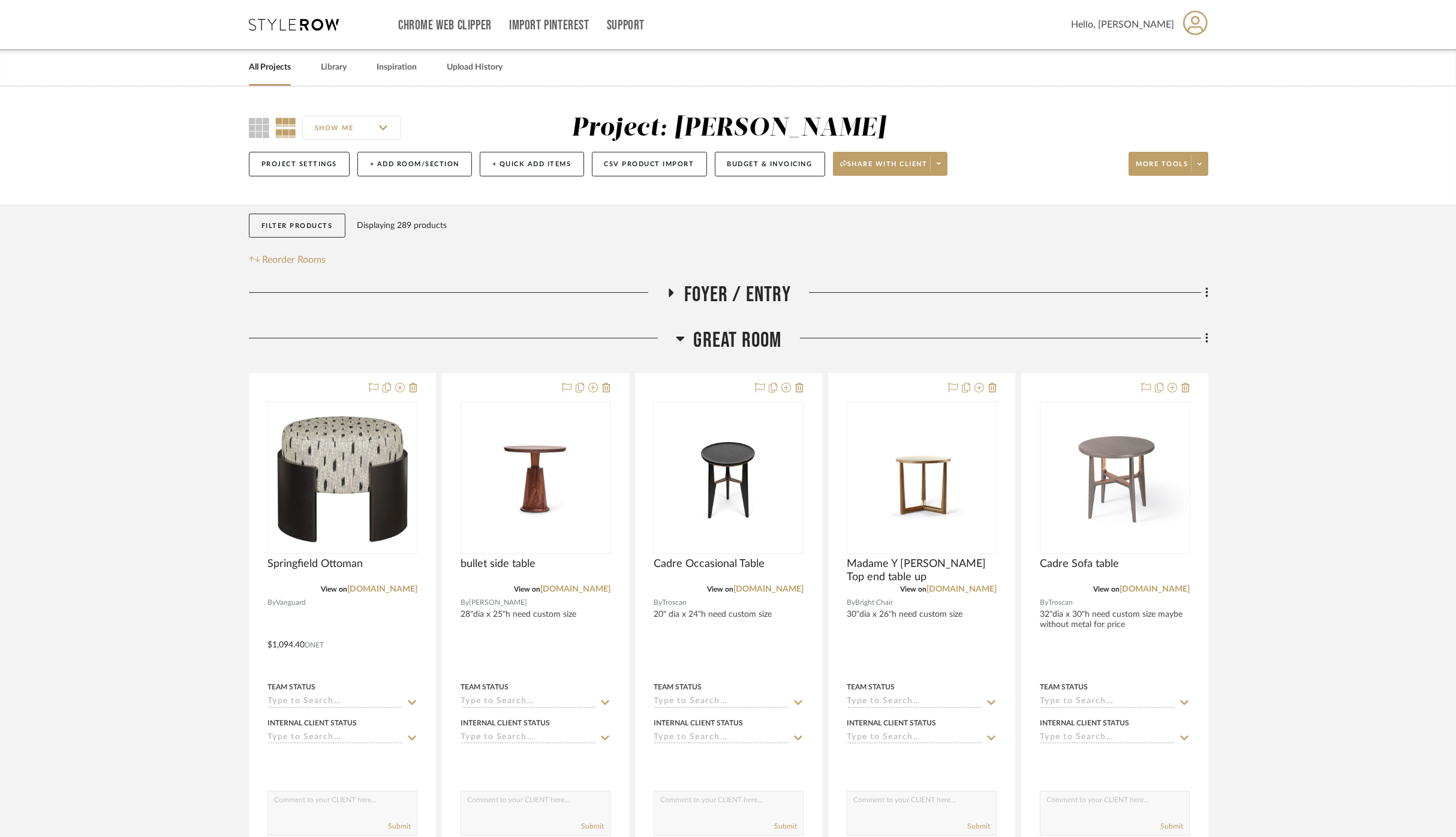
click at [747, 335] on span "Great Room" at bounding box center [738, 340] width 88 height 26
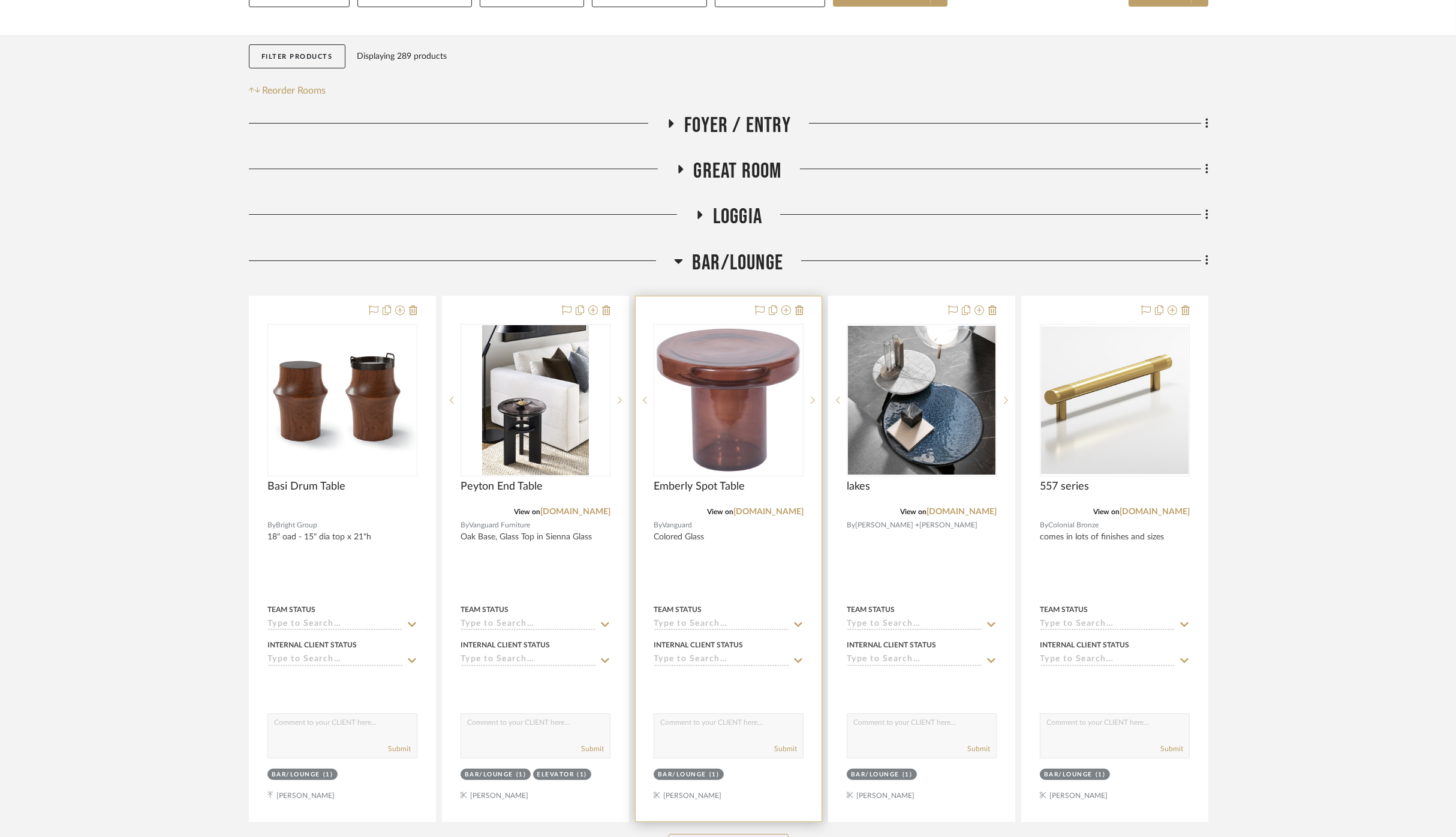
scroll to position [200, 0]
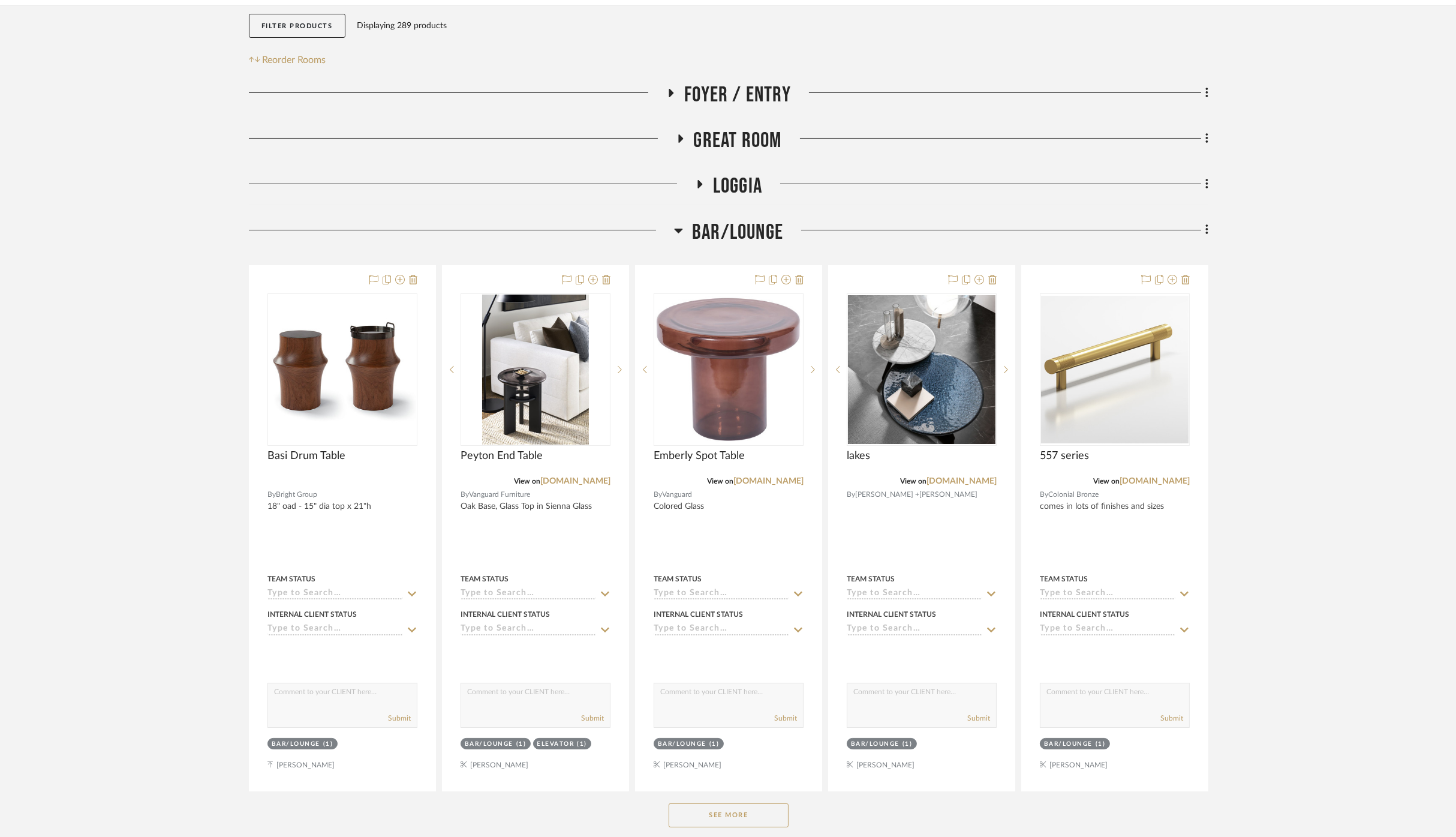
click at [750, 237] on span "Bar/Lounge" at bounding box center [738, 232] width 91 height 26
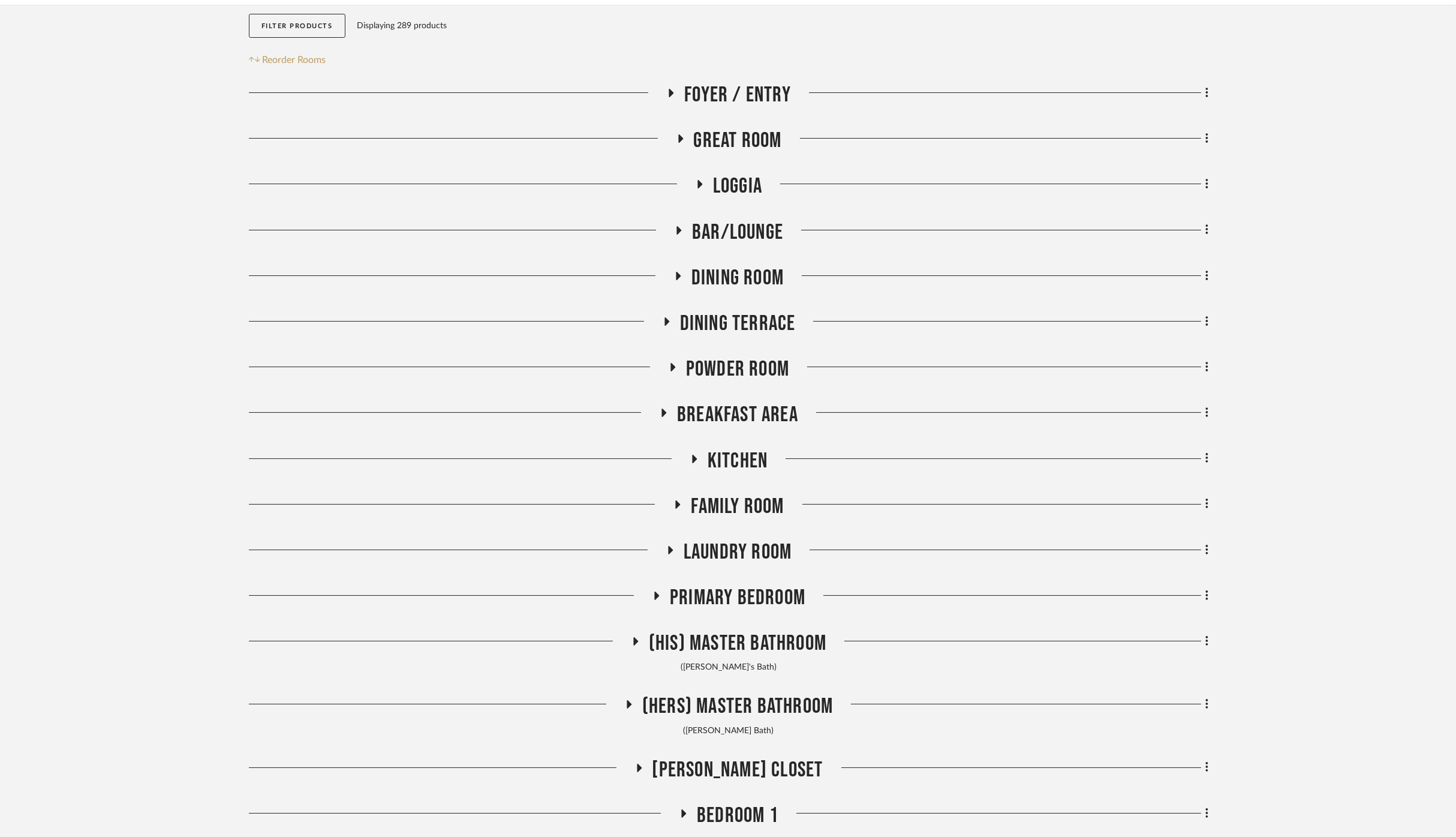
click at [742, 285] on span "Dining Room" at bounding box center [737, 278] width 92 height 26
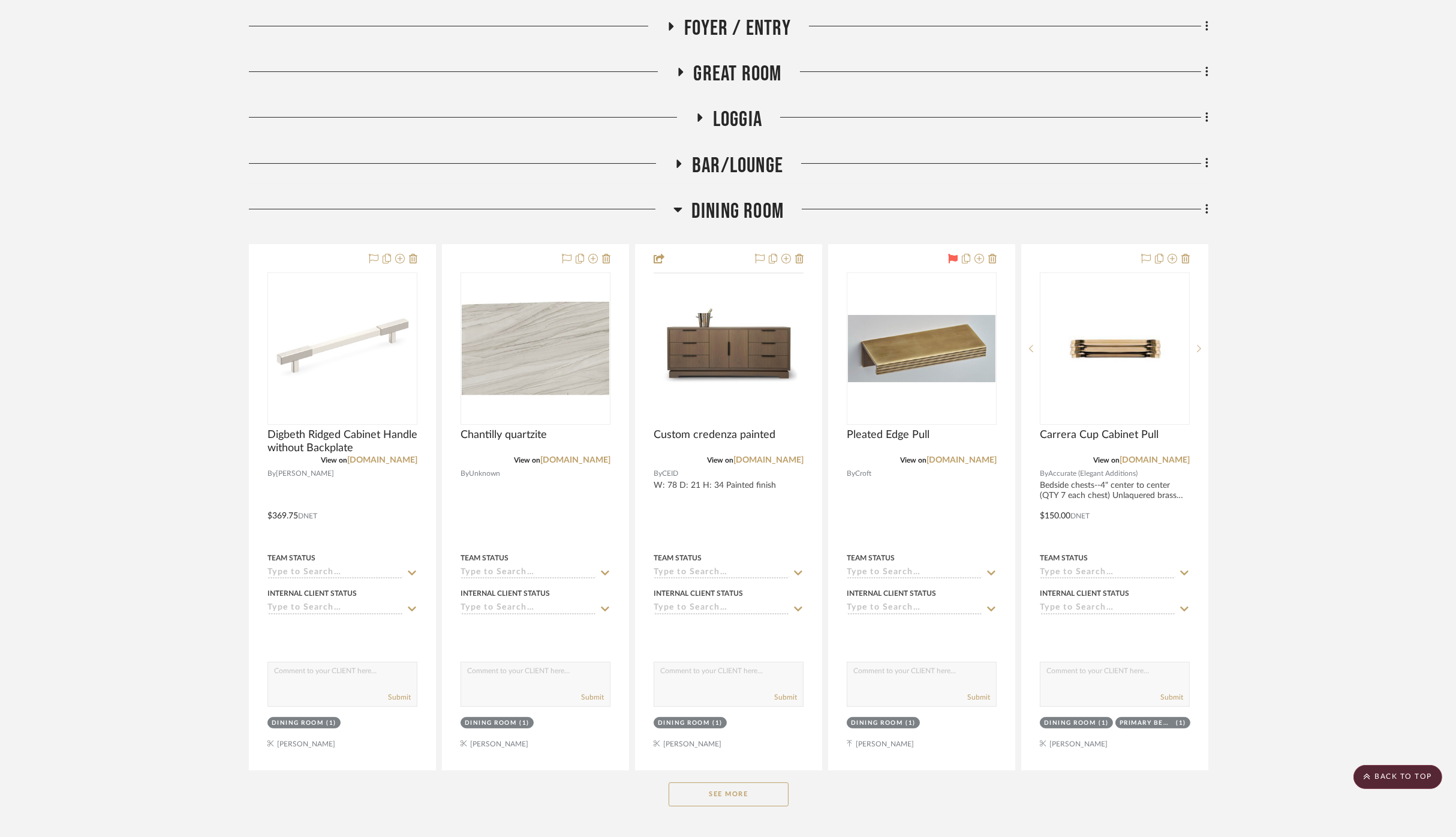
scroll to position [333, 0]
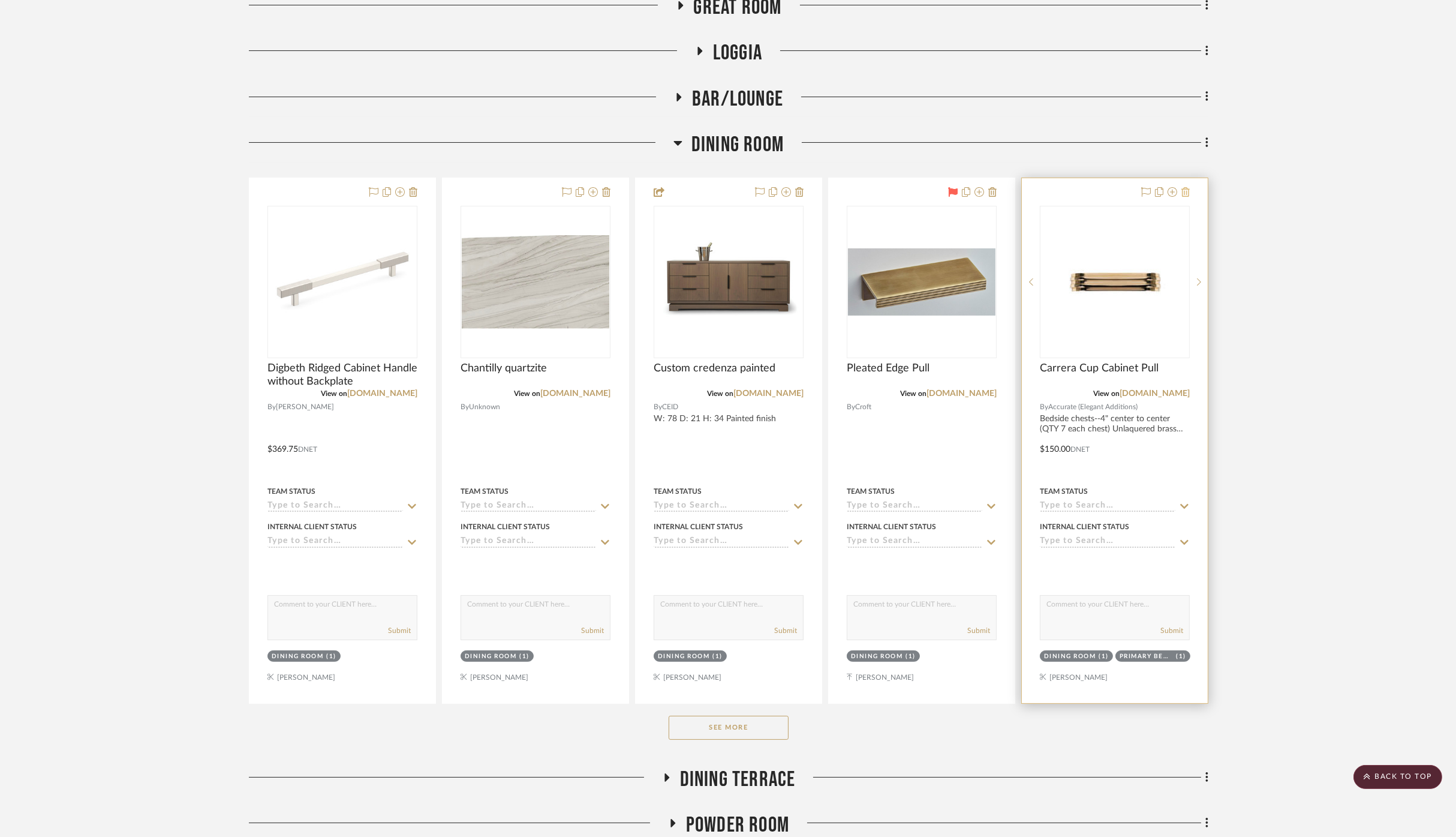
click at [1021, 189] on icon at bounding box center [1186, 192] width 8 height 10
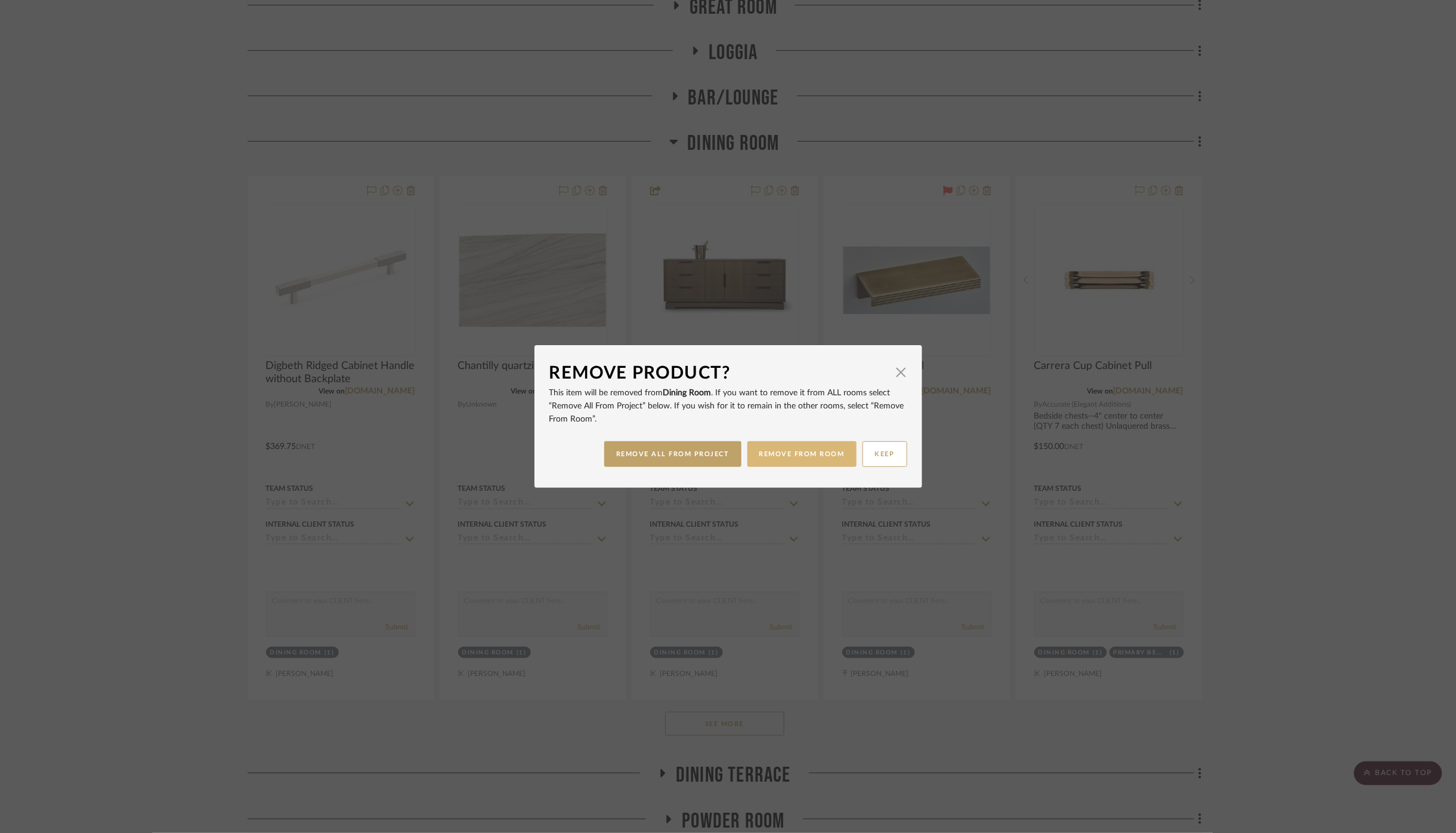
click at [822, 457] on button "REMOVE FROM ROOM" at bounding box center [802, 454] width 109 height 26
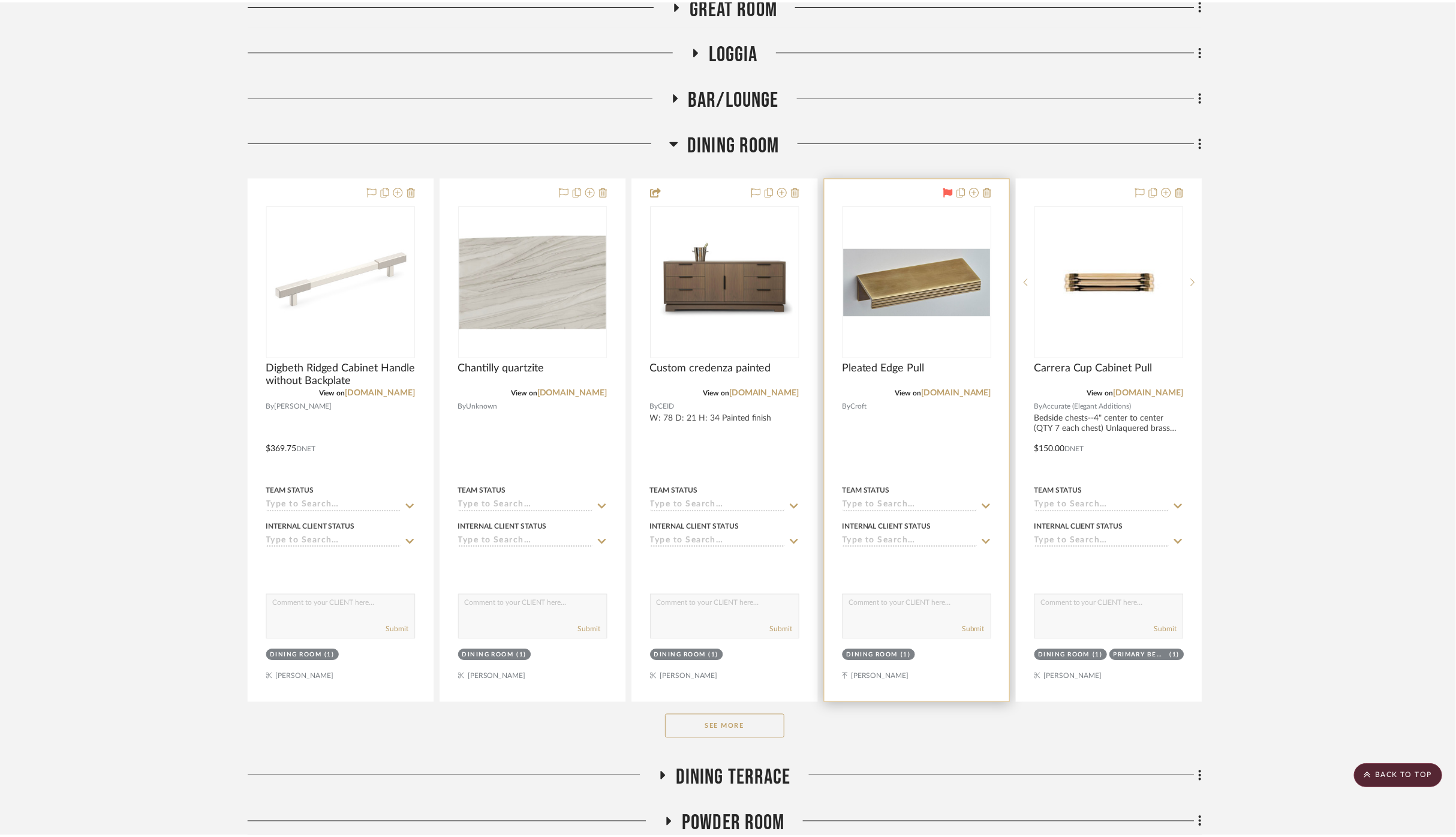
scroll to position [333, 0]
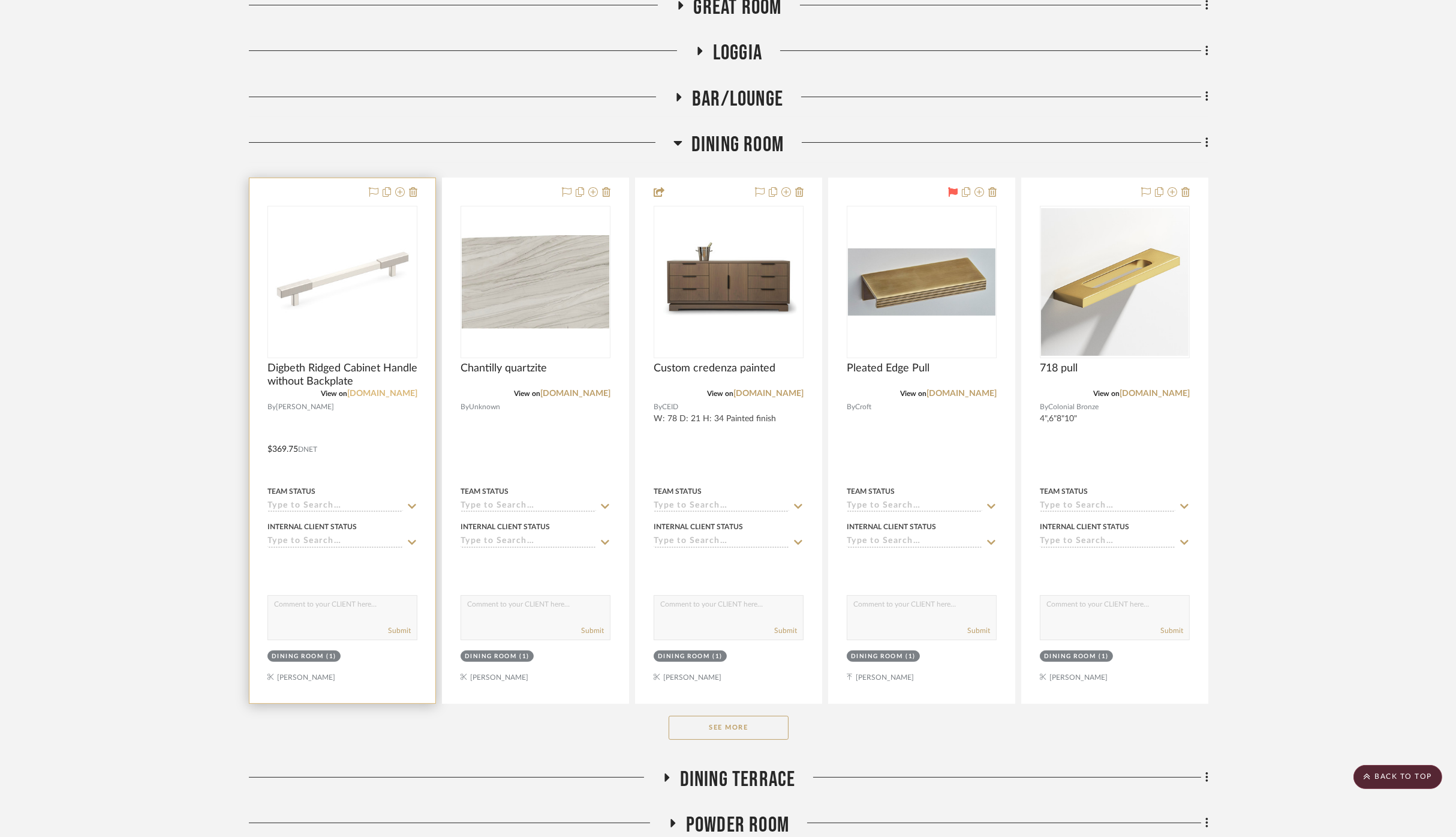
click at [380, 391] on link "[DOMAIN_NAME]" at bounding box center [382, 393] width 70 height 8
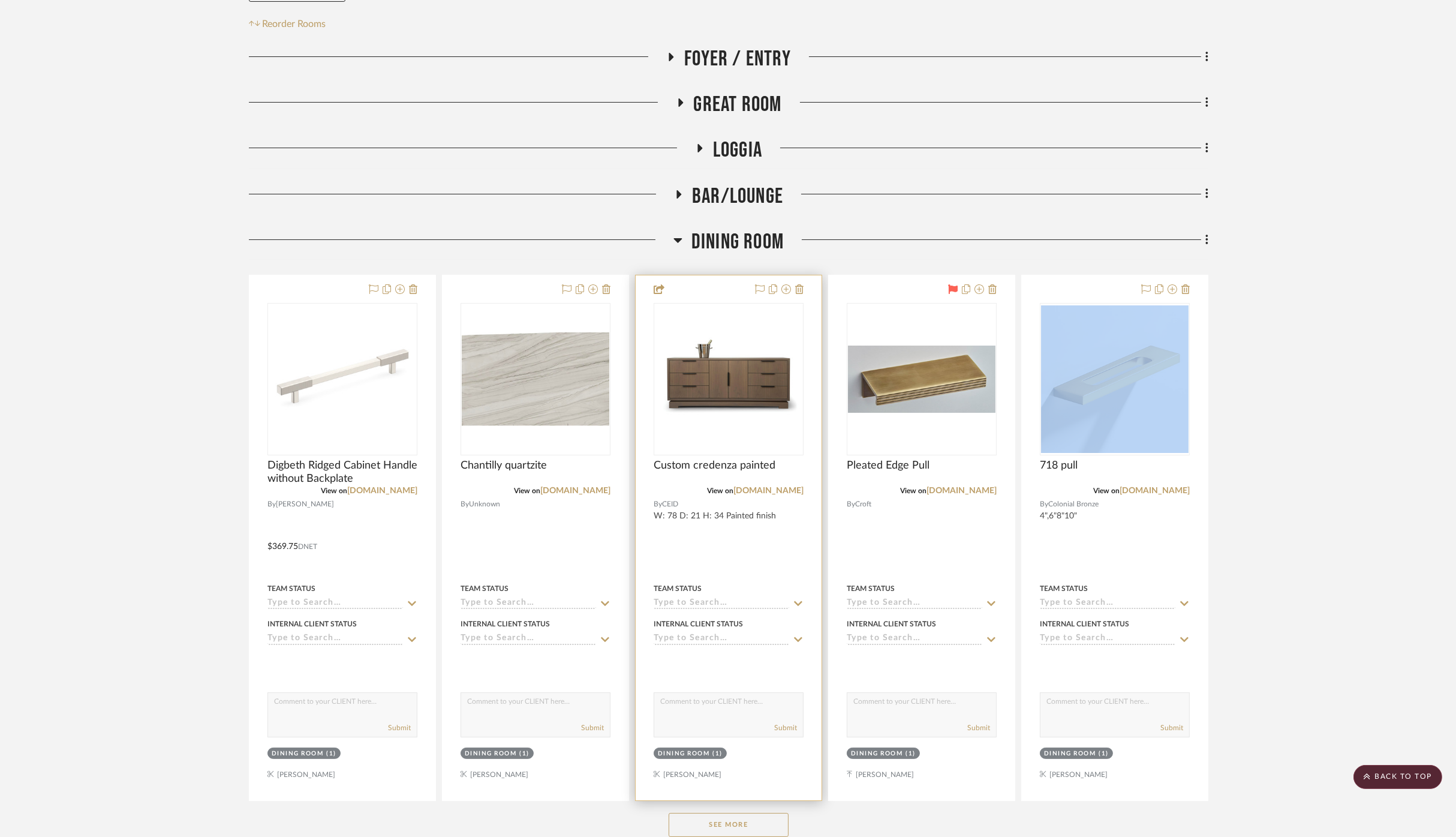
scroll to position [0, 0]
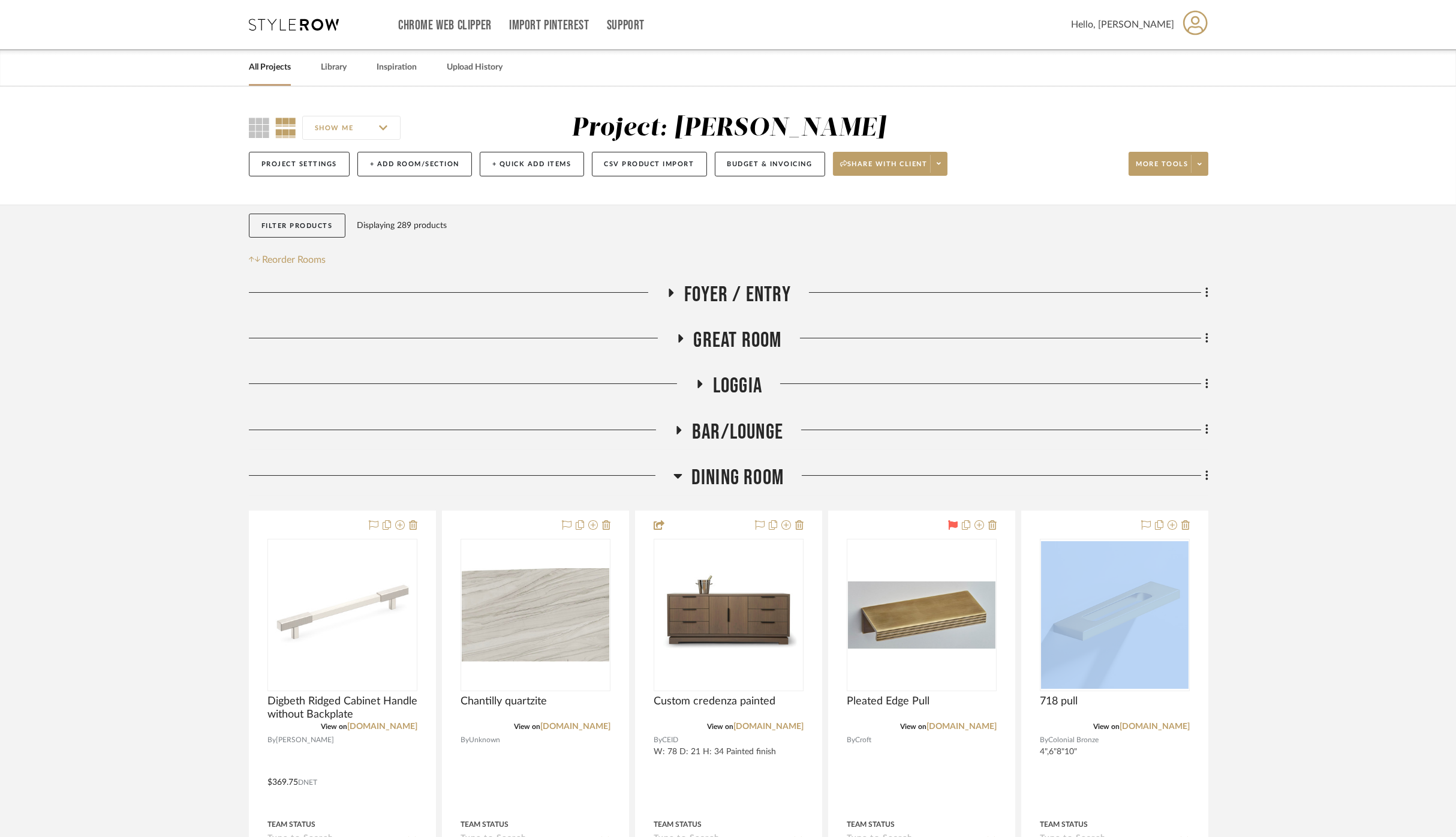
click at [749, 347] on span "Great Room" at bounding box center [738, 340] width 88 height 26
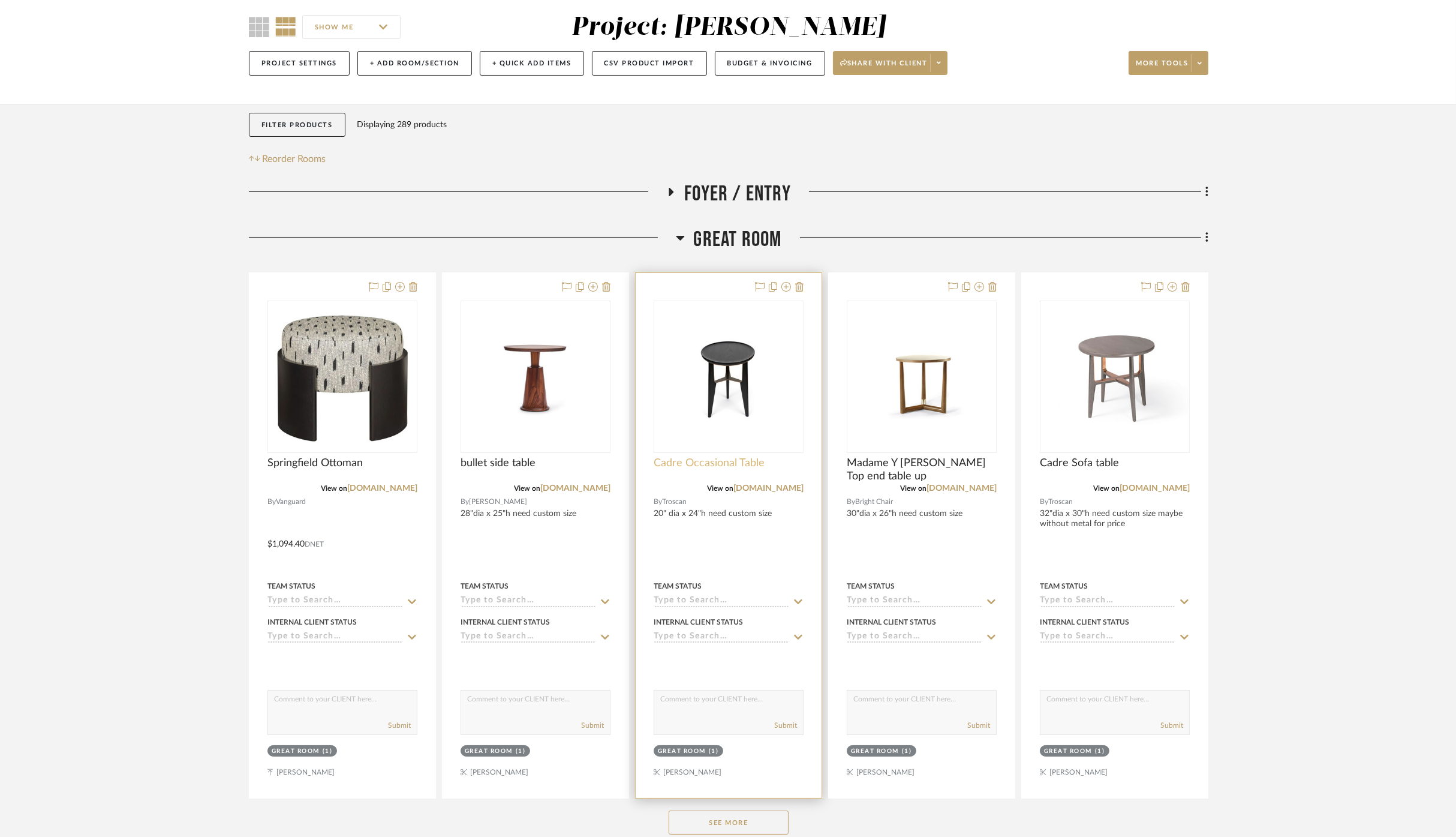
scroll to position [333, 0]
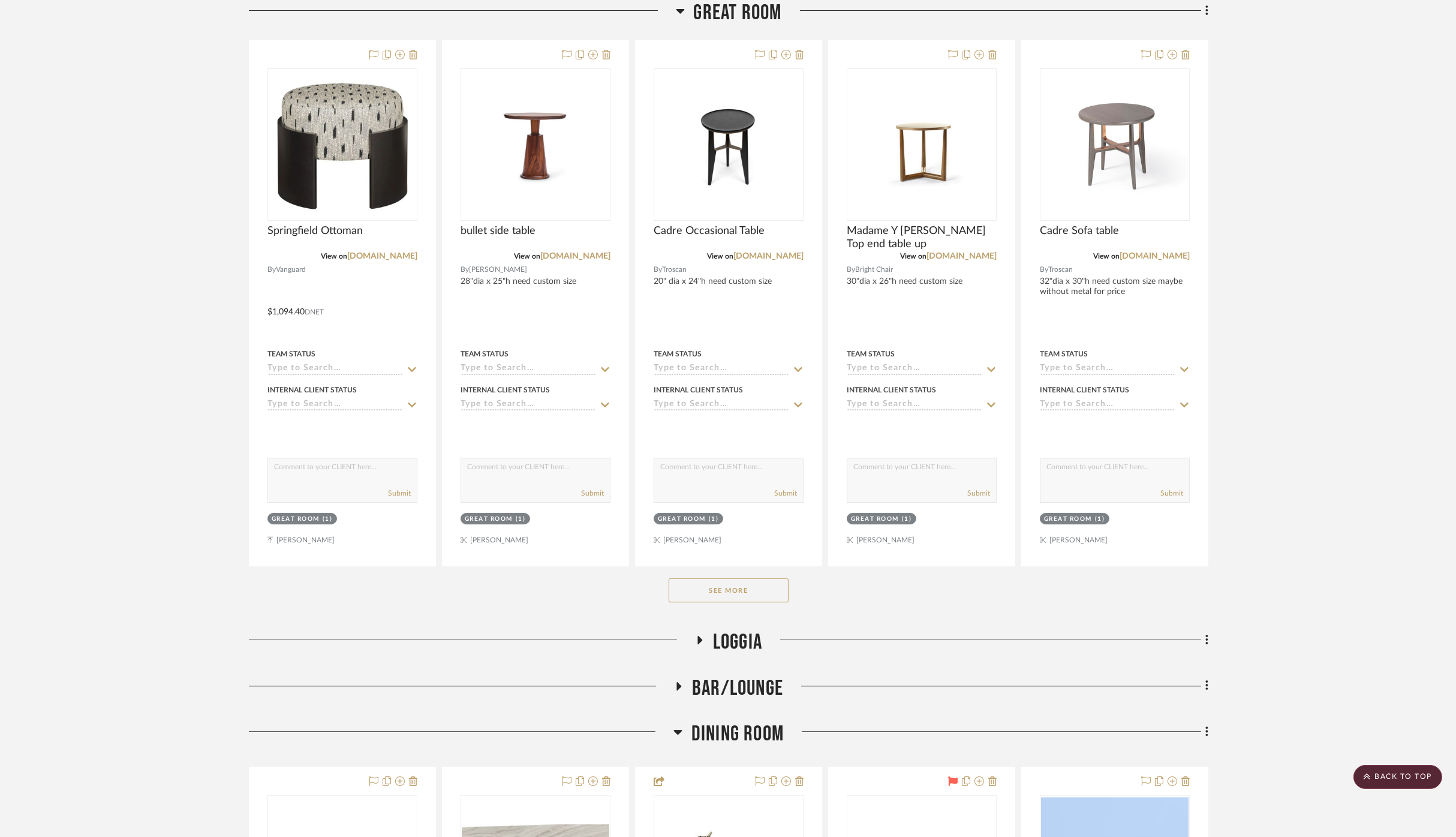
click at [766, 579] on button "See More" at bounding box center [728, 590] width 120 height 24
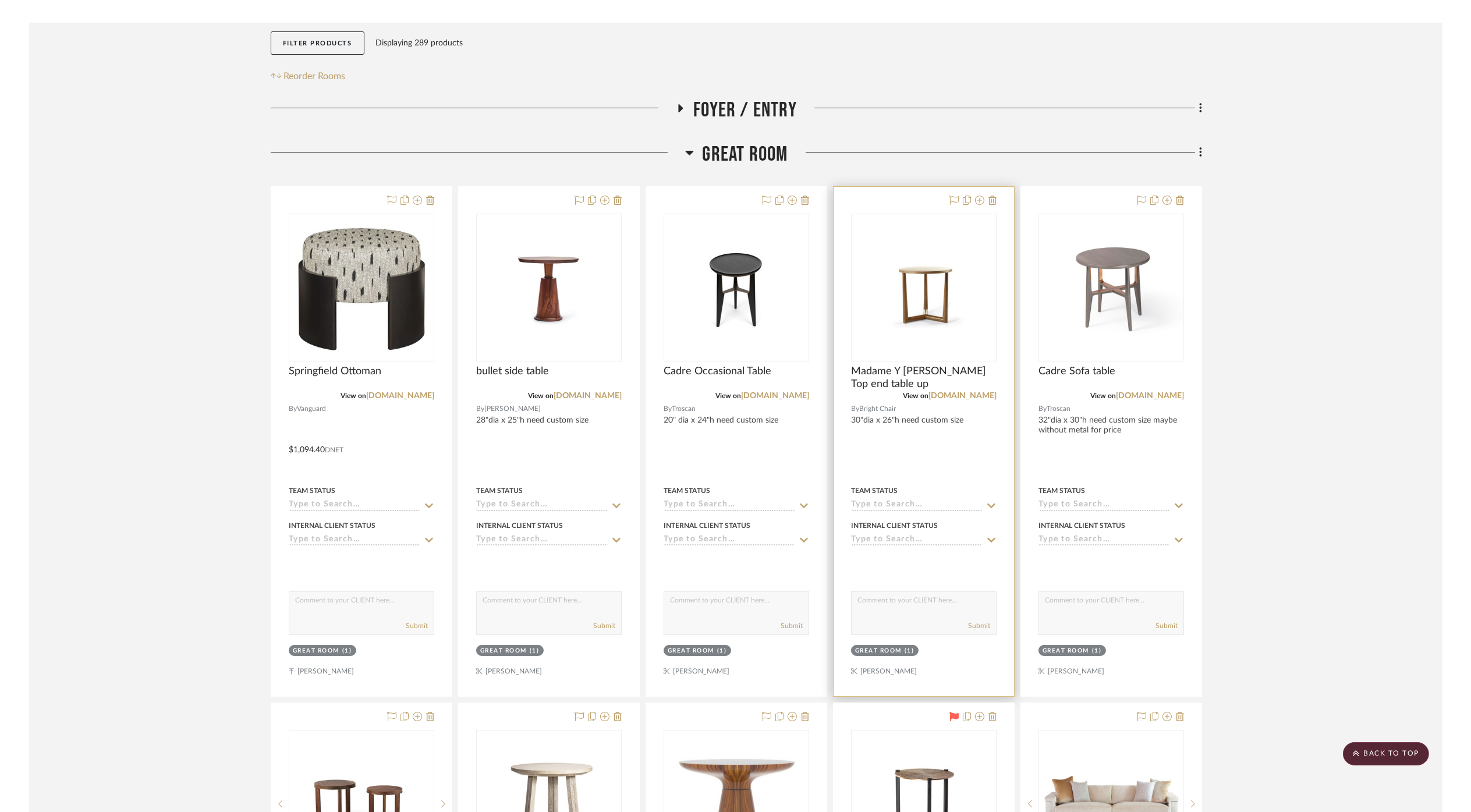
scroll to position [0, 0]
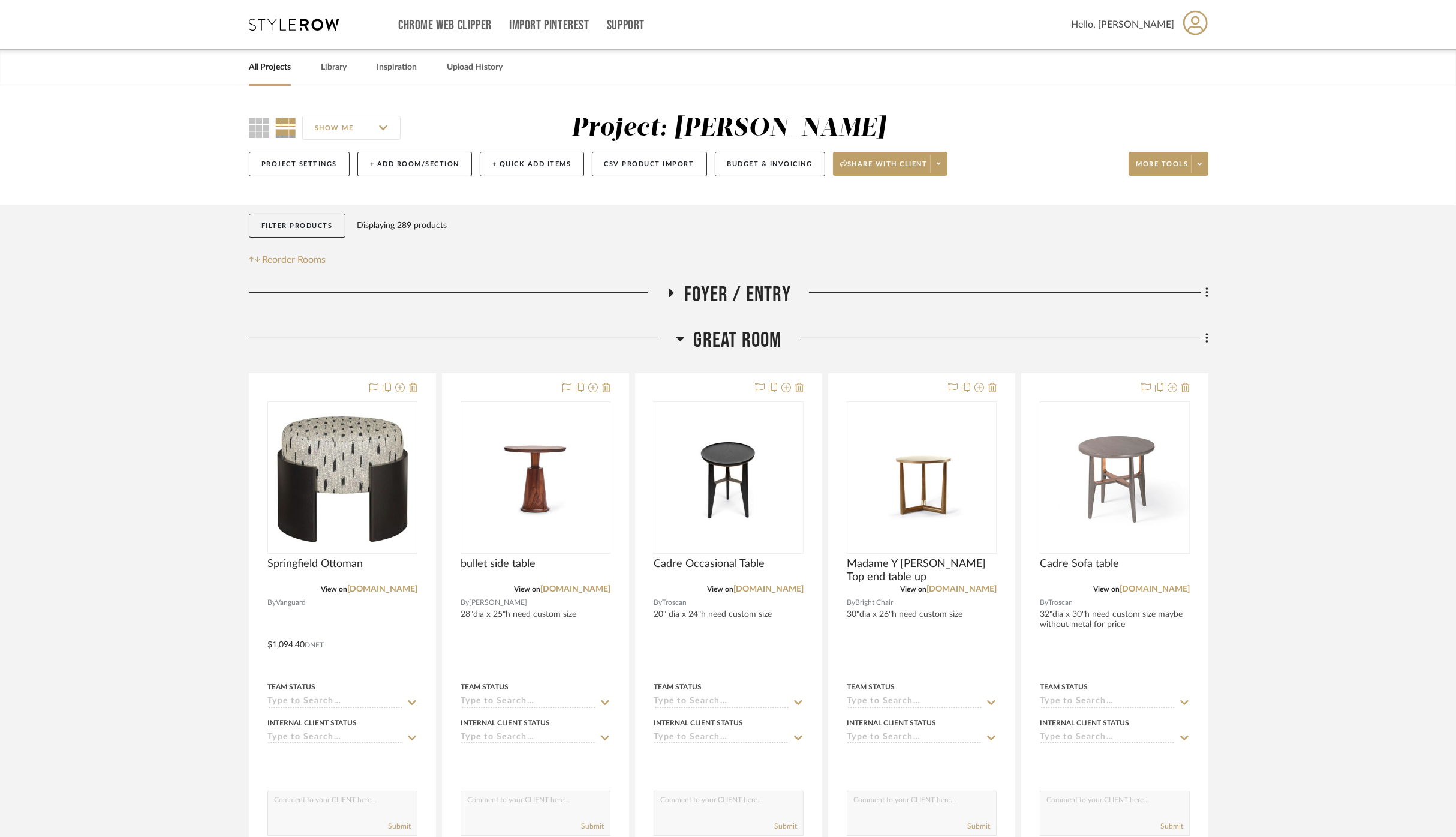
click at [710, 343] on span "Great Room" at bounding box center [738, 340] width 88 height 26
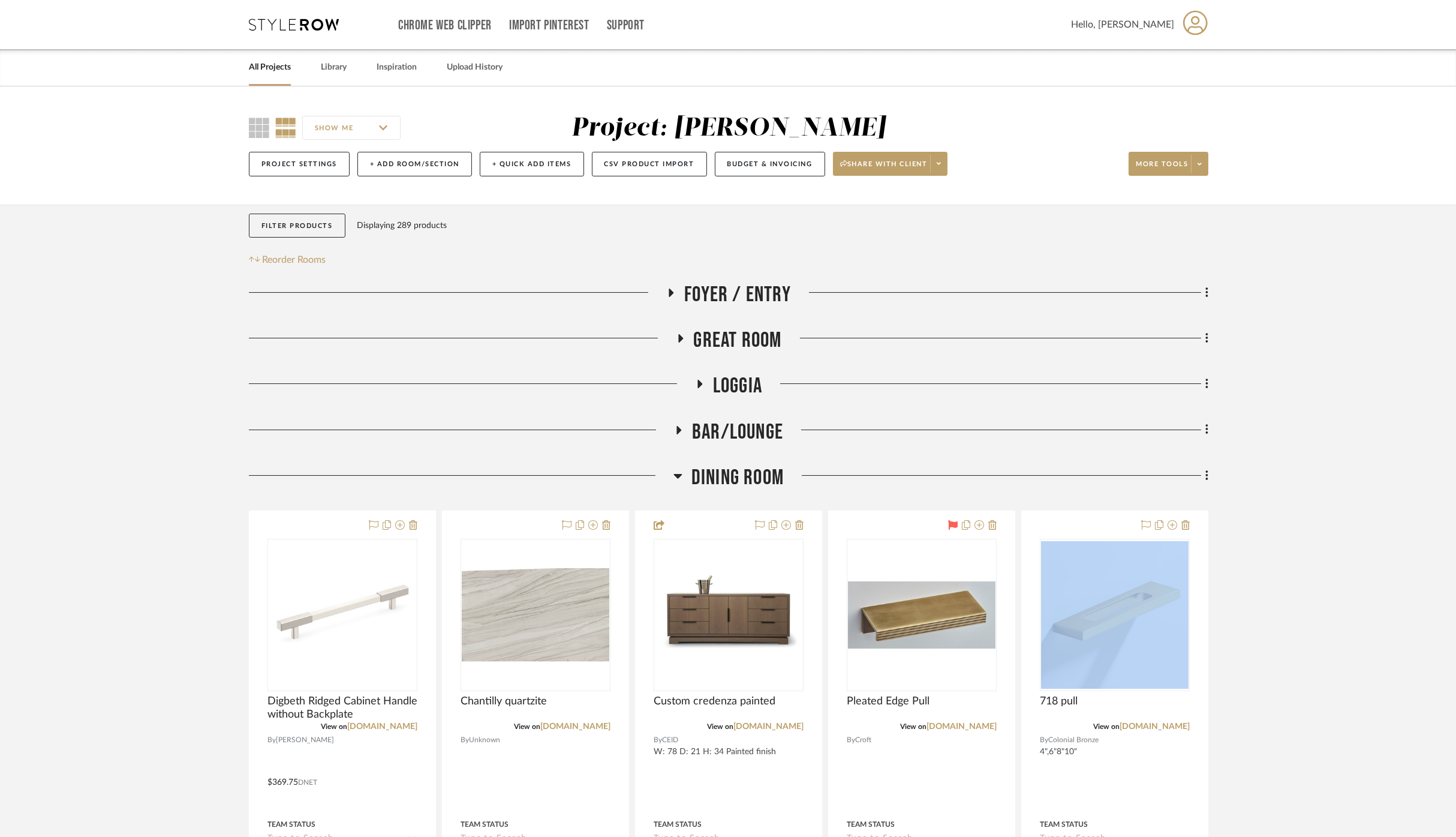
click at [712, 479] on span "Dining Room" at bounding box center [737, 478] width 92 height 26
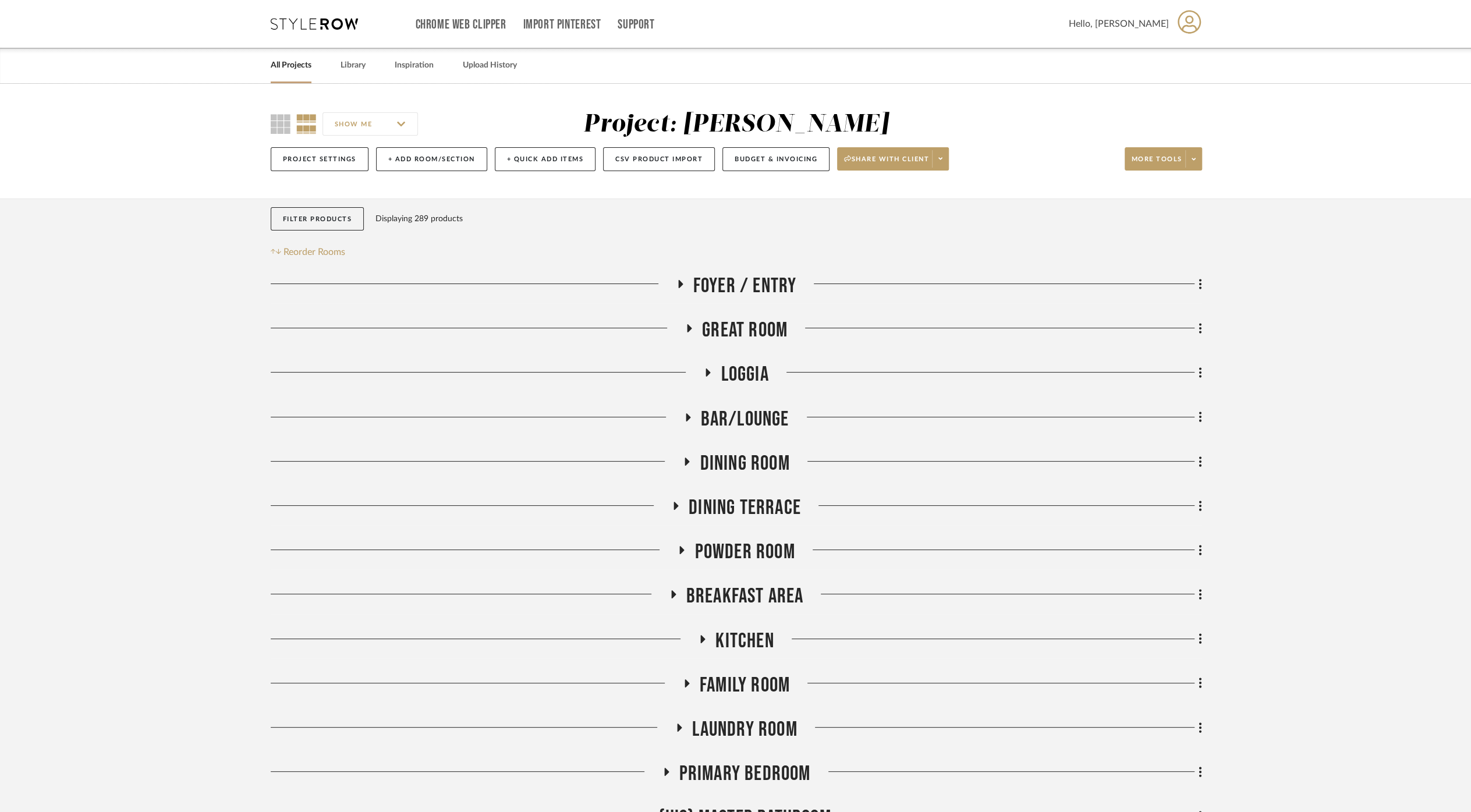
click at [742, 274] on span "Foyer / Entry" at bounding box center [745, 286] width 104 height 25
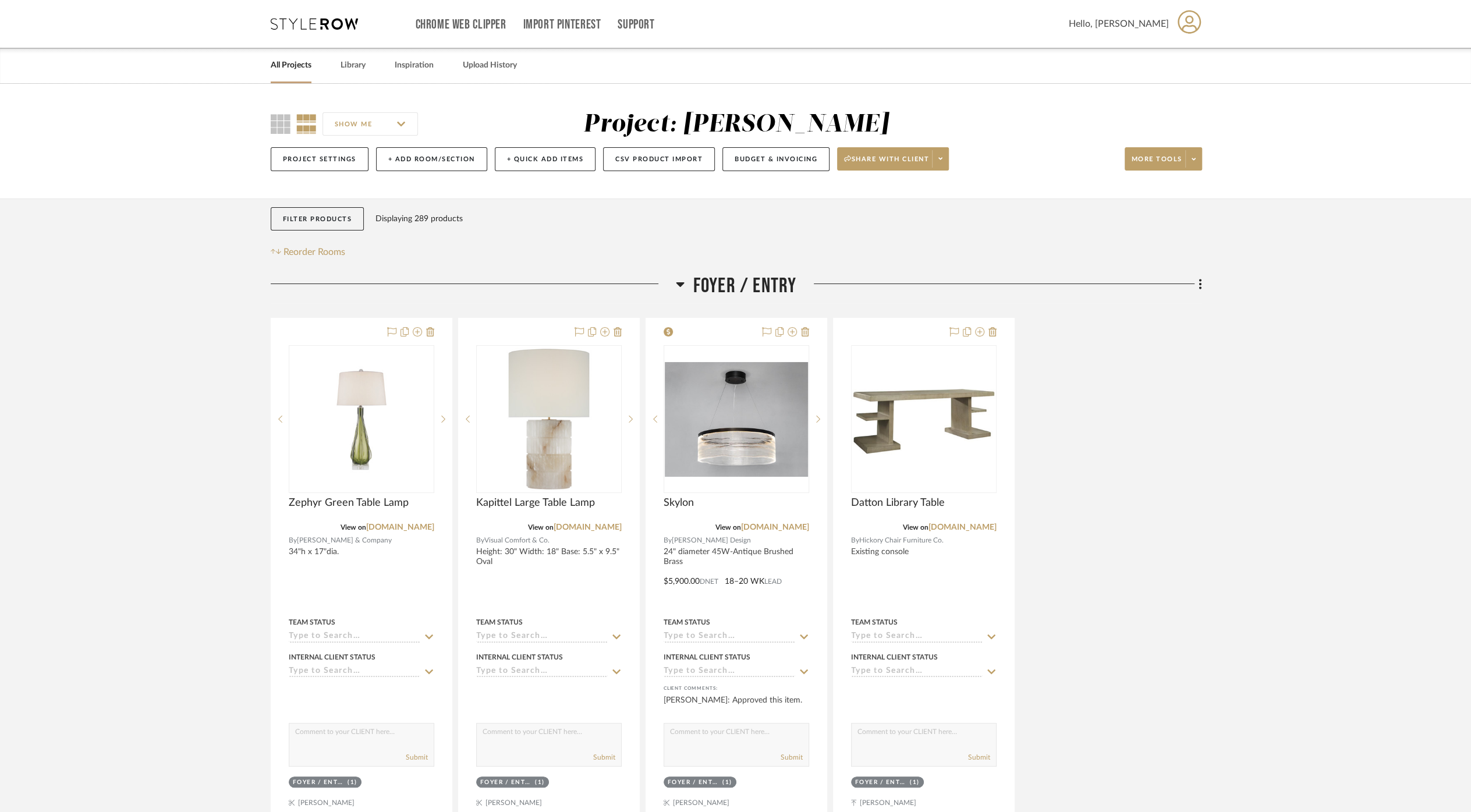
click at [741, 274] on span "Foyer / Entry" at bounding box center [745, 286] width 104 height 25
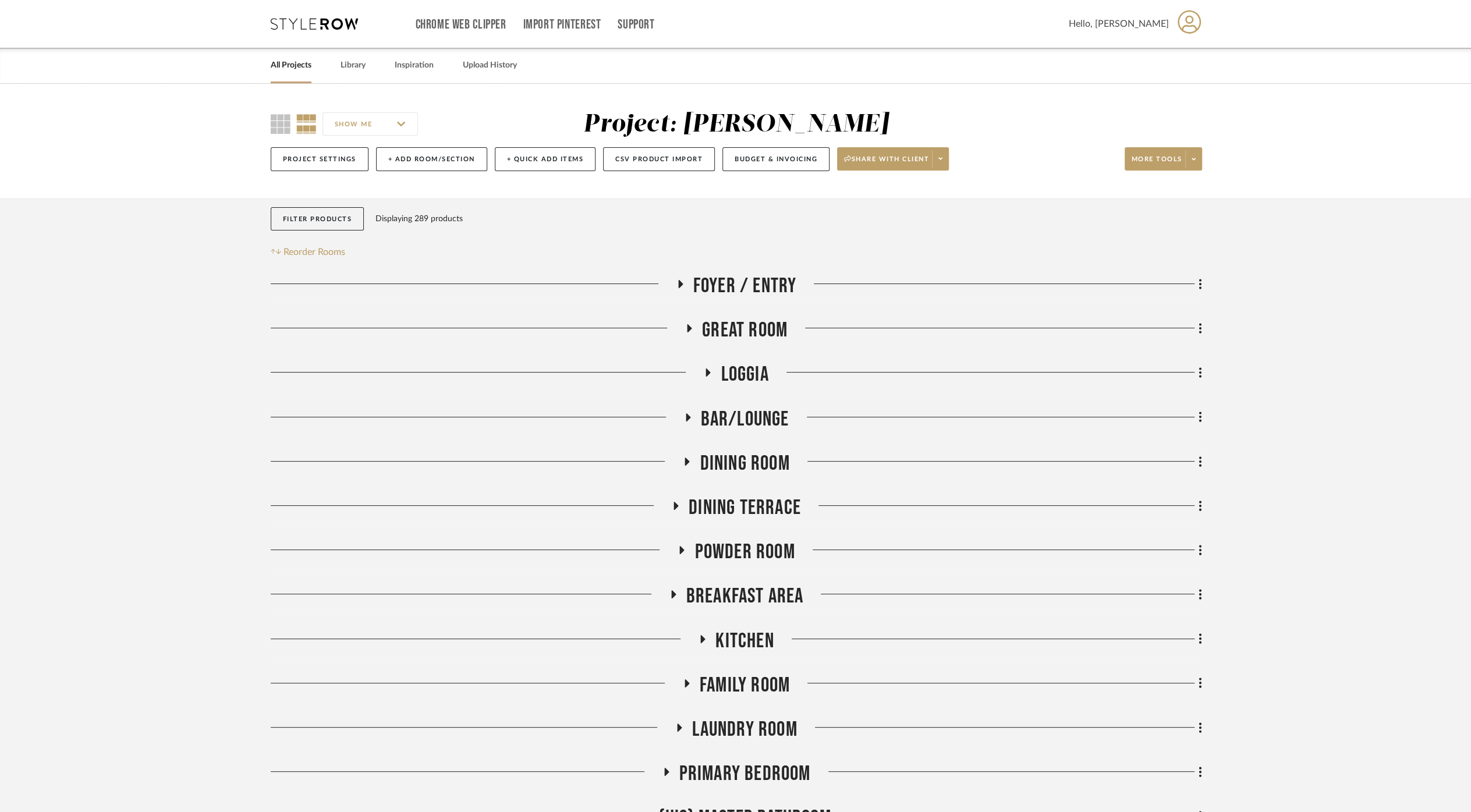
click at [741, 325] on span "Great Room" at bounding box center [744, 330] width 86 height 25
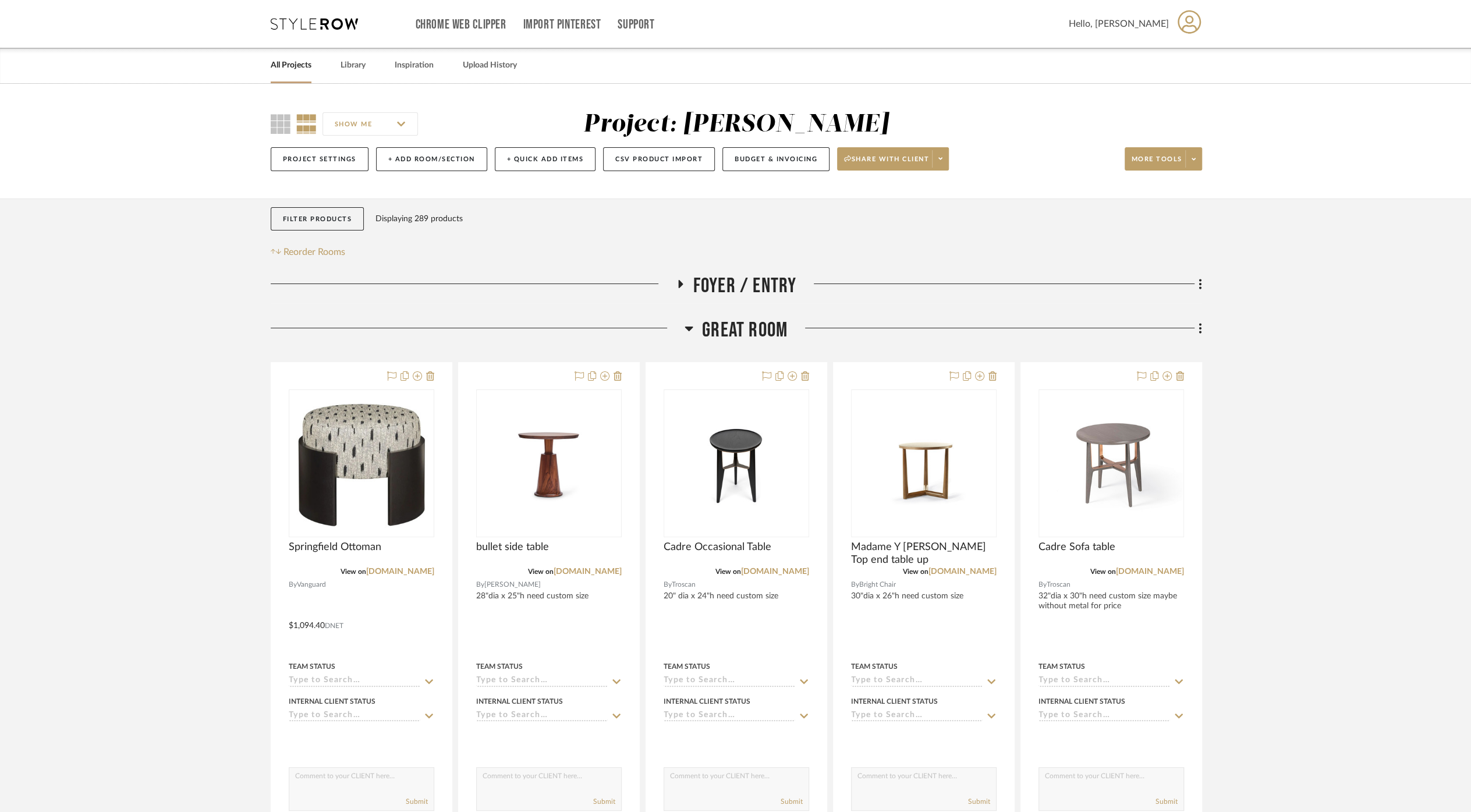
click at [744, 324] on span "Great Room" at bounding box center [744, 330] width 86 height 25
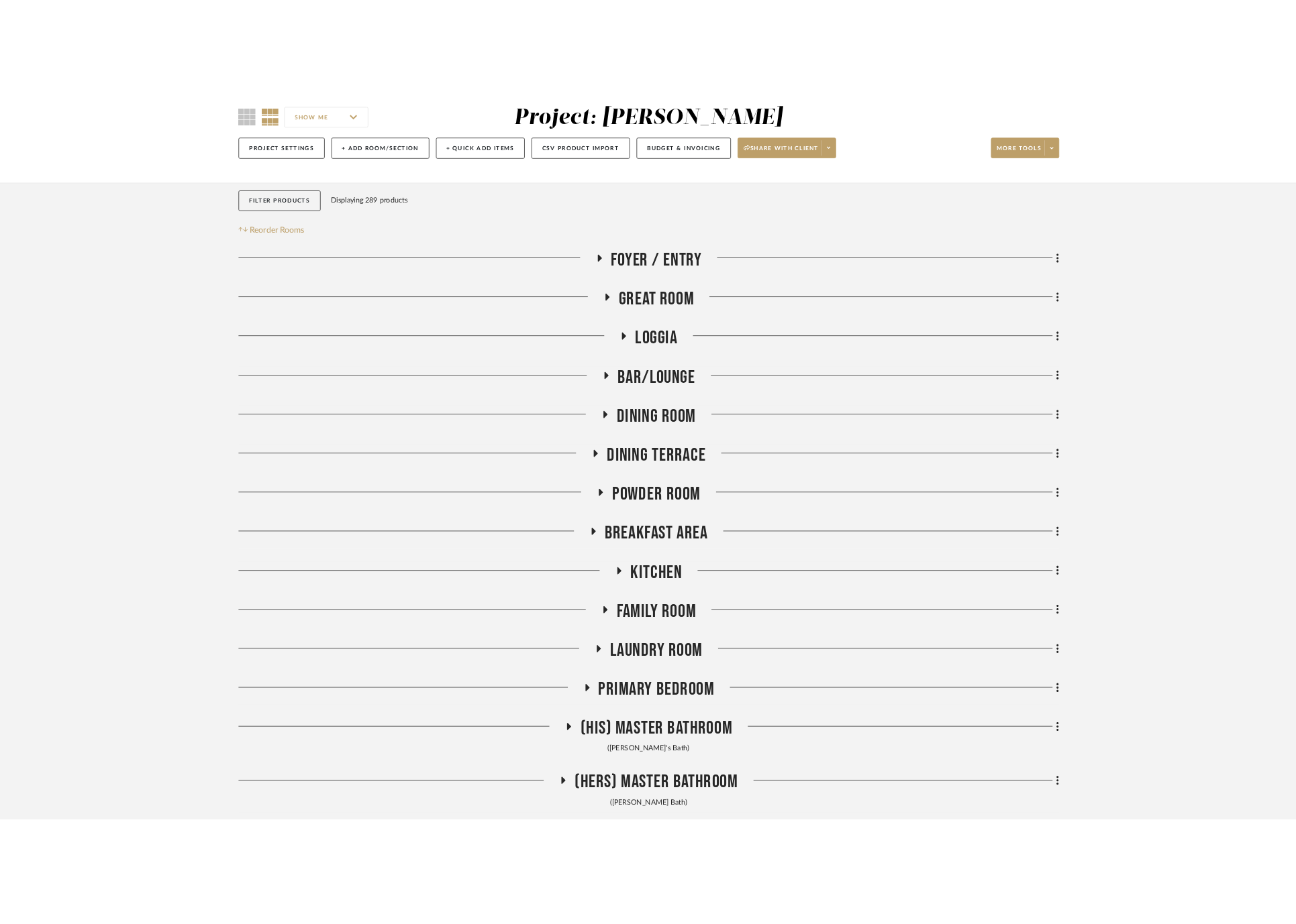
scroll to position [149, 0]
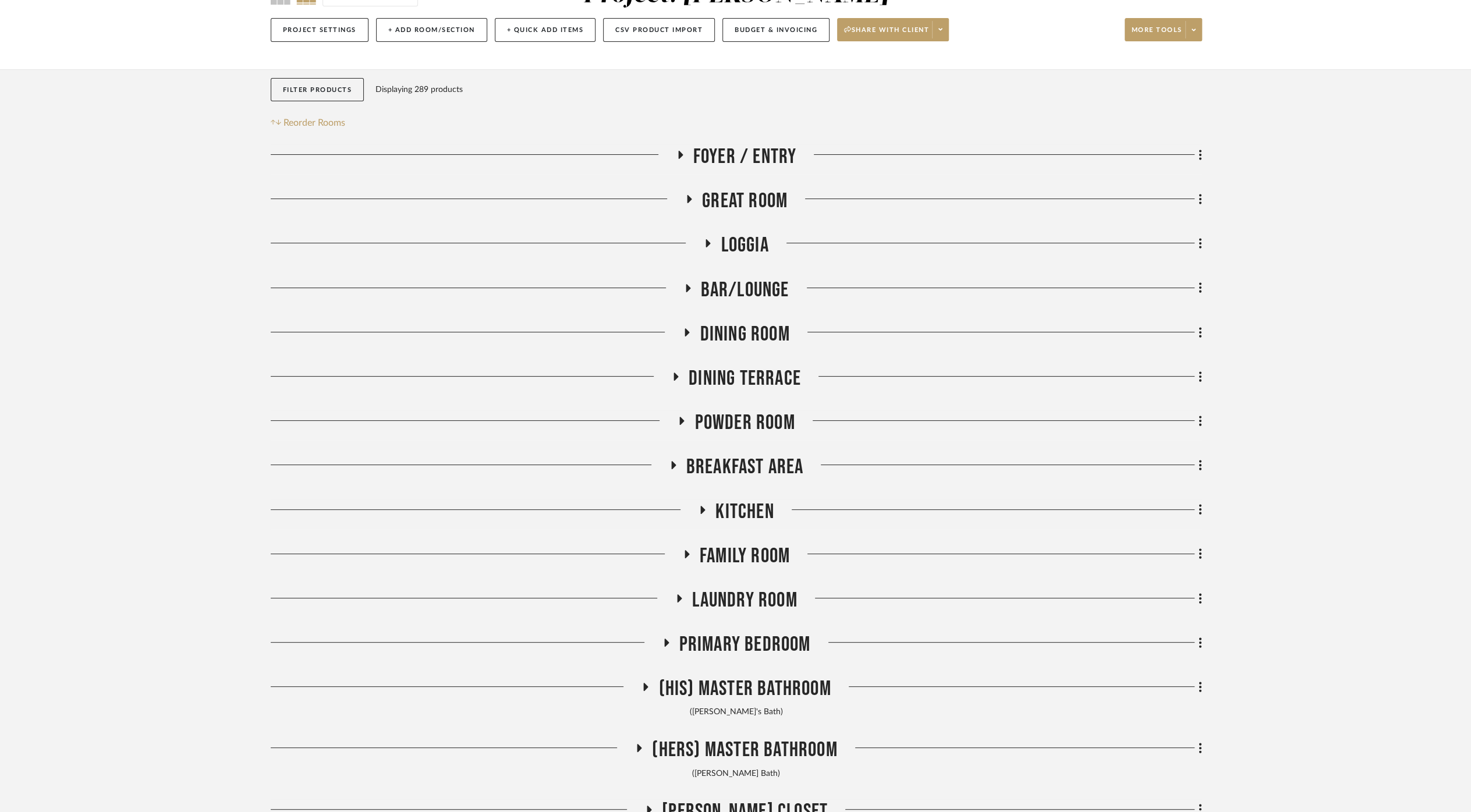
click at [768, 642] on span "Primary Bedroom" at bounding box center [744, 644] width 131 height 25
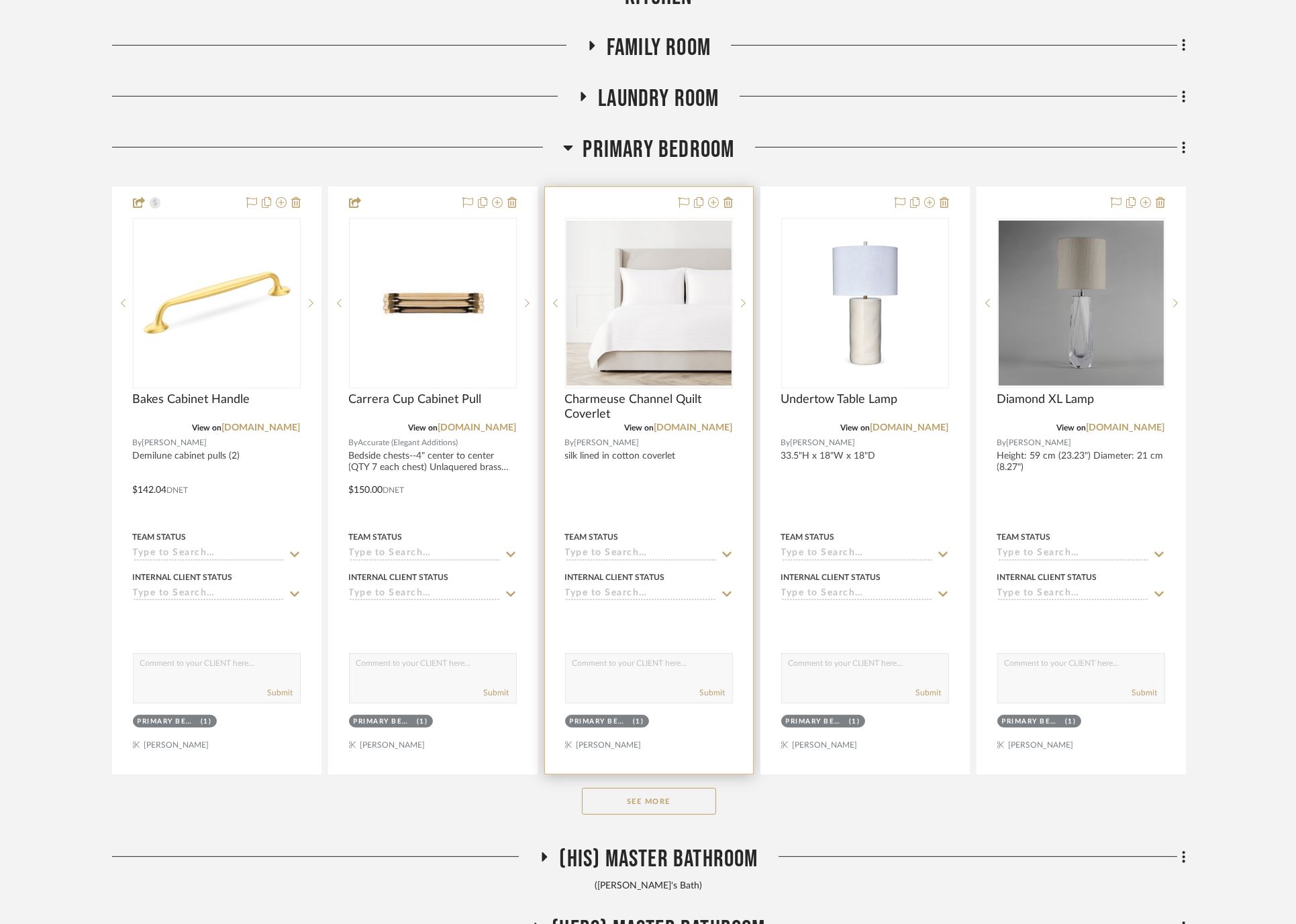
scroll to position [894, 0]
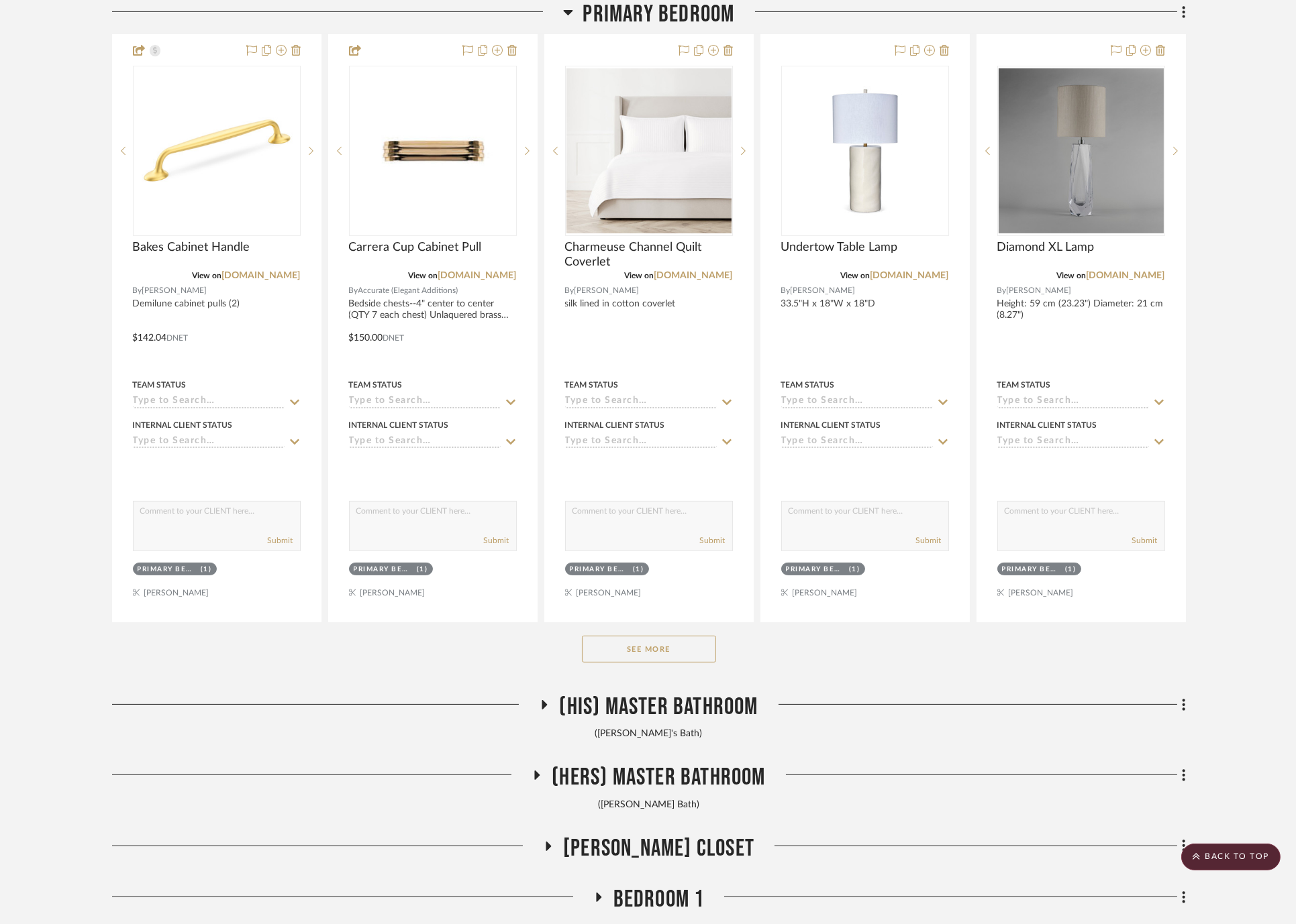
click at [688, 641] on button "See More" at bounding box center [649, 649] width 134 height 27
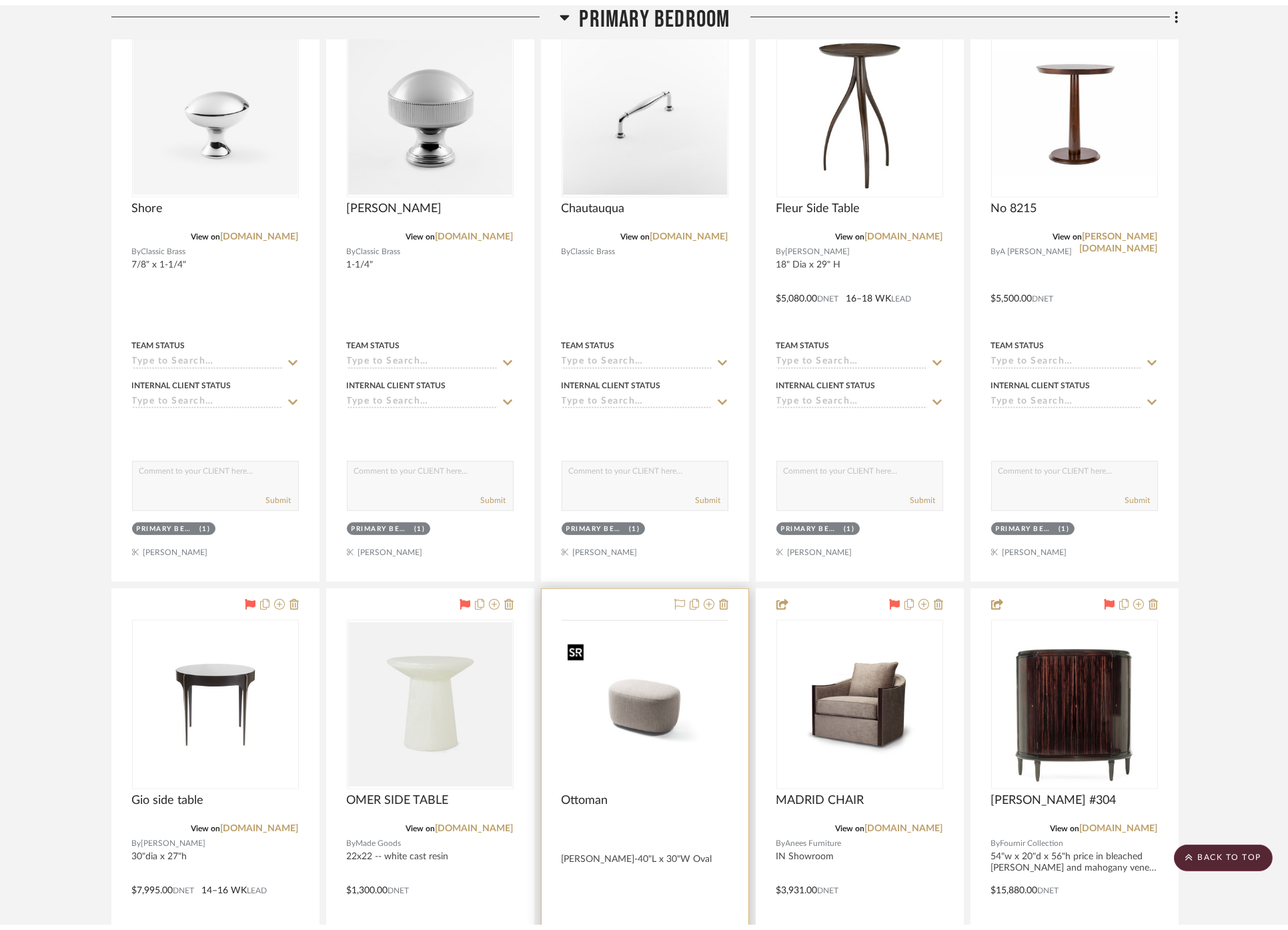
scroll to position [2297, 0]
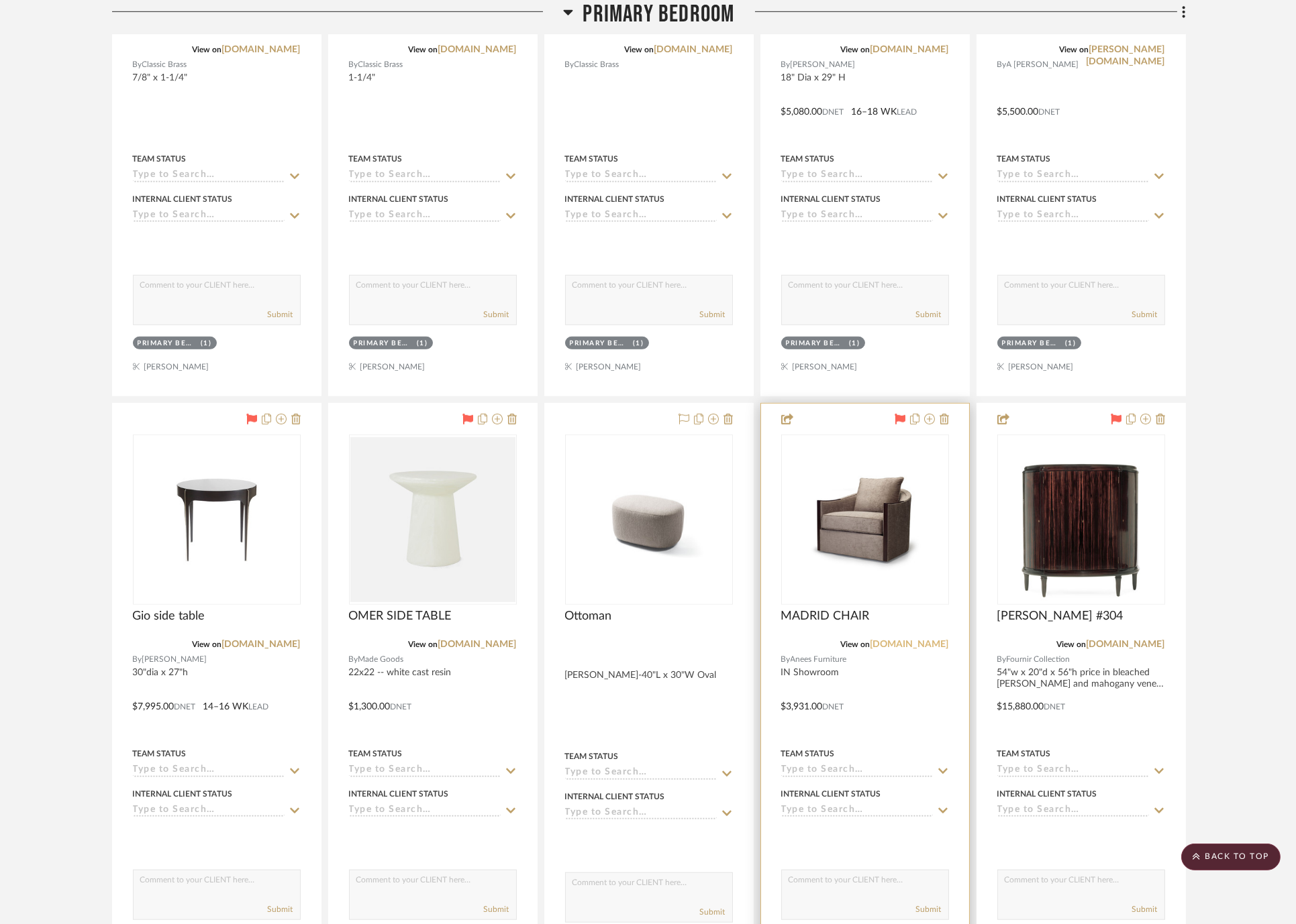
click at [919, 640] on link "[DOMAIN_NAME]" at bounding box center [909, 644] width 79 height 9
